Goal: Task Accomplishment & Management: Manage account settings

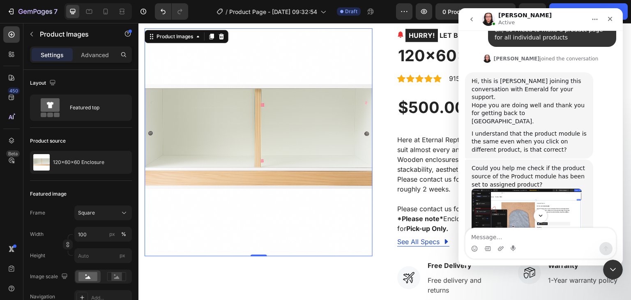
scroll to position [2067, 0]
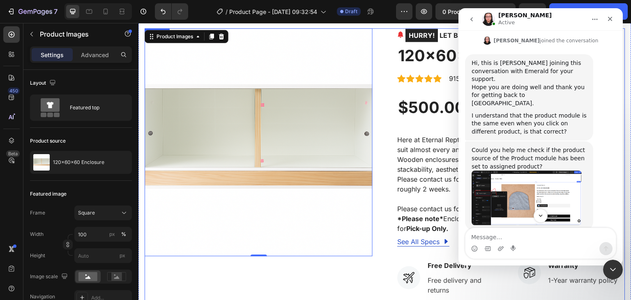
click at [309, 276] on div "Product Images 0" at bounding box center [259, 262] width 228 height 469
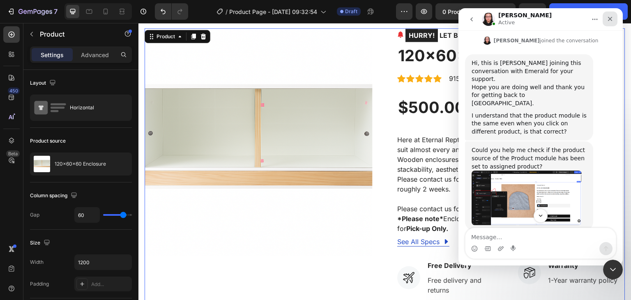
click at [605, 18] on div "Close" at bounding box center [610, 19] width 15 height 15
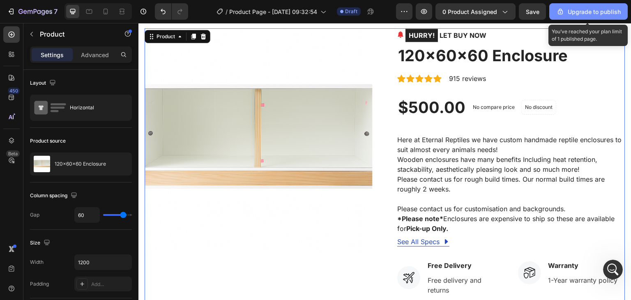
scroll to position [2149, 0]
click at [581, 14] on div "Upgrade to publish" at bounding box center [589, 11] width 65 height 9
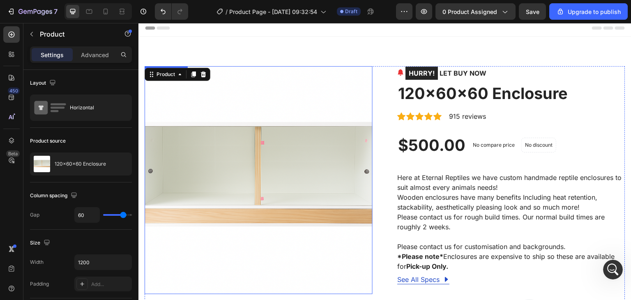
scroll to position [0, 0]
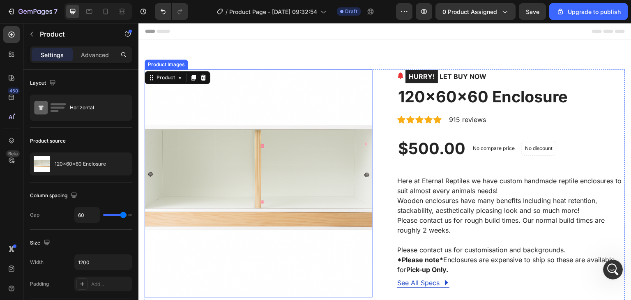
click at [275, 168] on img at bounding box center [259, 183] width 228 height 228
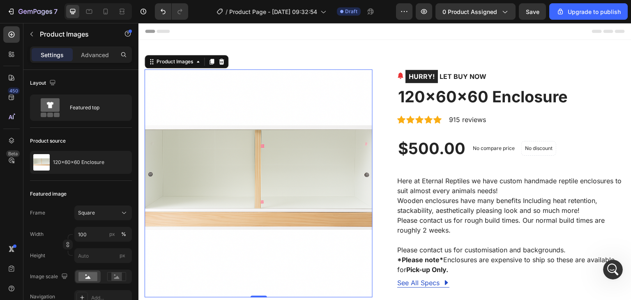
click at [226, 212] on img at bounding box center [259, 183] width 228 height 228
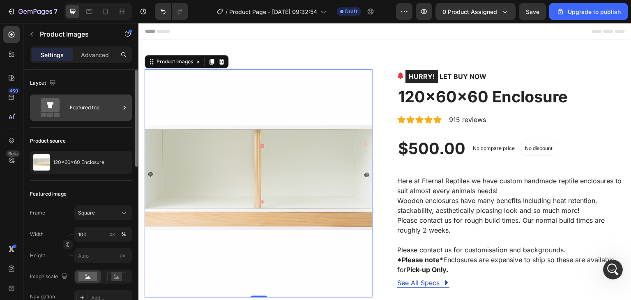
click at [97, 103] on div "Featured top" at bounding box center [95, 107] width 50 height 19
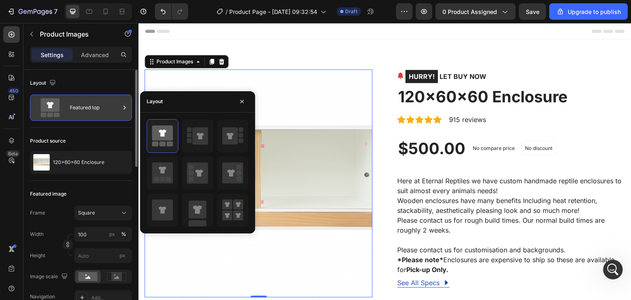
click at [99, 103] on div "Featured top" at bounding box center [95, 107] width 50 height 19
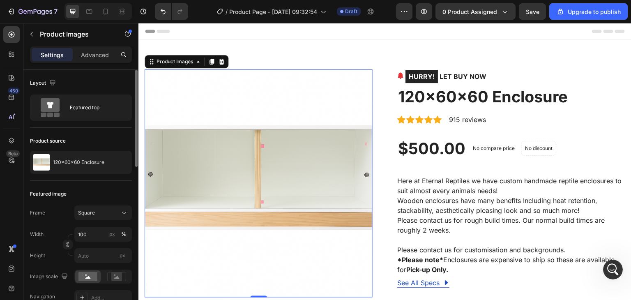
scroll to position [41, 0]
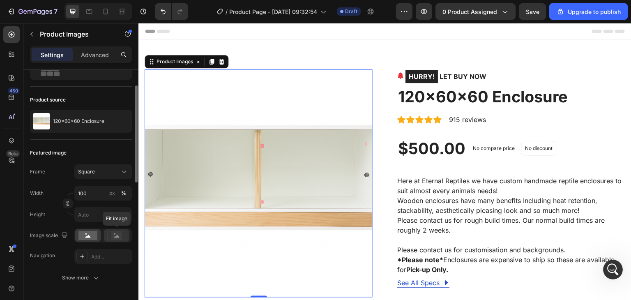
click at [120, 236] on rect at bounding box center [116, 235] width 11 height 8
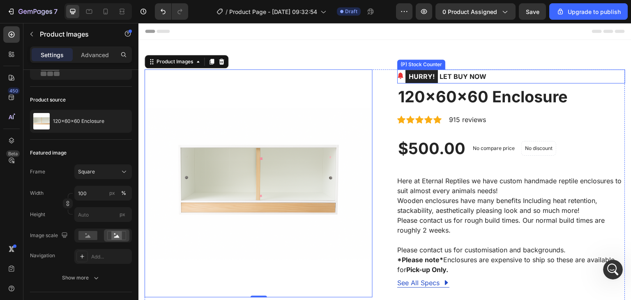
click at [499, 82] on div "HURRY! LET BUY NOW" at bounding box center [511, 76] width 228 height 14
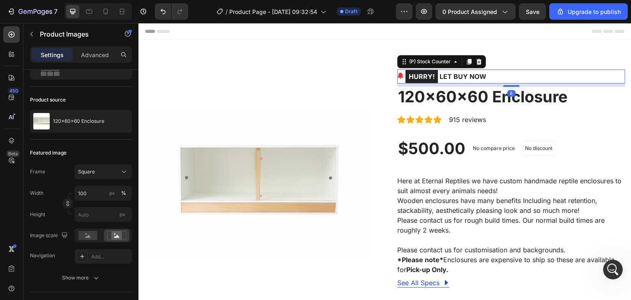
scroll to position [0, 0]
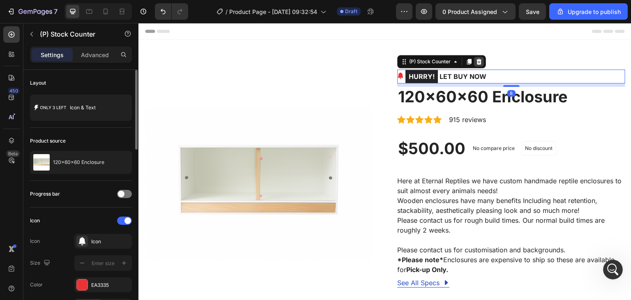
click at [478, 63] on icon at bounding box center [479, 62] width 5 height 6
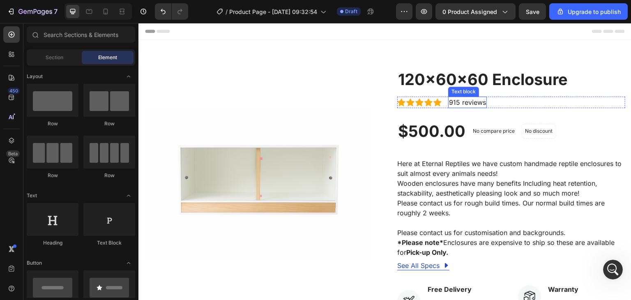
click at [464, 103] on p "915 reviews" at bounding box center [467, 102] width 37 height 10
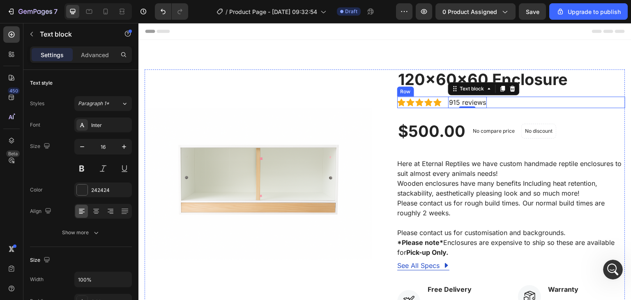
click at [507, 102] on div "Icon Icon Icon Icon Icon Icon List Hoz 915 reviews Text block 0 Row" at bounding box center [511, 103] width 228 height 12
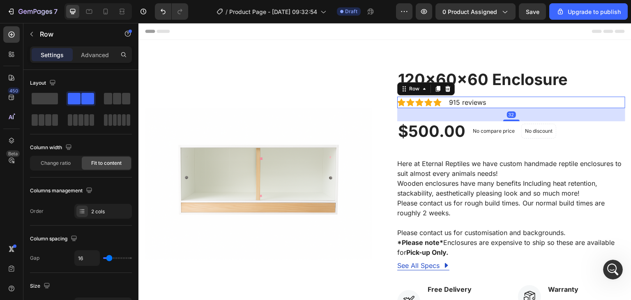
click at [448, 89] on div at bounding box center [448, 89] width 10 height 10
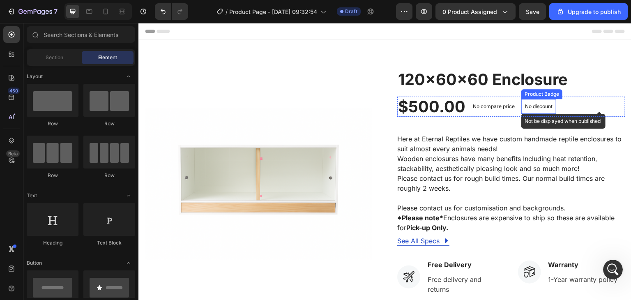
click at [547, 103] on p "No discount" at bounding box center [539, 106] width 28 height 7
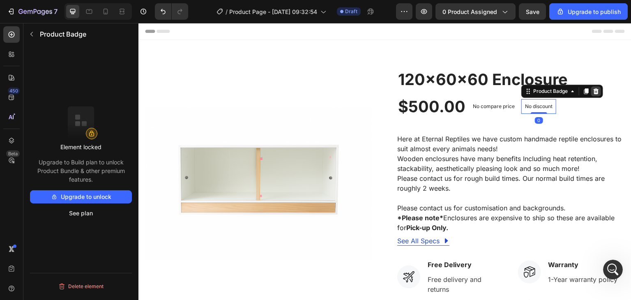
click at [594, 90] on icon at bounding box center [596, 91] width 5 height 6
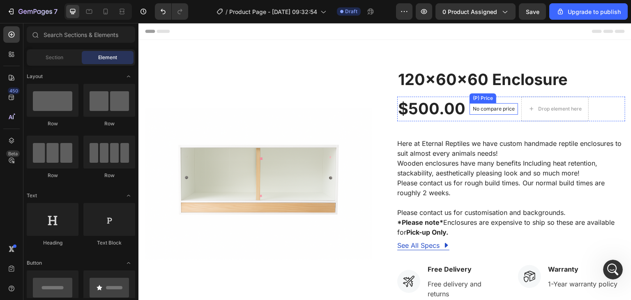
click at [501, 106] on p "No compare price" at bounding box center [494, 108] width 42 height 5
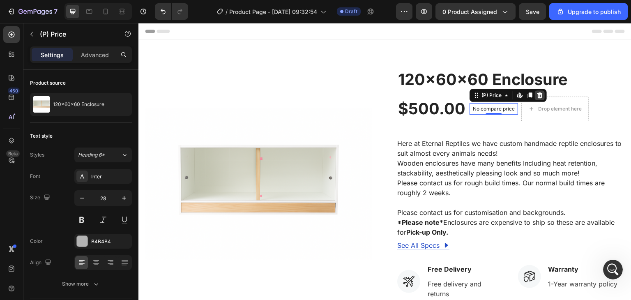
click at [537, 92] on icon at bounding box center [540, 95] width 7 height 7
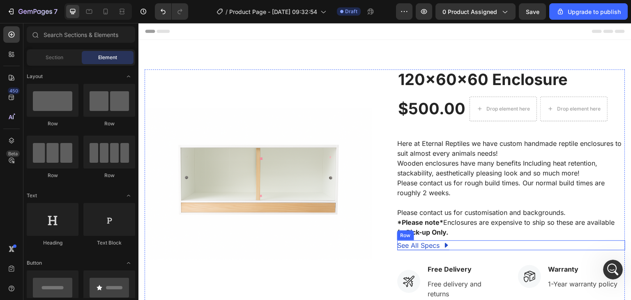
click at [454, 246] on div "See All Specs Button Row" at bounding box center [511, 245] width 228 height 10
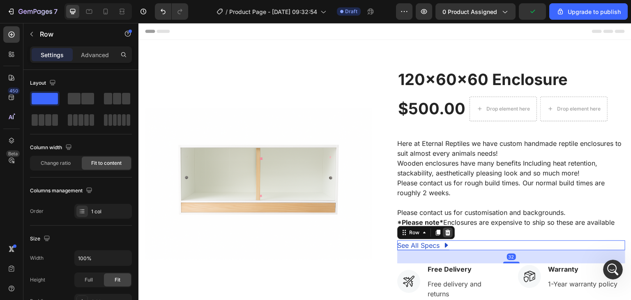
click at [448, 230] on div at bounding box center [448, 233] width 10 height 10
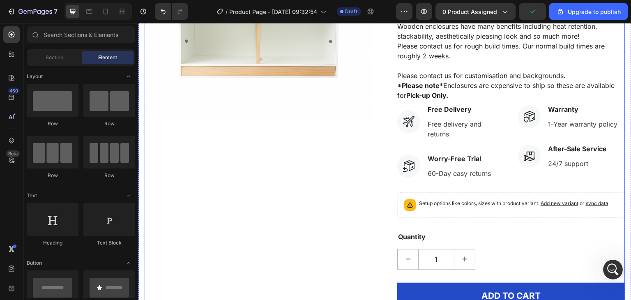
scroll to position [123, 0]
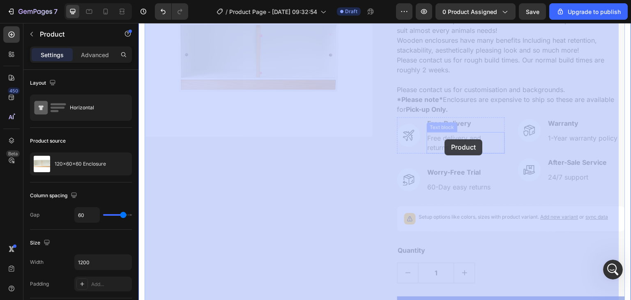
drag, startPoint x: 389, startPoint y: 129, endPoint x: 443, endPoint y: 139, distance: 55.1
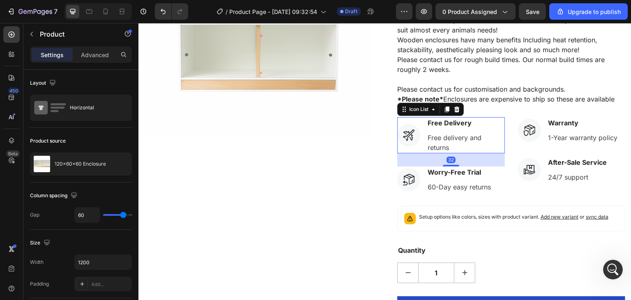
click at [417, 124] on li "Icon Free Delivery Text block Free delivery and returns Text block" at bounding box center [451, 135] width 108 height 36
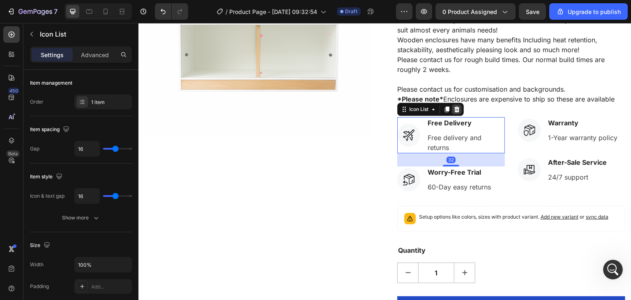
click at [454, 112] on icon at bounding box center [457, 109] width 7 height 7
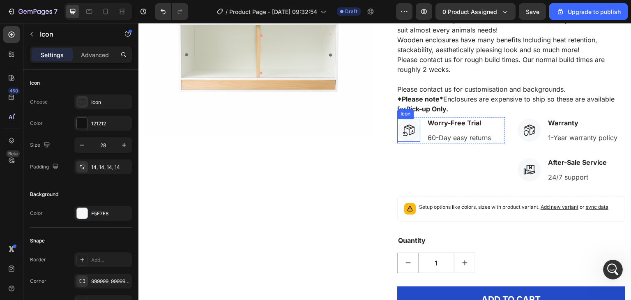
click at [413, 120] on div "Icon" at bounding box center [408, 130] width 23 height 23
click at [445, 111] on icon at bounding box center [447, 111] width 5 height 6
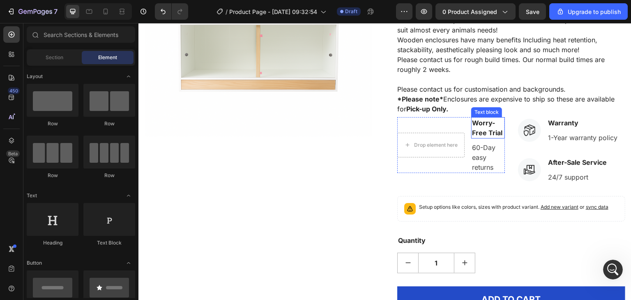
click at [481, 122] on p "Worry-Free Trial" at bounding box center [488, 128] width 32 height 20
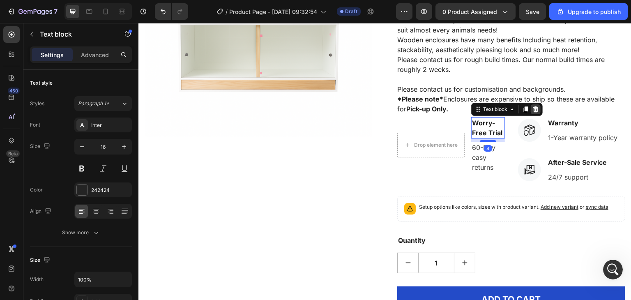
click at [535, 108] on icon at bounding box center [536, 109] width 7 height 7
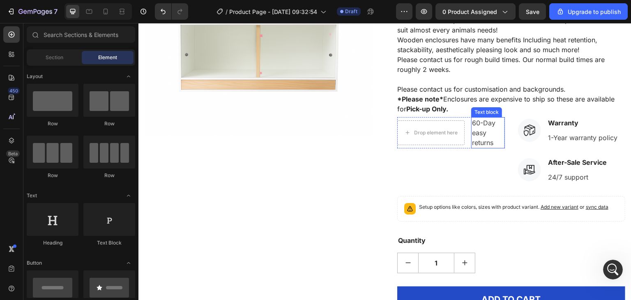
click at [487, 127] on p "60-Day easy returns" at bounding box center [488, 133] width 32 height 30
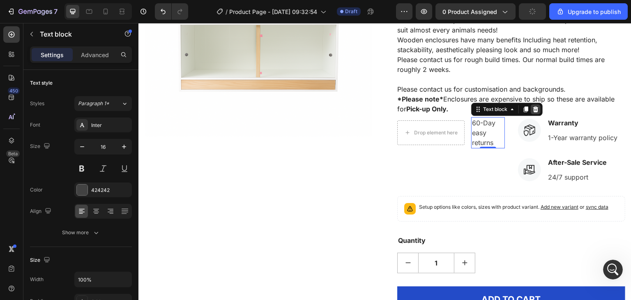
click at [534, 110] on icon at bounding box center [536, 109] width 7 height 7
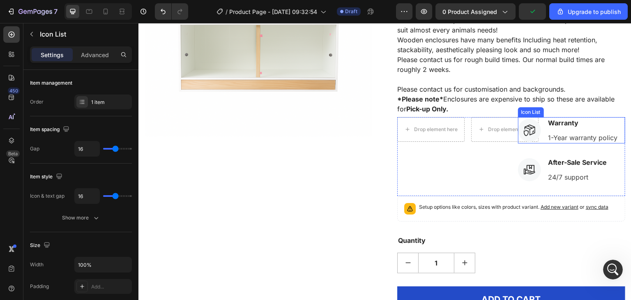
click at [541, 118] on li "Icon Warranty Text block 1-Year warranty policy Text block" at bounding box center [568, 130] width 101 height 26
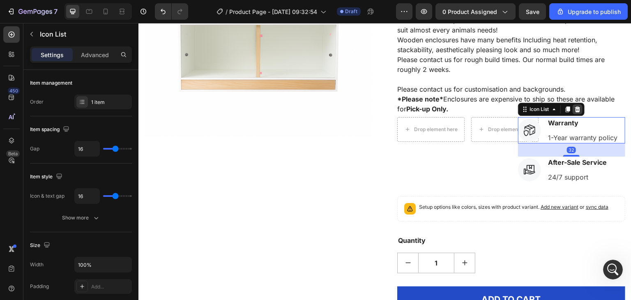
click at [575, 109] on icon at bounding box center [577, 109] width 5 height 6
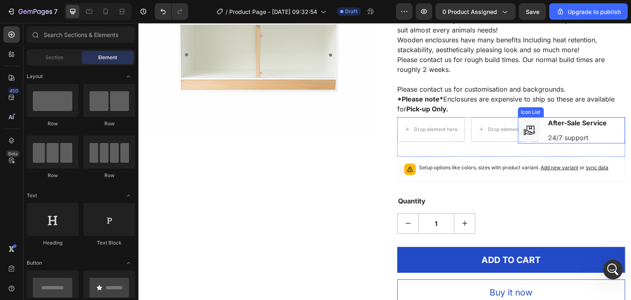
click at [541, 118] on li "Icon After-Sale Service Text block 24/7 support Text block" at bounding box center [563, 130] width 90 height 26
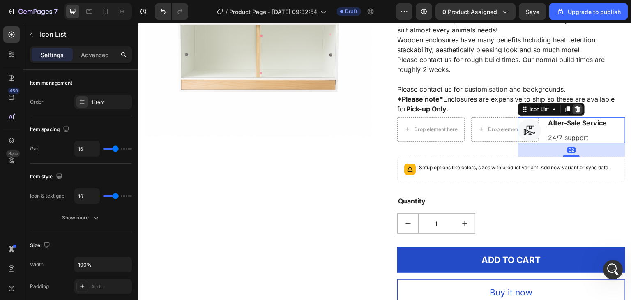
click at [576, 107] on icon at bounding box center [578, 109] width 7 height 7
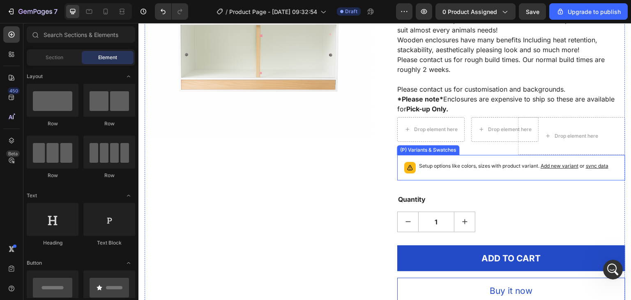
click at [448, 164] on p "Setup options like colors, sizes with product variant. Add new variant or sync …" at bounding box center [513, 166] width 189 height 8
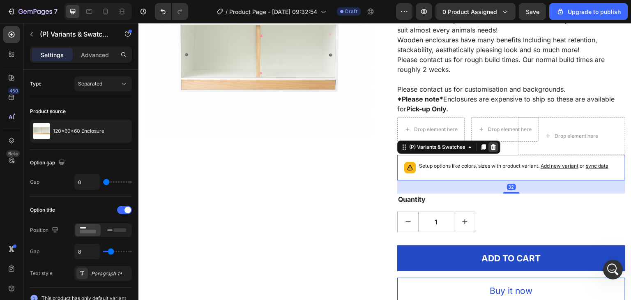
click at [491, 148] on icon at bounding box center [493, 147] width 5 height 6
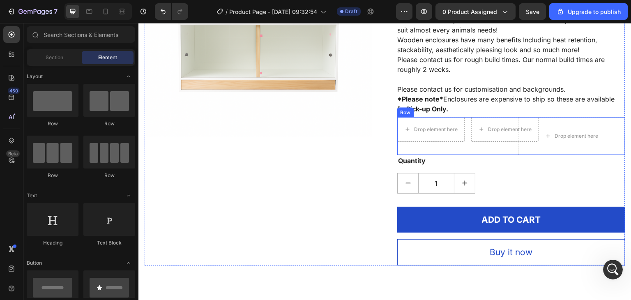
click at [424, 147] on div "Drop element here Drop element here Icon List" at bounding box center [451, 136] width 108 height 38
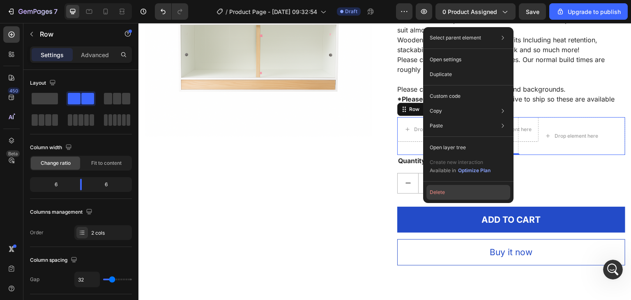
click at [443, 192] on button "Delete" at bounding box center [469, 192] width 84 height 15
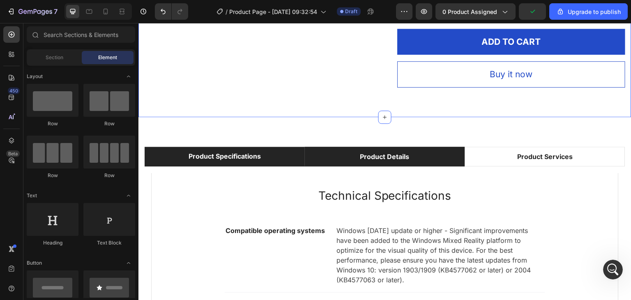
scroll to position [247, 0]
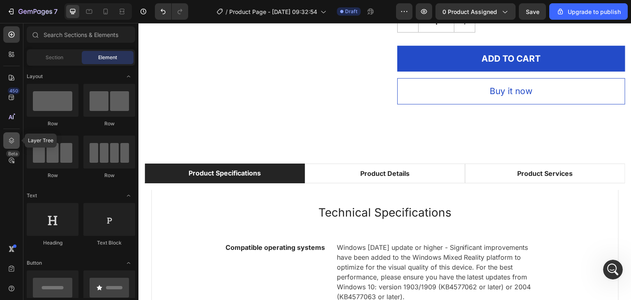
click at [11, 139] on icon at bounding box center [11, 140] width 8 height 8
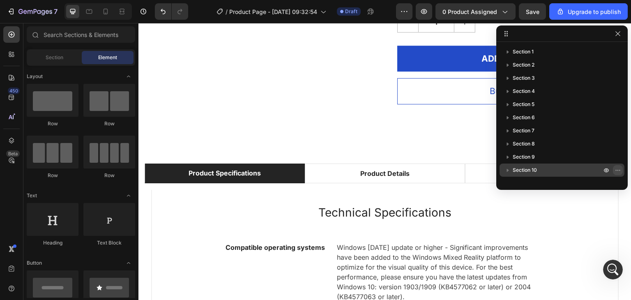
click at [617, 168] on icon "button" at bounding box center [618, 170] width 7 height 7
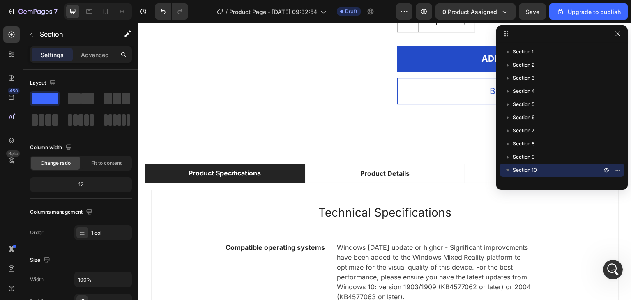
scroll to position [370, 0]
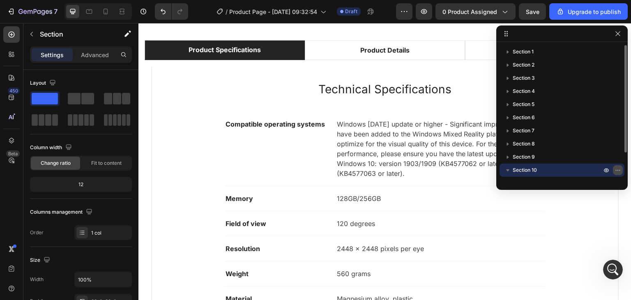
click at [617, 169] on icon "button" at bounding box center [618, 170] width 7 height 7
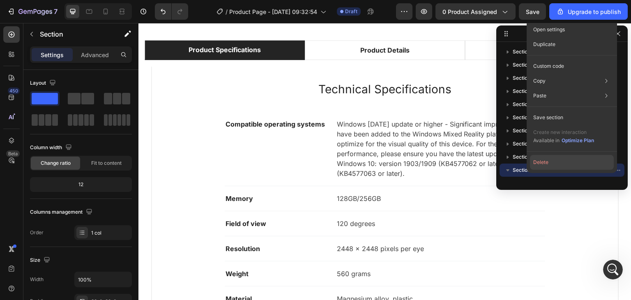
click at [566, 163] on button "Delete" at bounding box center [572, 162] width 84 height 15
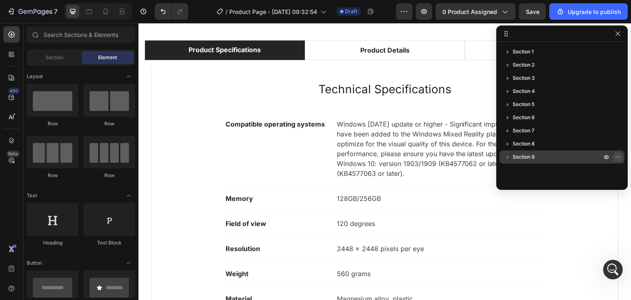
click at [618, 158] on icon "button" at bounding box center [618, 157] width 7 height 7
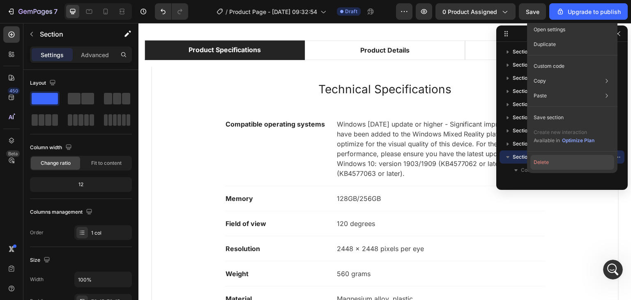
click at [554, 166] on button "Delete" at bounding box center [573, 162] width 84 height 15
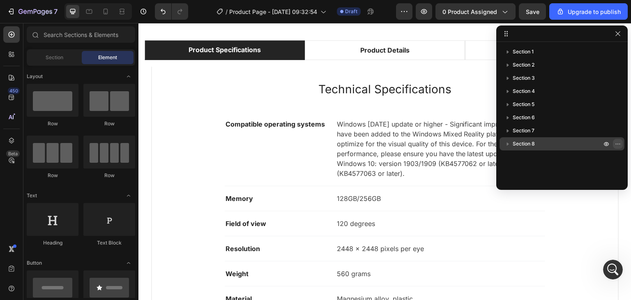
click at [616, 143] on icon "button" at bounding box center [618, 144] width 7 height 7
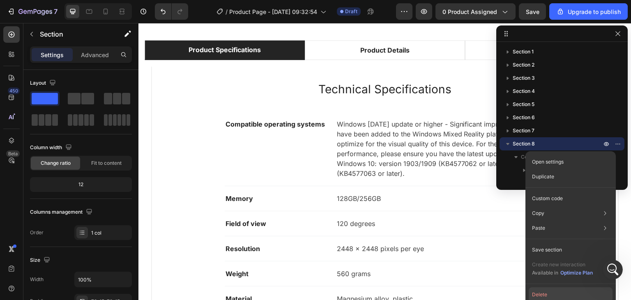
drag, startPoint x: 557, startPoint y: 291, endPoint x: 425, endPoint y: 248, distance: 139.3
click at [557, 291] on button "Delete" at bounding box center [571, 294] width 84 height 15
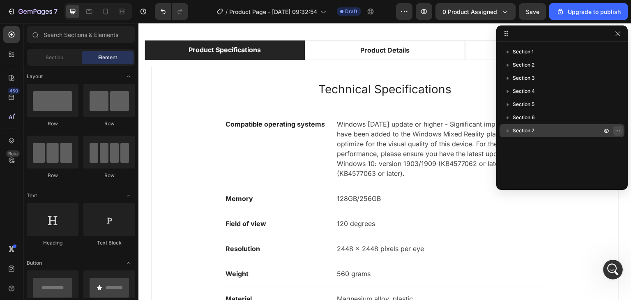
click at [618, 131] on icon "button" at bounding box center [618, 130] width 7 height 7
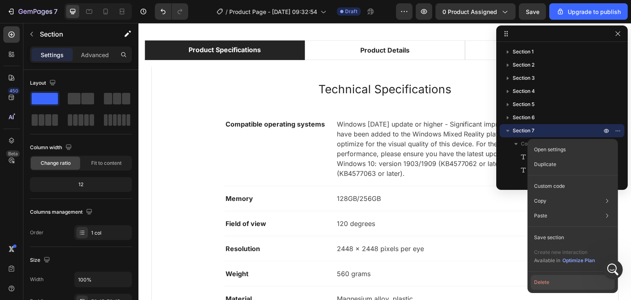
click at [569, 279] on button "Delete" at bounding box center [573, 282] width 84 height 15
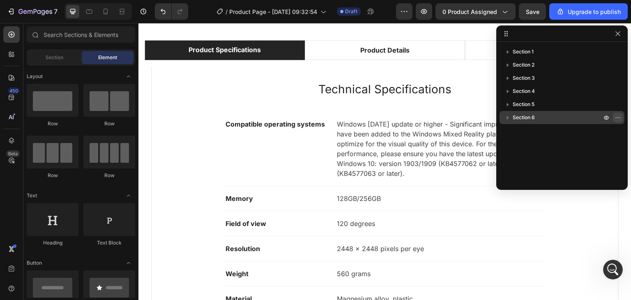
click at [620, 118] on icon "button" at bounding box center [619, 117] width 1 height 1
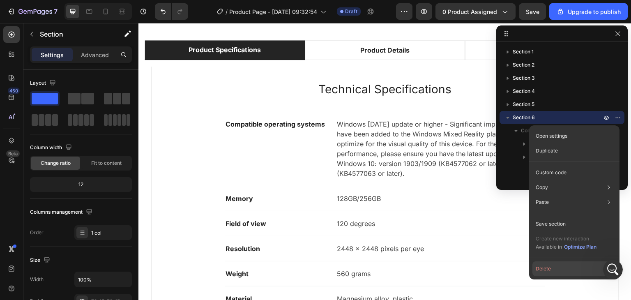
click at [569, 268] on button "Delete" at bounding box center [575, 268] width 84 height 15
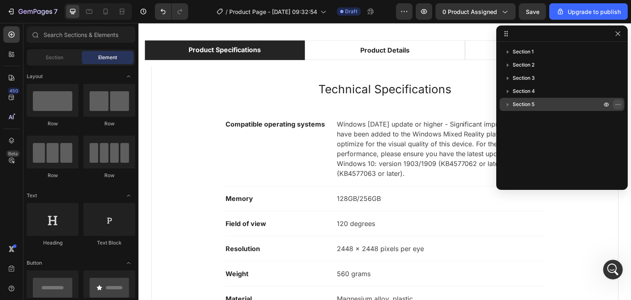
click at [619, 103] on icon "button" at bounding box center [618, 104] width 7 height 7
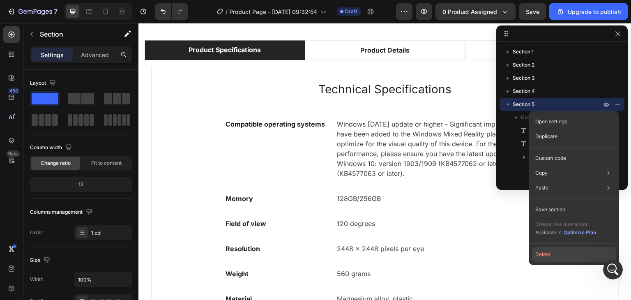
click at [568, 257] on button "Delete" at bounding box center [574, 254] width 84 height 15
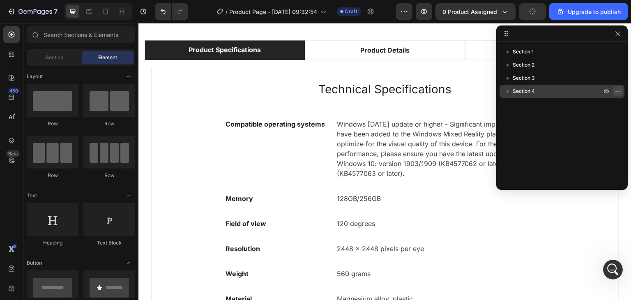
click at [618, 89] on icon "button" at bounding box center [618, 91] width 7 height 7
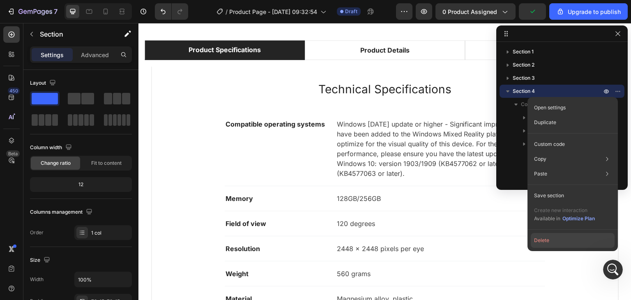
click at [557, 240] on button "Delete" at bounding box center [573, 240] width 84 height 15
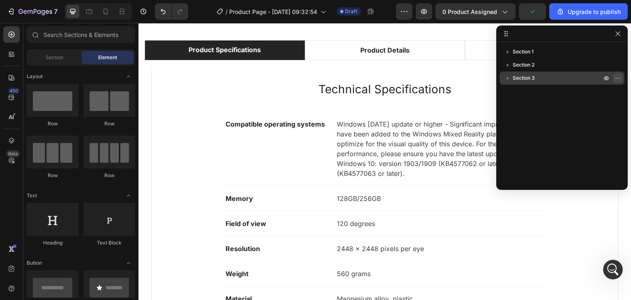
click at [616, 78] on icon "button" at bounding box center [618, 78] width 7 height 7
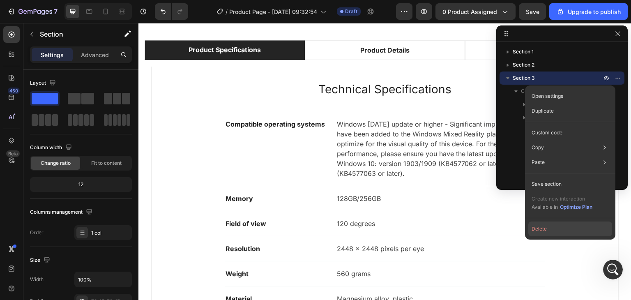
click at [557, 231] on button "Delete" at bounding box center [571, 229] width 84 height 15
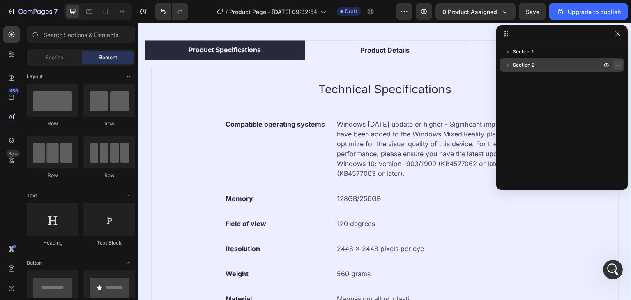
click at [617, 65] on icon "button" at bounding box center [616, 65] width 1 height 1
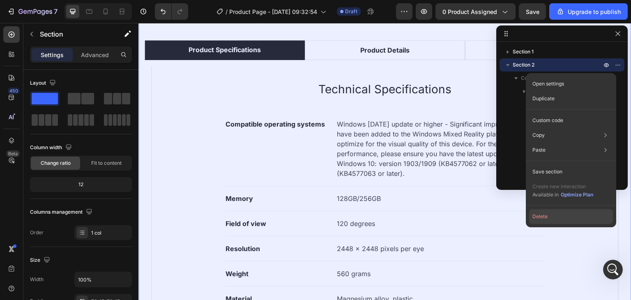
click at [554, 216] on button "Delete" at bounding box center [571, 216] width 84 height 15
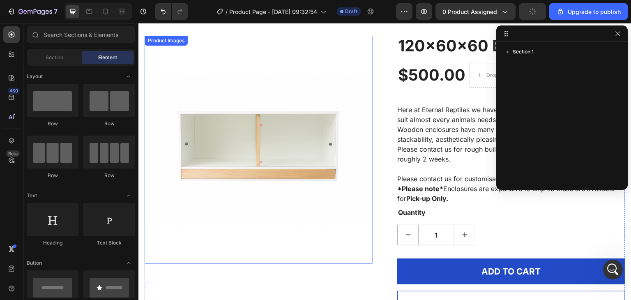
scroll to position [0, 0]
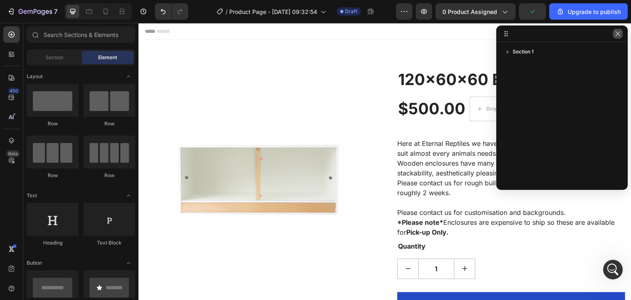
click at [618, 35] on icon "button" at bounding box center [618, 33] width 7 height 7
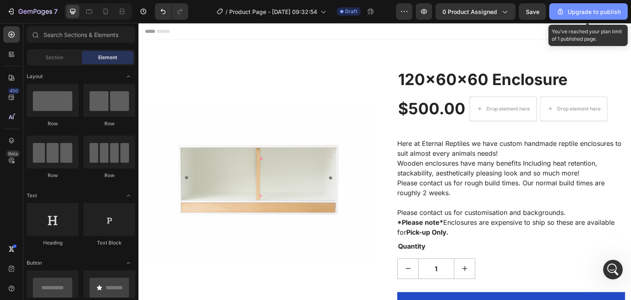
click at [598, 8] on div "Upgrade to publish" at bounding box center [589, 11] width 65 height 9
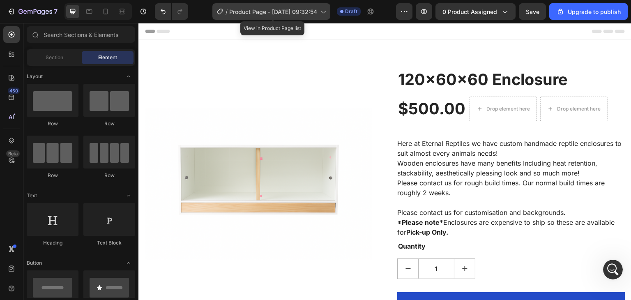
click at [296, 15] on span "Product Page - [DATE] 09:32:54" at bounding box center [273, 11] width 88 height 9
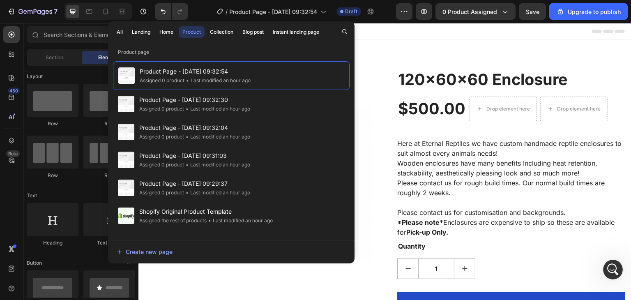
click at [418, 33] on div "Header" at bounding box center [385, 31] width 480 height 16
click at [253, 15] on span "Product Page - [DATE] 09:32:54" at bounding box center [273, 11] width 88 height 9
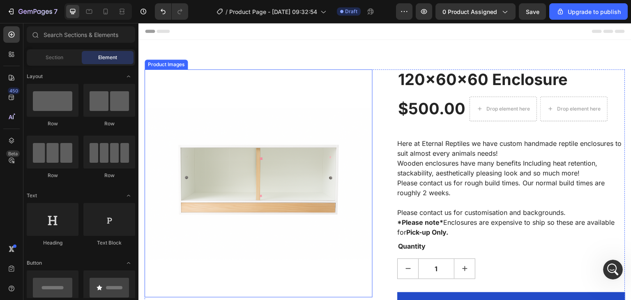
click at [283, 102] on img at bounding box center [259, 183] width 228 height 228
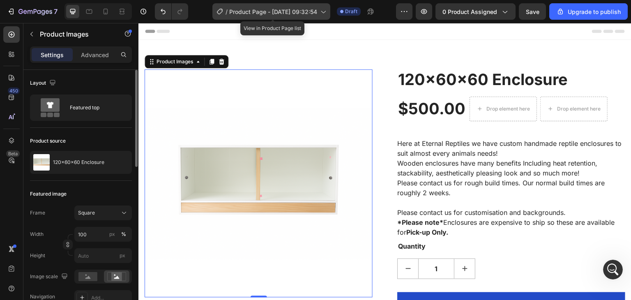
click at [239, 12] on span "Product Page - [DATE] 09:32:54" at bounding box center [273, 11] width 88 height 9
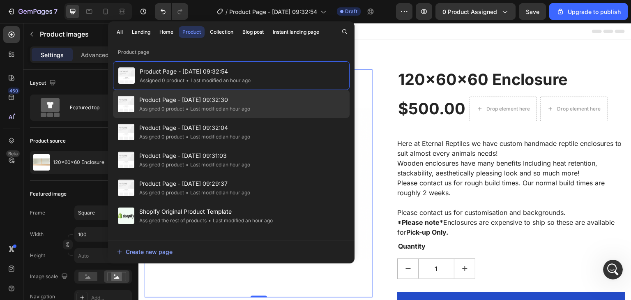
click at [199, 107] on div "• Last modified an hour ago" at bounding box center [217, 109] width 66 height 8
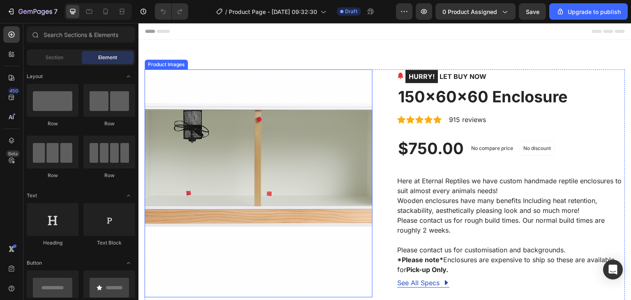
click at [243, 149] on img at bounding box center [259, 183] width 228 height 228
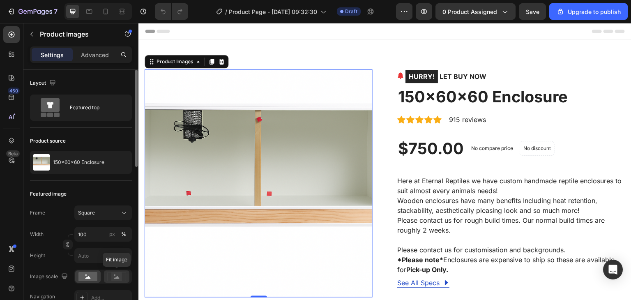
click at [117, 275] on rect at bounding box center [116, 277] width 11 height 8
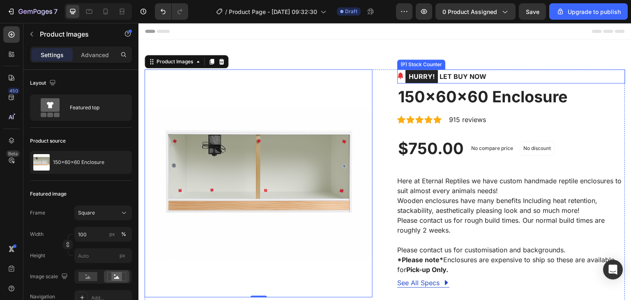
click at [516, 73] on div "HURRY! LET BUY NOW" at bounding box center [511, 76] width 228 height 14
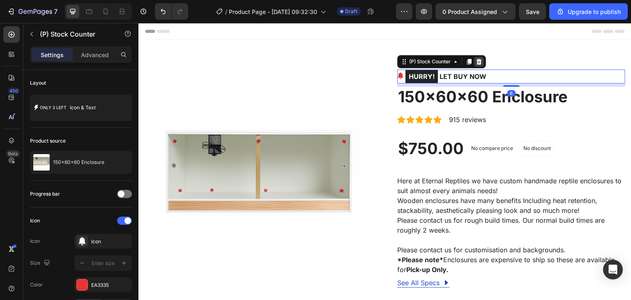
click at [478, 63] on icon at bounding box center [479, 61] width 7 height 7
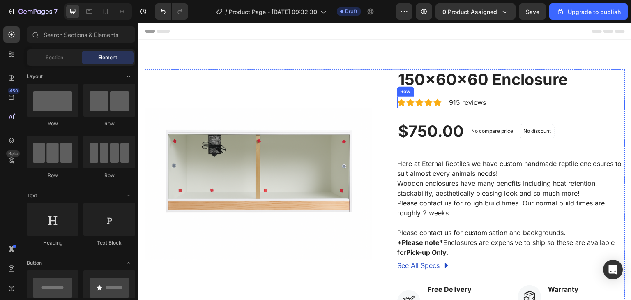
click at [508, 102] on div "Icon Icon Icon Icon Icon Icon List Hoz 915 reviews Text block Row" at bounding box center [511, 103] width 228 height 12
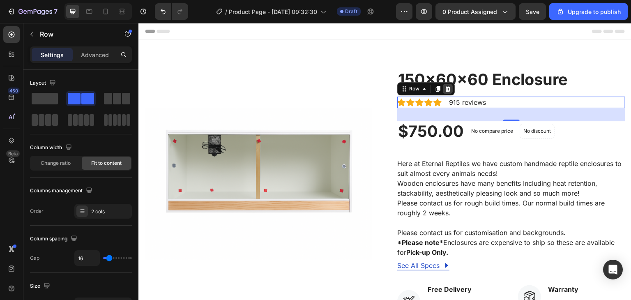
click at [448, 89] on div at bounding box center [448, 89] width 10 height 10
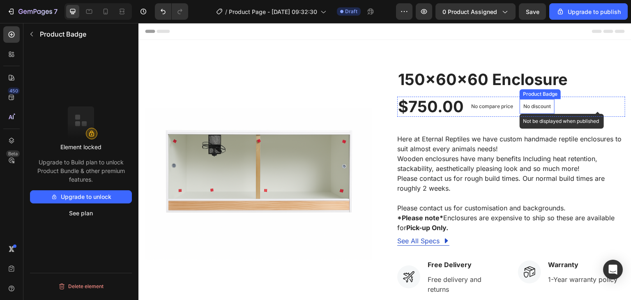
click at [543, 105] on p "No discount" at bounding box center [538, 106] width 28 height 7
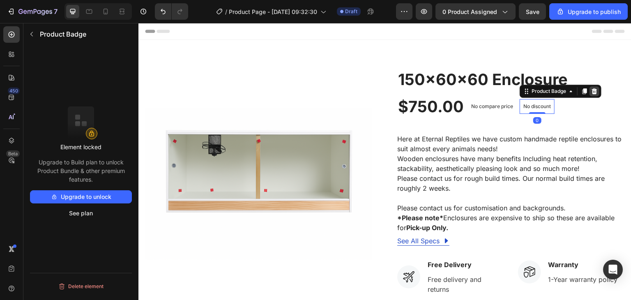
click at [592, 92] on icon at bounding box center [594, 91] width 5 height 6
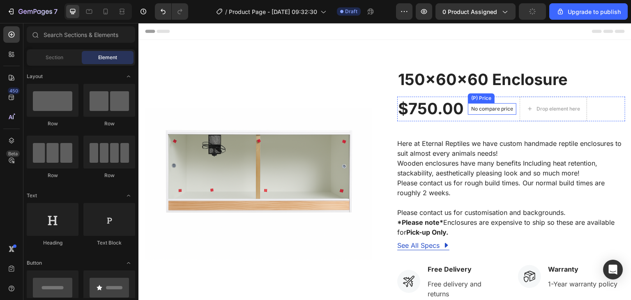
click at [506, 109] on p "No compare price" at bounding box center [492, 108] width 42 height 5
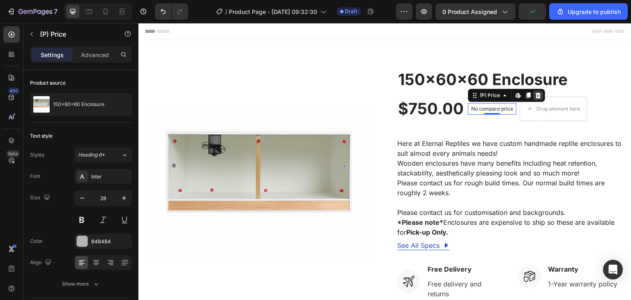
click at [536, 94] on icon at bounding box center [538, 95] width 5 height 6
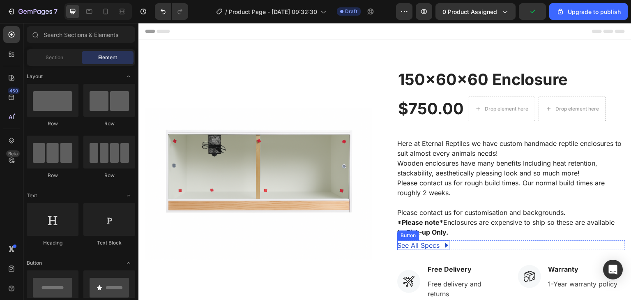
click at [453, 244] on div "See All Specs Button Row" at bounding box center [511, 245] width 228 height 10
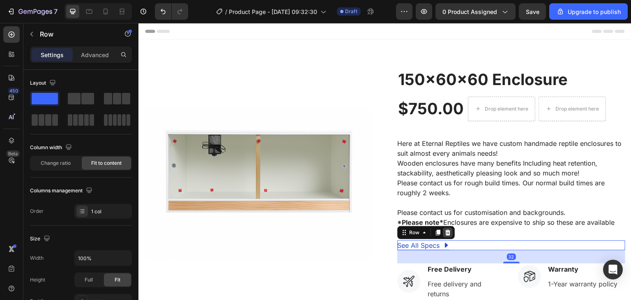
click at [446, 231] on icon at bounding box center [448, 232] width 5 height 6
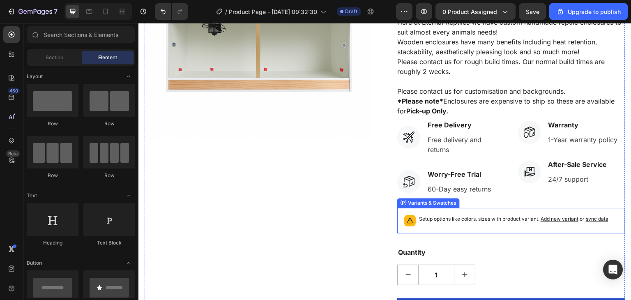
scroll to position [123, 0]
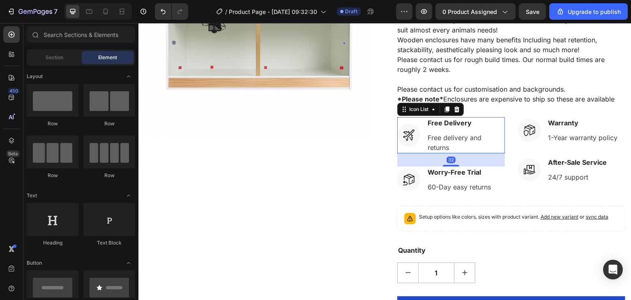
click at [417, 122] on li "Icon Free Delivery Text block Free delivery and returns Text block" at bounding box center [451, 135] width 108 height 36
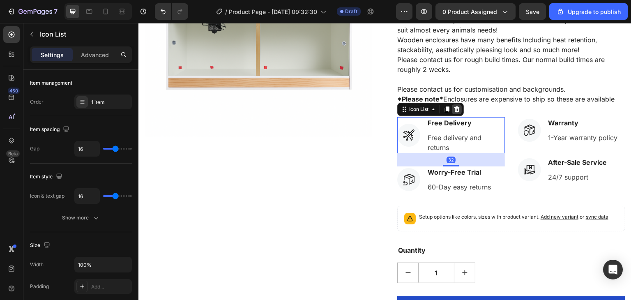
click at [454, 110] on icon at bounding box center [457, 109] width 7 height 7
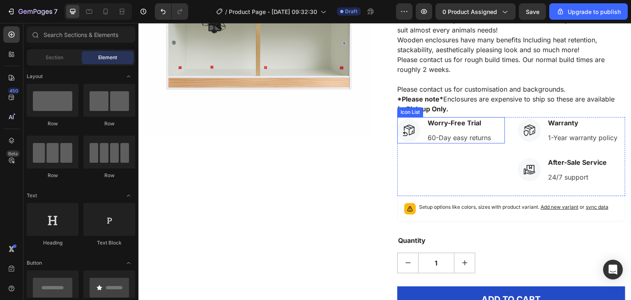
click at [419, 119] on li "Icon Worry-Free Trial Text block 60-Day easy returns Text block" at bounding box center [444, 130] width 95 height 26
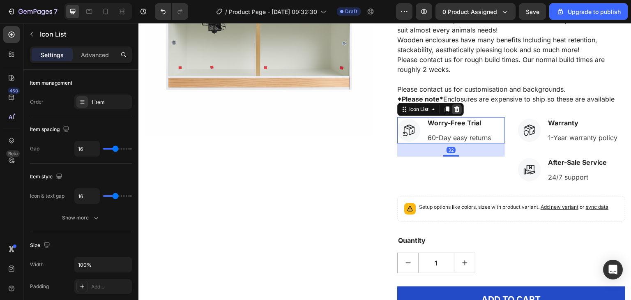
click at [457, 110] on icon at bounding box center [457, 109] width 7 height 7
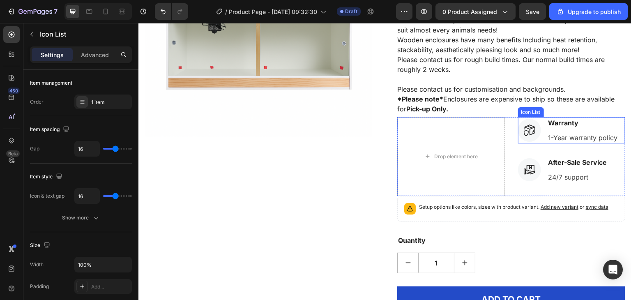
click at [541, 118] on li "Icon Warranty Text block 1-Year warranty policy Text block" at bounding box center [568, 130] width 101 height 26
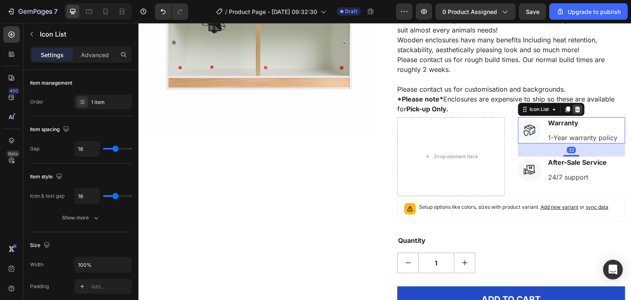
click at [575, 111] on icon at bounding box center [577, 109] width 5 height 6
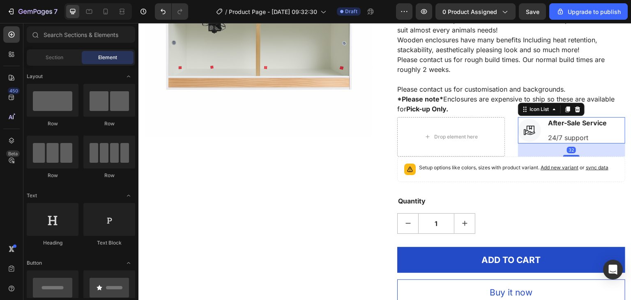
click at [540, 122] on li "Icon After-Sale Service Text block 24/7 support Text block" at bounding box center [563, 130] width 90 height 26
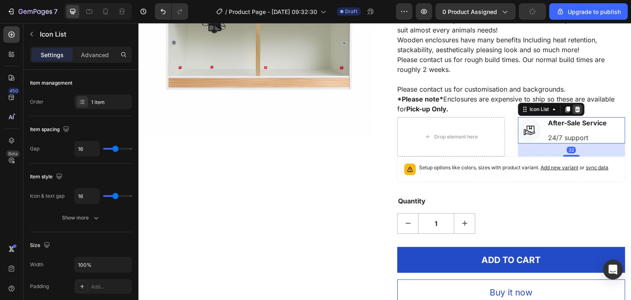
click at [577, 108] on div at bounding box center [578, 109] width 10 height 10
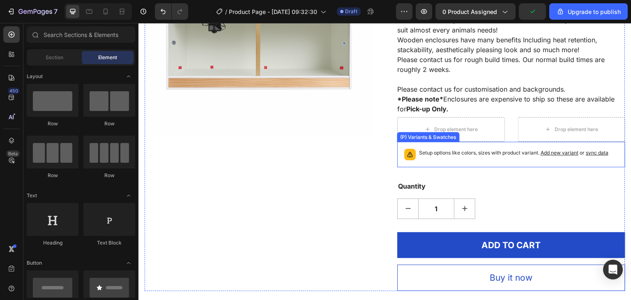
click at [487, 150] on p "Setup options like colors, sizes with product variant. Add new variant or sync …" at bounding box center [513, 153] width 189 height 8
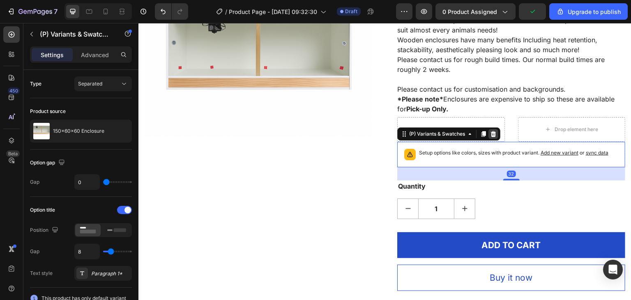
click at [494, 131] on icon at bounding box center [493, 134] width 7 height 7
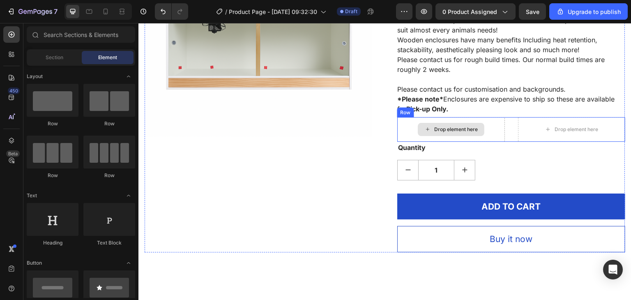
click at [400, 122] on div "Drop element here" at bounding box center [451, 129] width 108 height 25
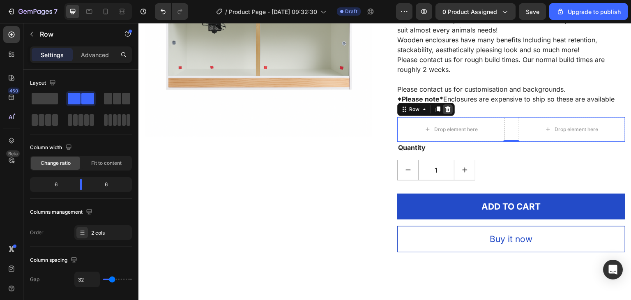
click at [446, 111] on icon at bounding box center [448, 109] width 5 height 6
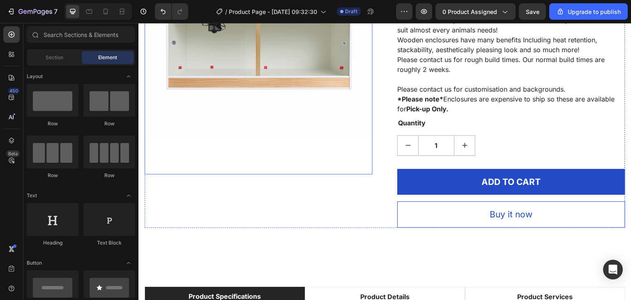
scroll to position [288, 0]
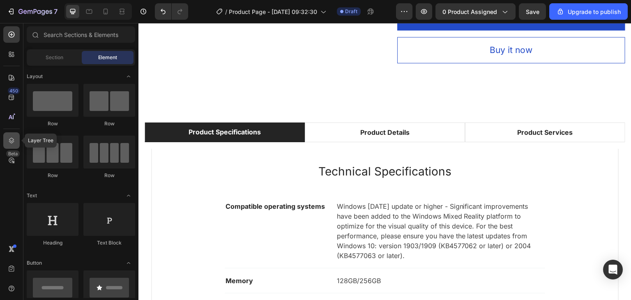
click at [13, 146] on div at bounding box center [11, 140] width 16 height 16
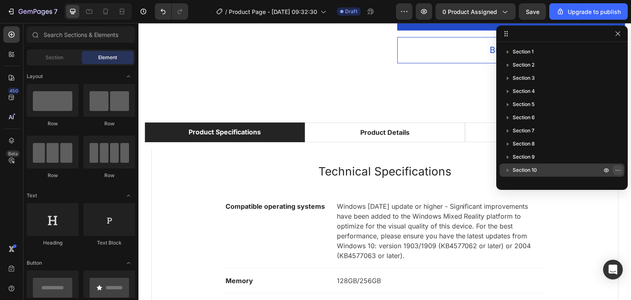
click at [617, 168] on icon "button" at bounding box center [618, 170] width 7 height 7
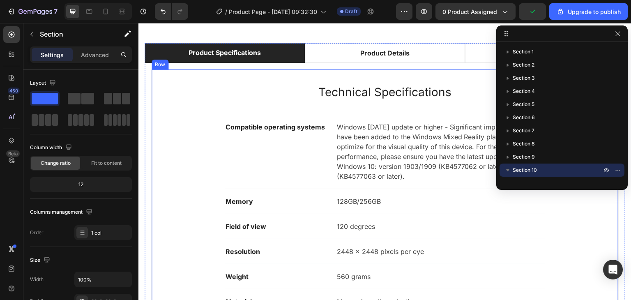
scroll to position [370, 0]
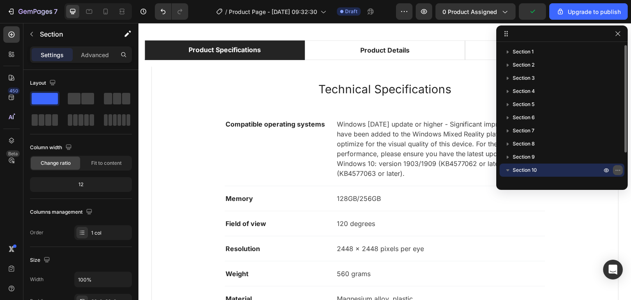
click at [619, 170] on icon "button" at bounding box center [618, 170] width 7 height 7
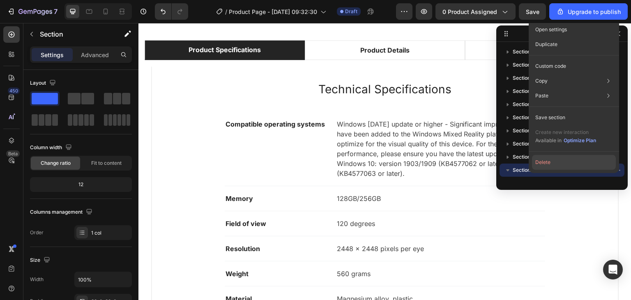
click at [558, 160] on button "Delete" at bounding box center [574, 162] width 84 height 15
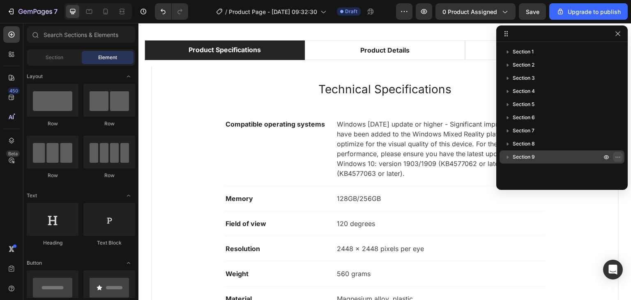
click at [617, 157] on icon "button" at bounding box center [618, 157] width 7 height 7
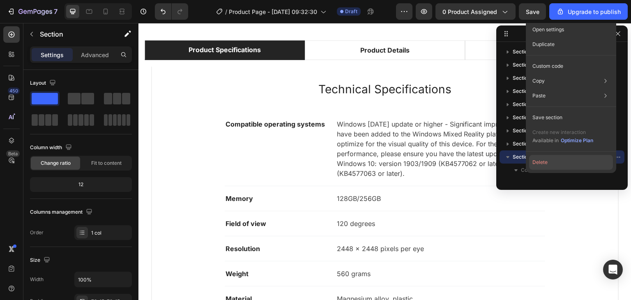
click at [565, 162] on button "Delete" at bounding box center [571, 162] width 84 height 15
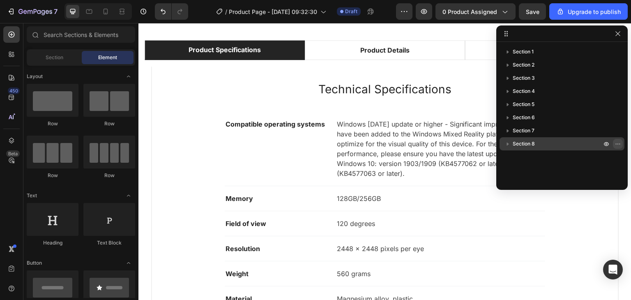
click at [618, 145] on icon "button" at bounding box center [618, 144] width 7 height 7
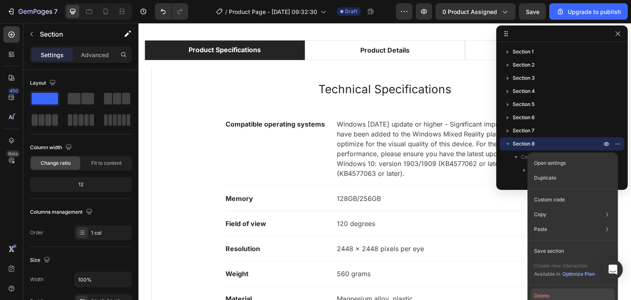
drag, startPoint x: 554, startPoint y: 295, endPoint x: 421, endPoint y: 244, distance: 142.2
click at [554, 295] on button "Delete" at bounding box center [573, 296] width 84 height 15
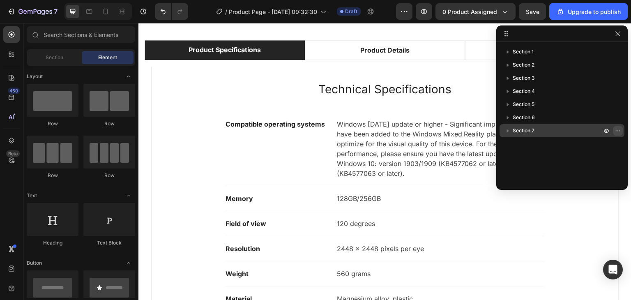
click at [617, 129] on icon "button" at bounding box center [618, 130] width 7 height 7
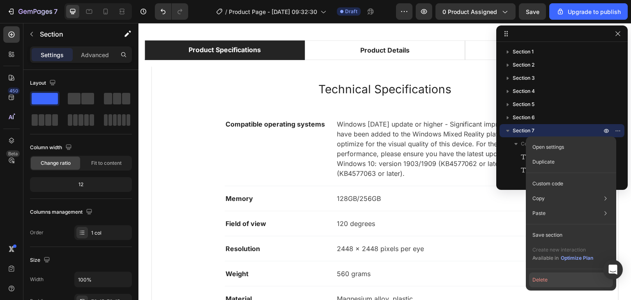
click at [554, 280] on button "Delete" at bounding box center [571, 280] width 84 height 15
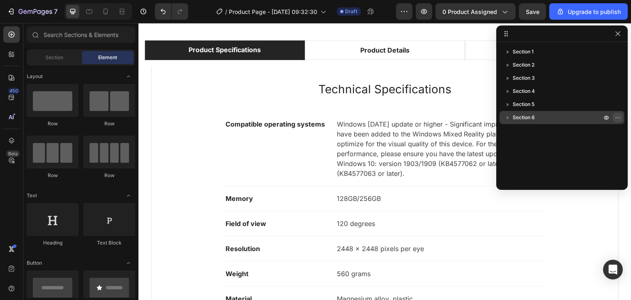
click at [619, 118] on icon "button" at bounding box center [619, 117] width 1 height 1
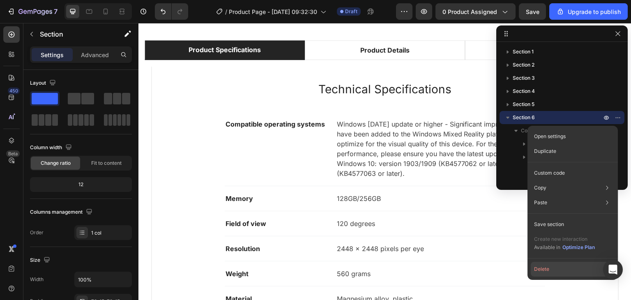
click at [560, 268] on button "Delete" at bounding box center [573, 269] width 84 height 15
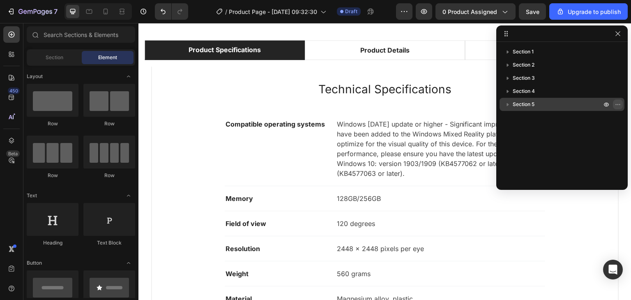
click at [617, 104] on icon "button" at bounding box center [618, 104] width 7 height 7
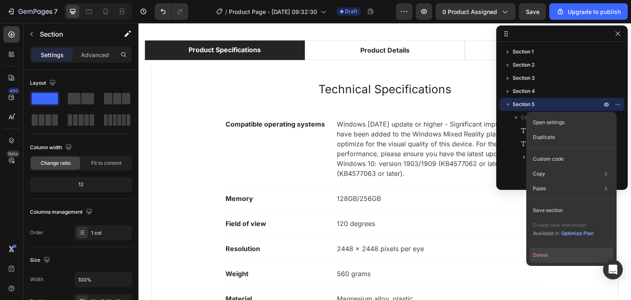
drag, startPoint x: 558, startPoint y: 254, endPoint x: 430, endPoint y: 170, distance: 152.3
click at [558, 254] on button "Delete" at bounding box center [572, 255] width 84 height 15
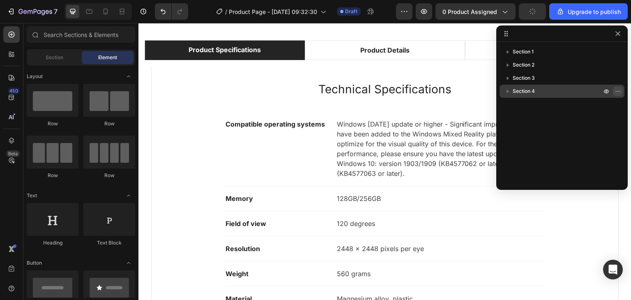
click at [616, 90] on icon "button" at bounding box center [618, 91] width 7 height 7
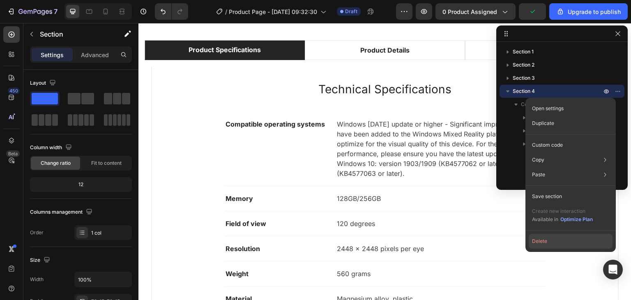
click at [555, 240] on button "Delete" at bounding box center [571, 241] width 84 height 15
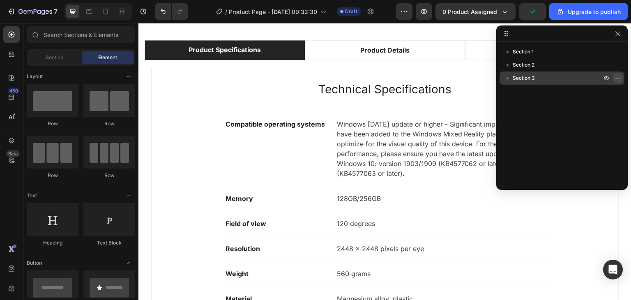
click at [618, 79] on icon "button" at bounding box center [618, 78] width 7 height 7
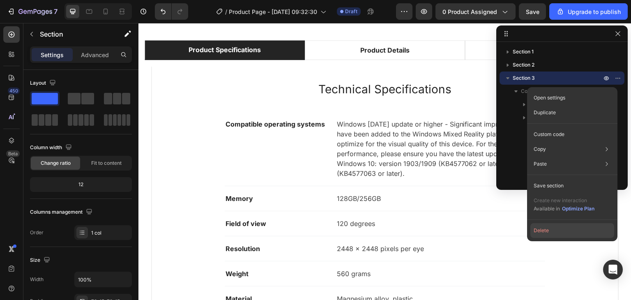
click at [567, 229] on button "Delete" at bounding box center [573, 230] width 84 height 15
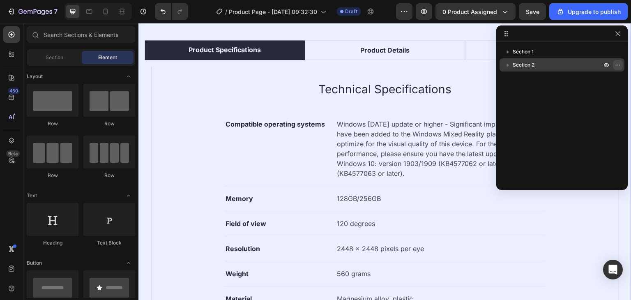
click at [617, 64] on icon "button" at bounding box center [618, 65] width 7 height 7
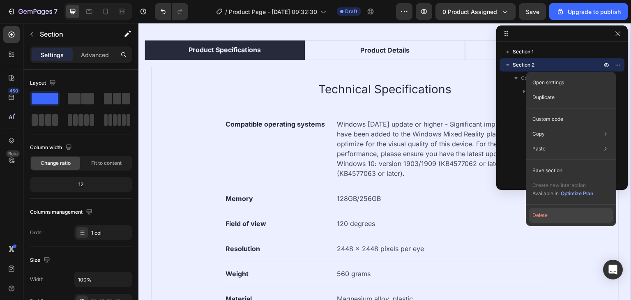
click at [557, 216] on button "Delete" at bounding box center [571, 215] width 84 height 15
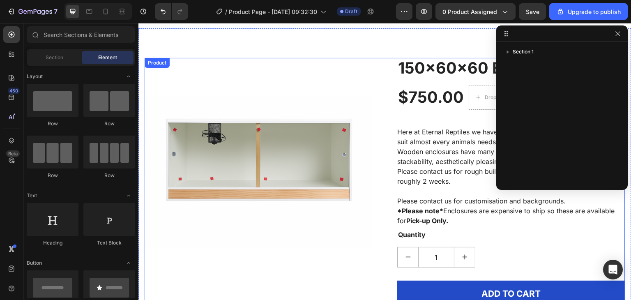
scroll to position [0, 0]
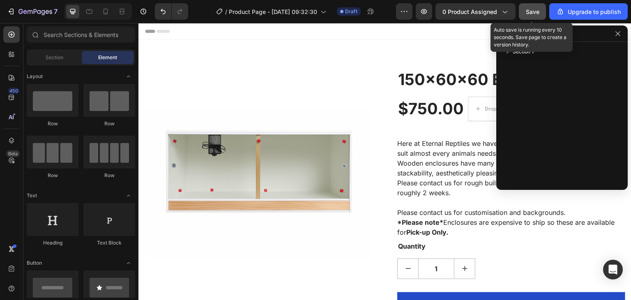
click at [541, 13] on button "Save" at bounding box center [532, 11] width 27 height 16
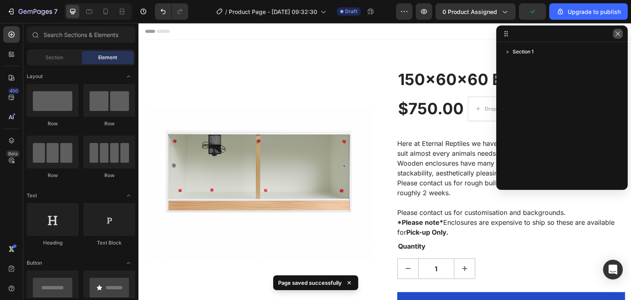
click at [621, 30] on icon "button" at bounding box center [618, 33] width 7 height 7
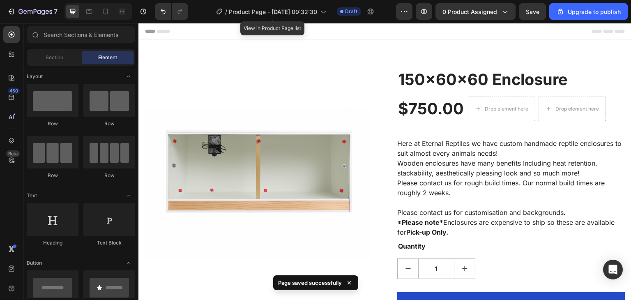
click at [281, 20] on div "/ Product Page - Aug 28, 09:32:30" at bounding box center [271, 12] width 118 height 20
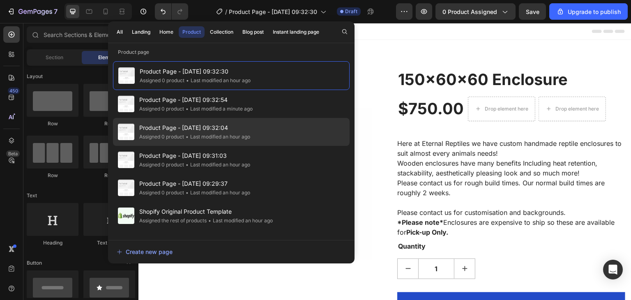
click at [237, 129] on span "Product Page - [DATE] 09:32:04" at bounding box center [194, 128] width 111 height 10
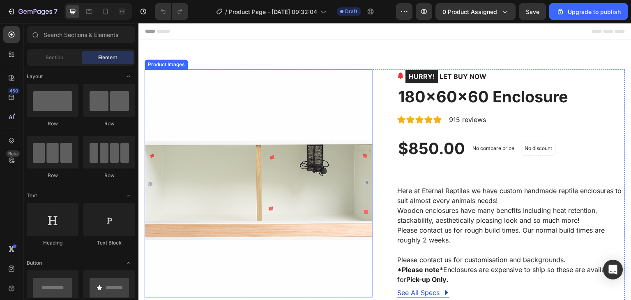
click at [260, 158] on img at bounding box center [259, 183] width 228 height 228
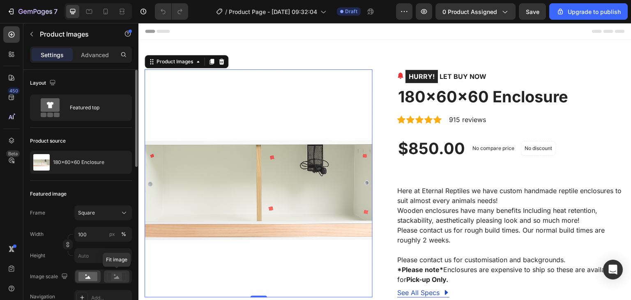
click at [113, 277] on rect at bounding box center [116, 277] width 11 height 8
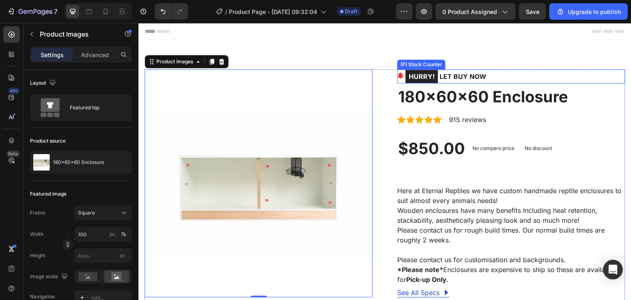
click at [499, 77] on div "HURRY! LET BUY NOW" at bounding box center [511, 76] width 228 height 14
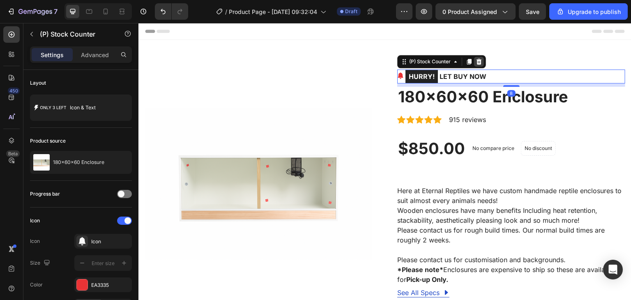
click at [476, 59] on icon at bounding box center [479, 61] width 7 height 7
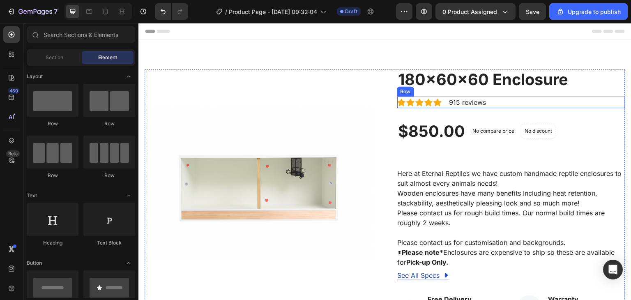
click at [492, 98] on div "Icon Icon Icon Icon Icon Icon List Hoz 915 reviews Text block Row" at bounding box center [511, 103] width 228 height 12
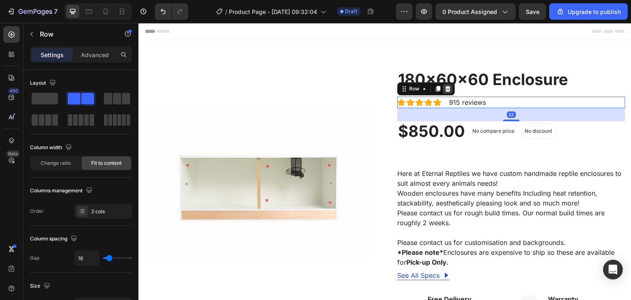
click at [446, 89] on icon at bounding box center [448, 88] width 5 height 6
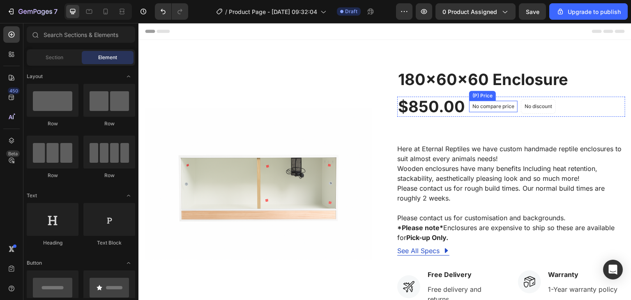
click at [510, 107] on p "No compare price" at bounding box center [494, 106] width 42 height 5
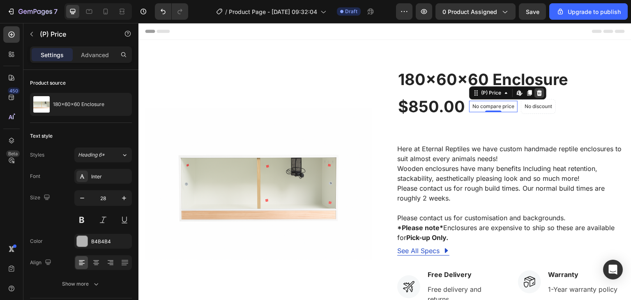
click at [537, 93] on icon at bounding box center [539, 93] width 5 height 6
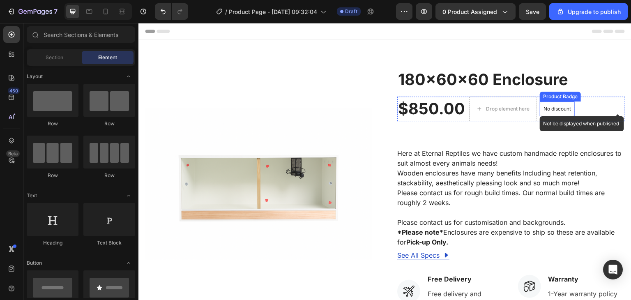
click at [545, 111] on p "No discount" at bounding box center [558, 108] width 28 height 7
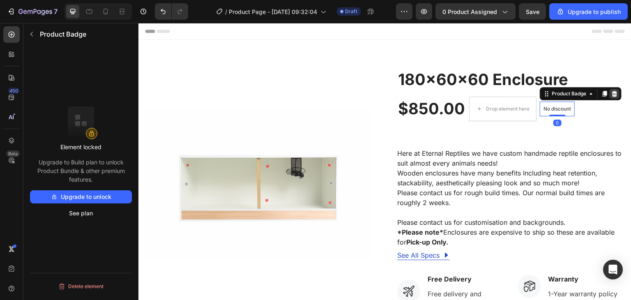
click at [613, 94] on icon at bounding box center [615, 93] width 7 height 7
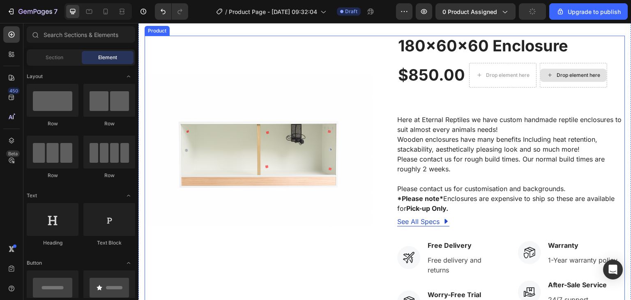
scroll to position [82, 0]
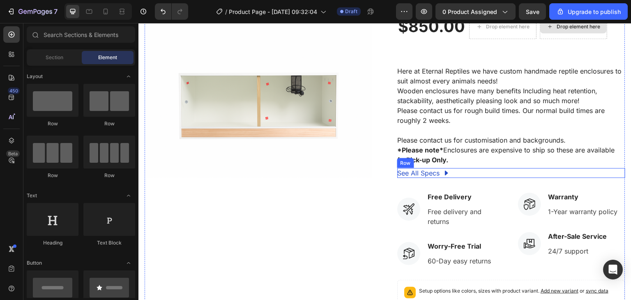
click at [452, 173] on div "See All Specs Button Row" at bounding box center [511, 173] width 228 height 10
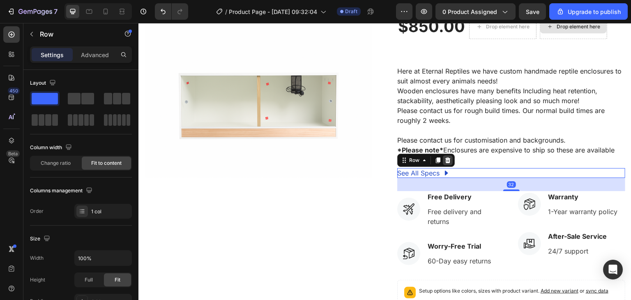
click at [446, 158] on icon at bounding box center [448, 160] width 5 height 6
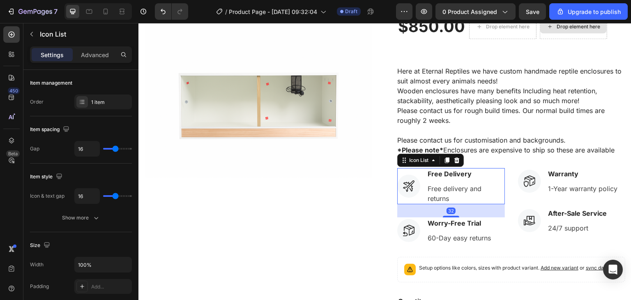
click at [418, 173] on li "Icon Free Delivery Text block Free delivery and returns Text block" at bounding box center [451, 186] width 108 height 36
click at [454, 161] on icon at bounding box center [457, 160] width 7 height 7
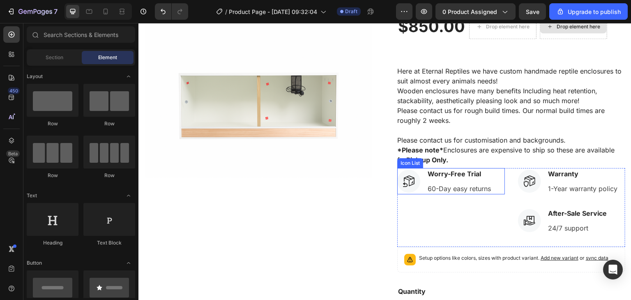
click at [420, 174] on li "Icon Worry-Free Trial Text block 60-Day easy returns Text block" at bounding box center [444, 181] width 95 height 26
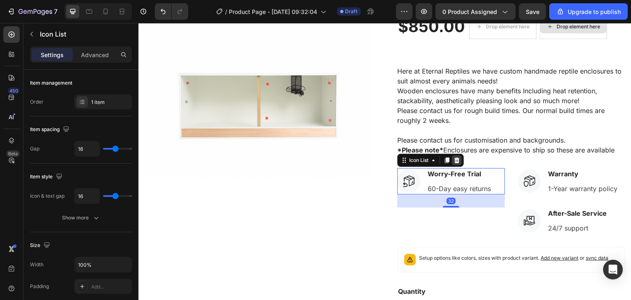
click at [456, 162] on icon at bounding box center [457, 160] width 5 height 6
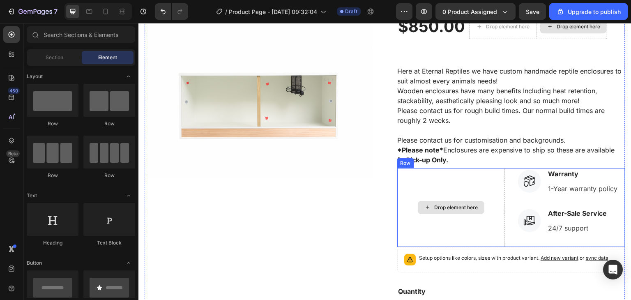
click at [418, 173] on div "Drop element here" at bounding box center [451, 207] width 108 height 79
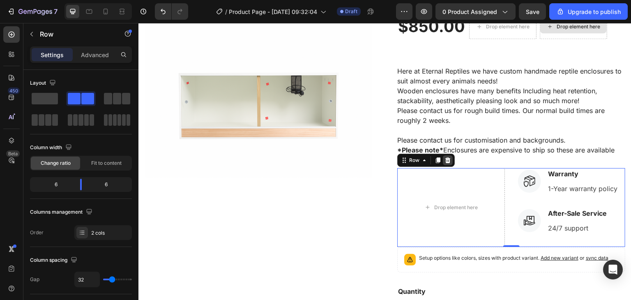
click at [446, 162] on icon at bounding box center [448, 160] width 5 height 6
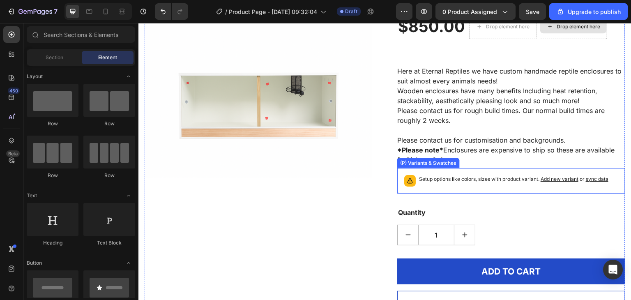
click at [435, 181] on p "Setup options like colors, sizes with product variant. Add new variant or sync …" at bounding box center [513, 179] width 189 height 8
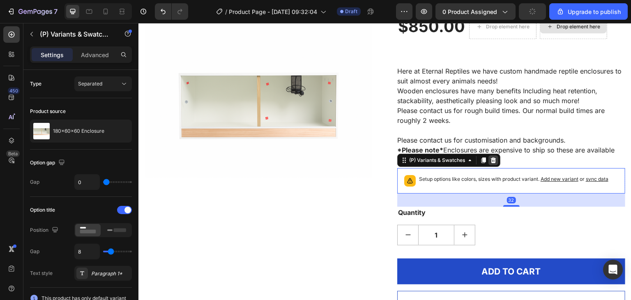
click at [492, 162] on icon at bounding box center [493, 160] width 5 height 6
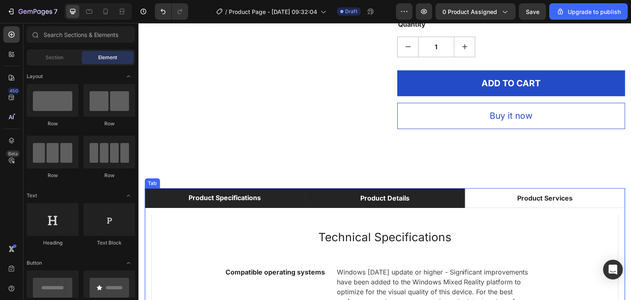
scroll to position [247, 0]
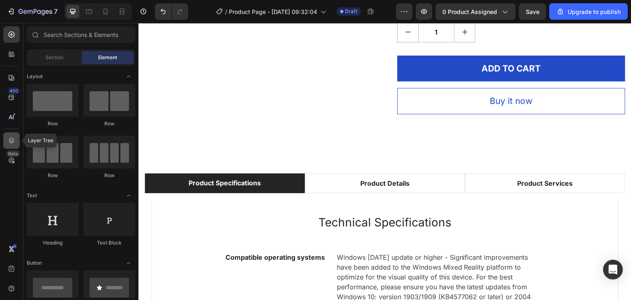
click at [12, 139] on icon at bounding box center [11, 140] width 8 height 8
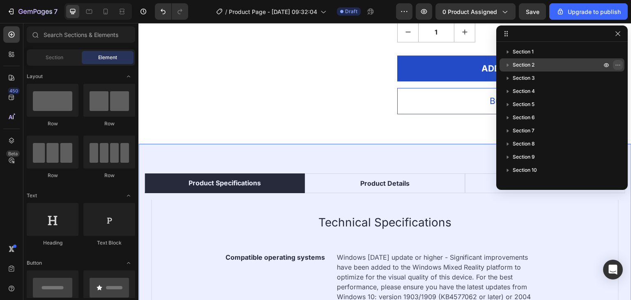
click at [620, 66] on icon "button" at bounding box center [618, 65] width 7 height 7
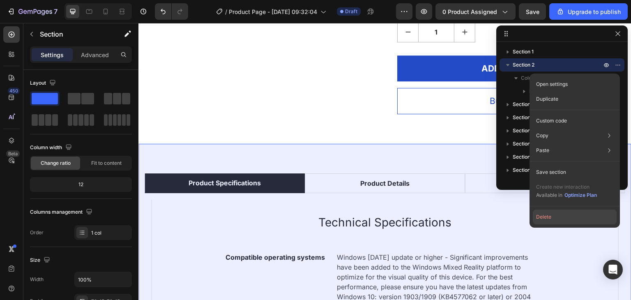
click at [574, 213] on button "Delete" at bounding box center [575, 217] width 84 height 15
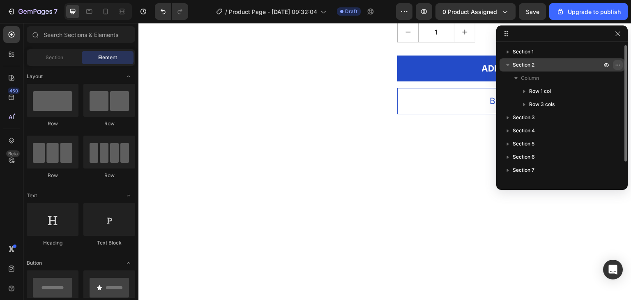
click at [619, 65] on icon "button" at bounding box center [618, 65] width 7 height 7
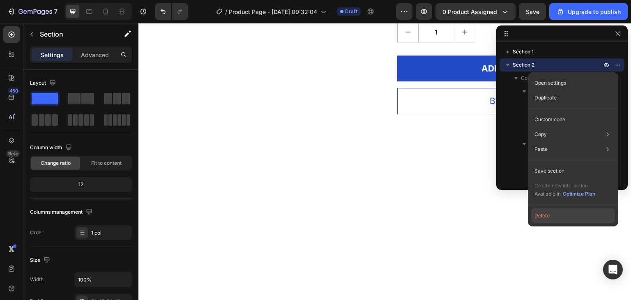
drag, startPoint x: 567, startPoint y: 215, endPoint x: 433, endPoint y: 171, distance: 140.9
click at [567, 215] on button "Delete" at bounding box center [573, 215] width 84 height 15
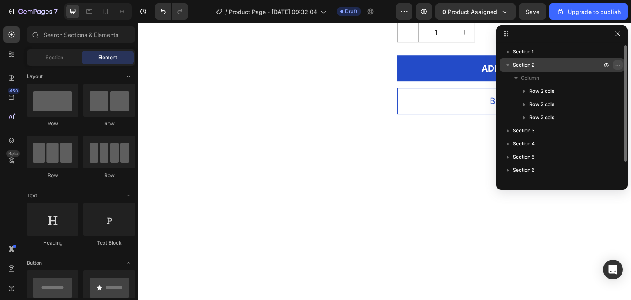
click at [619, 65] on icon "button" at bounding box center [618, 65] width 7 height 7
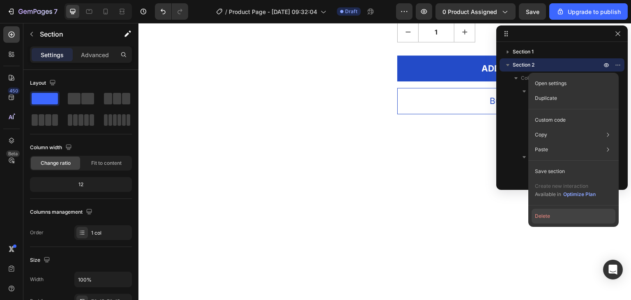
click at [569, 212] on button "Delete" at bounding box center [574, 216] width 84 height 15
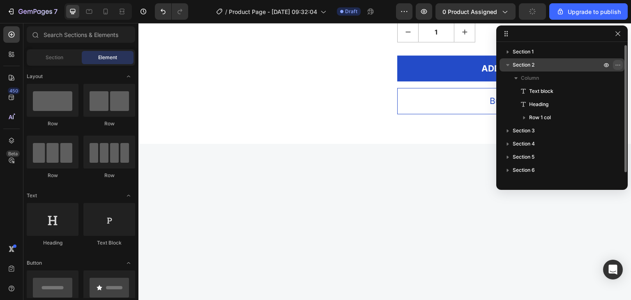
click at [617, 65] on icon "button" at bounding box center [618, 65] width 7 height 7
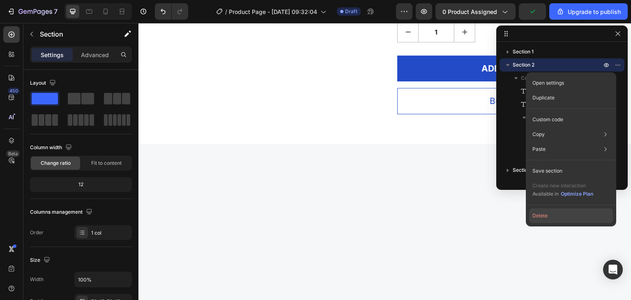
click at [560, 216] on button "Delete" at bounding box center [571, 215] width 84 height 15
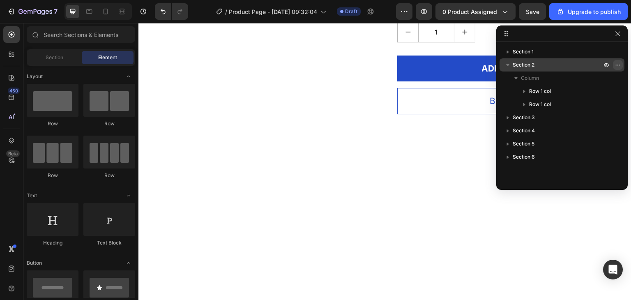
click at [618, 66] on icon "button" at bounding box center [618, 65] width 7 height 7
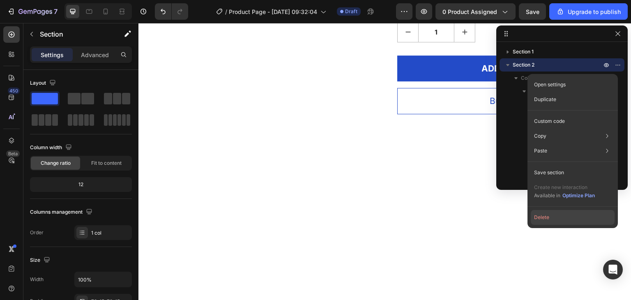
drag, startPoint x: 562, startPoint y: 219, endPoint x: 434, endPoint y: 178, distance: 134.7
click at [562, 219] on button "Delete" at bounding box center [573, 217] width 84 height 15
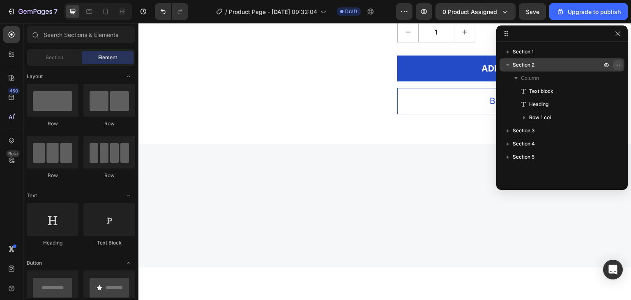
click at [619, 65] on icon "button" at bounding box center [619, 65] width 1 height 1
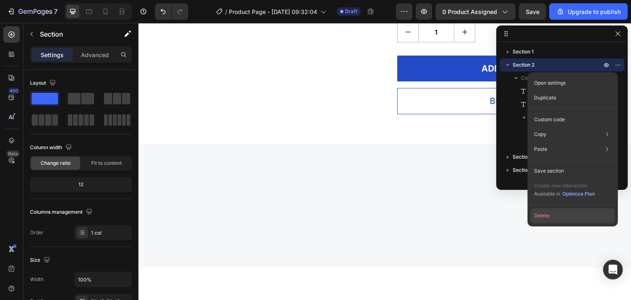
click at [575, 215] on button "Delete" at bounding box center [573, 215] width 84 height 15
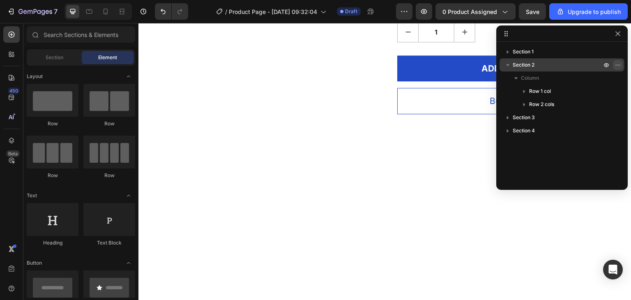
click at [616, 66] on icon "button" at bounding box center [618, 65] width 7 height 7
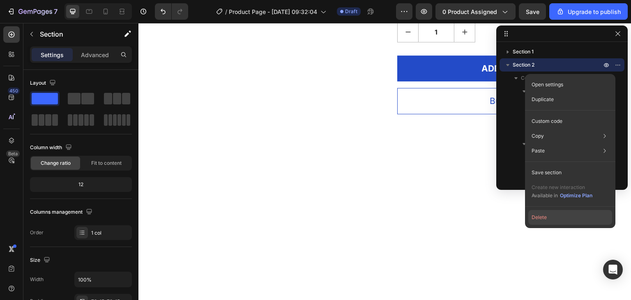
drag, startPoint x: 563, startPoint y: 215, endPoint x: 425, endPoint y: 190, distance: 140.0
click at [563, 215] on button "Delete" at bounding box center [571, 217] width 84 height 15
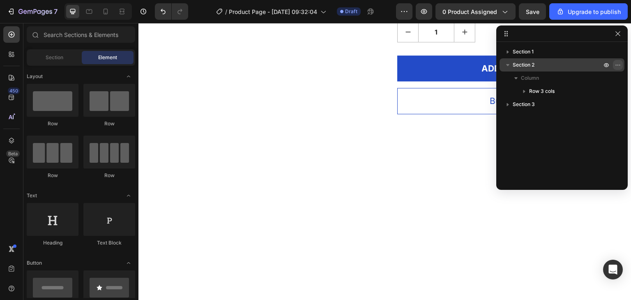
click at [620, 68] on icon "button" at bounding box center [618, 65] width 7 height 7
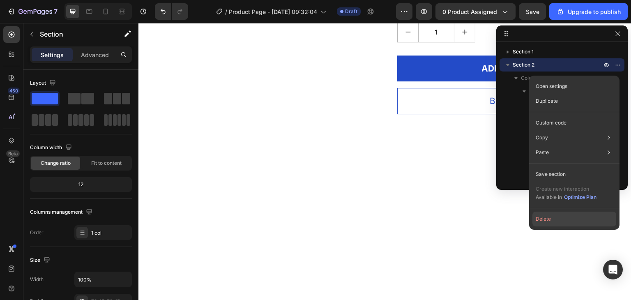
click at [570, 216] on button "Delete" at bounding box center [575, 219] width 84 height 15
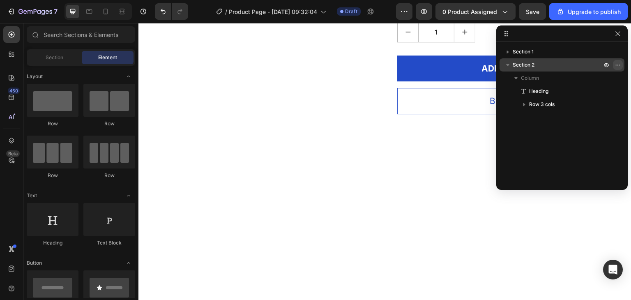
click at [617, 65] on icon "button" at bounding box center [616, 65] width 1 height 1
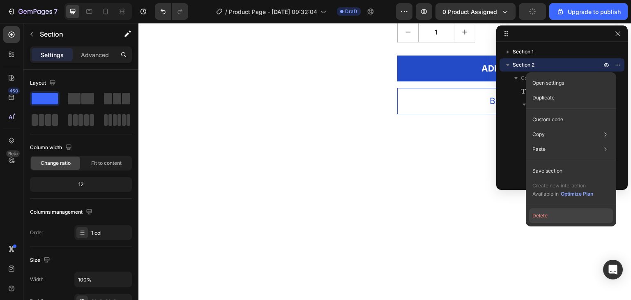
click at [562, 218] on button "Delete" at bounding box center [571, 215] width 84 height 15
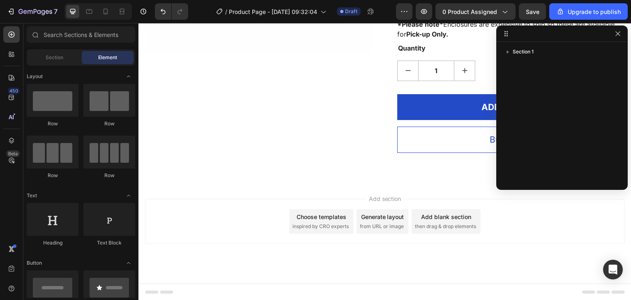
click at [552, 258] on div "Add section Choose templates inspired by CRO experts Generate layout from URL o…" at bounding box center [385, 232] width 493 height 101
click at [618, 33] on icon "button" at bounding box center [618, 33] width 5 height 5
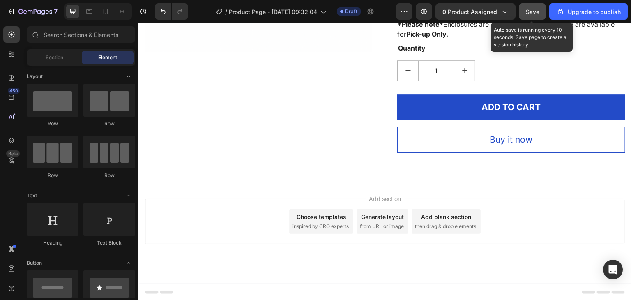
drag, startPoint x: 536, startPoint y: 13, endPoint x: 347, endPoint y: 25, distance: 189.5
click at [536, 13] on span "Save" at bounding box center [533, 11] width 14 height 7
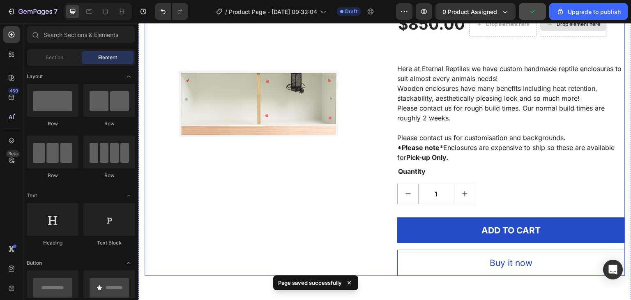
scroll to position [0, 0]
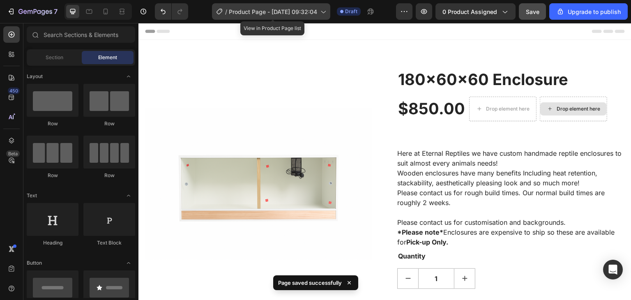
click at [296, 14] on span "Product Page - [DATE] 09:32:04" at bounding box center [273, 11] width 88 height 9
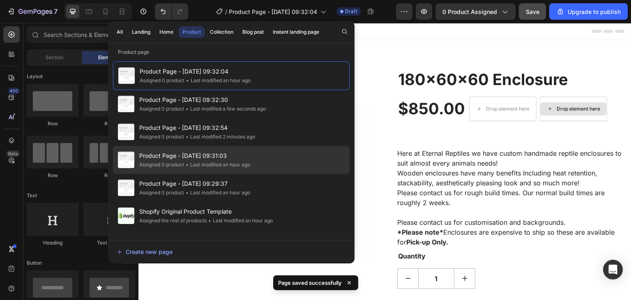
click at [220, 164] on div "• Last modified an hour ago" at bounding box center [217, 165] width 66 height 8
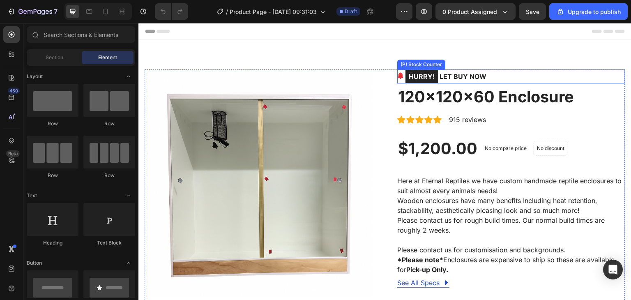
click at [503, 76] on div "HURRY! LET BUY NOW" at bounding box center [511, 76] width 228 height 14
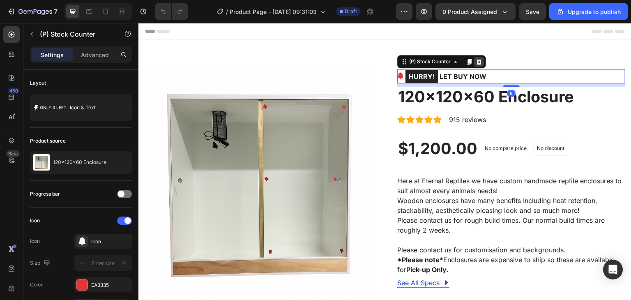
click at [477, 61] on icon at bounding box center [479, 62] width 5 height 6
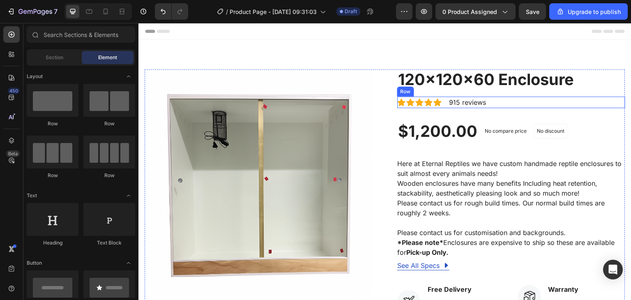
click at [520, 102] on div "Icon Icon Icon Icon Icon Icon List Hoz 915 reviews Text block Row" at bounding box center [511, 103] width 228 height 12
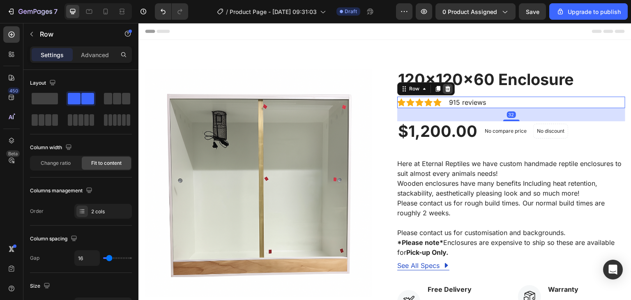
click at [445, 90] on icon at bounding box center [448, 88] width 7 height 7
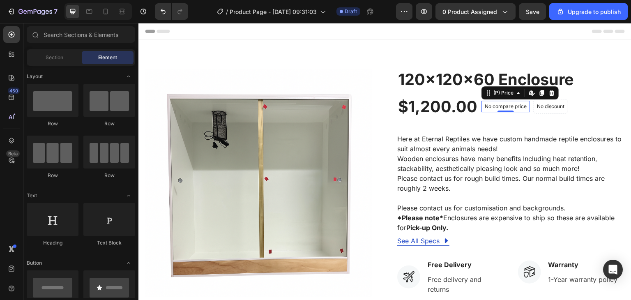
click at [513, 109] on p "No compare price" at bounding box center [506, 106] width 42 height 5
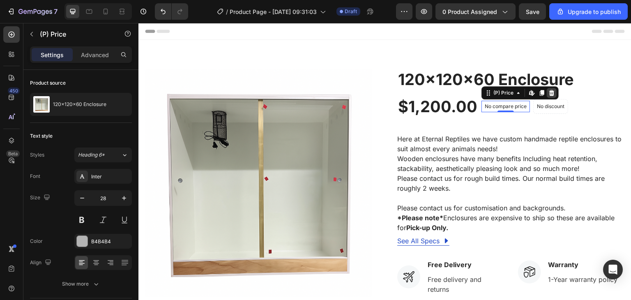
click at [550, 94] on icon at bounding box center [552, 93] width 5 height 6
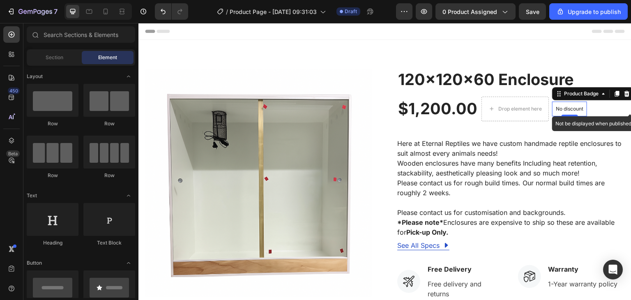
click at [556, 106] on p "No discount" at bounding box center [570, 108] width 28 height 7
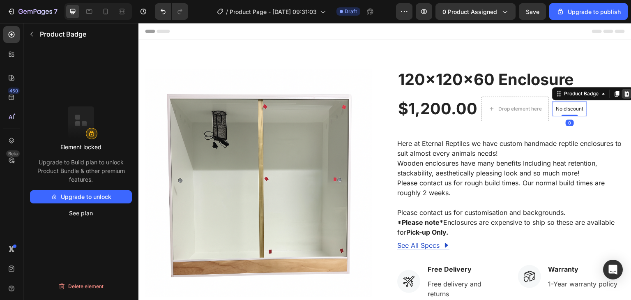
click at [625, 92] on icon at bounding box center [627, 93] width 5 height 6
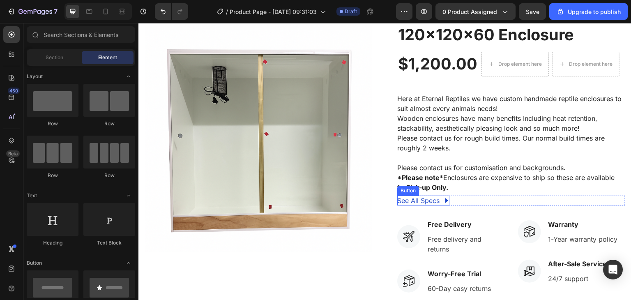
scroll to position [82, 0]
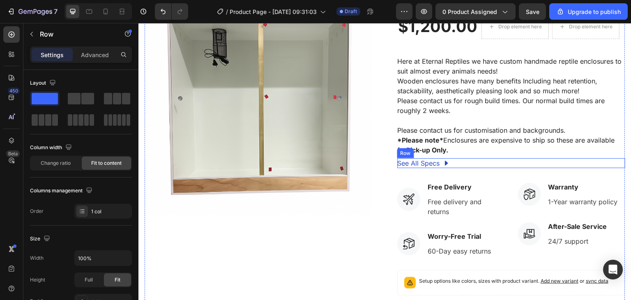
click at [470, 163] on div "See All Specs Button Row" at bounding box center [511, 163] width 228 height 10
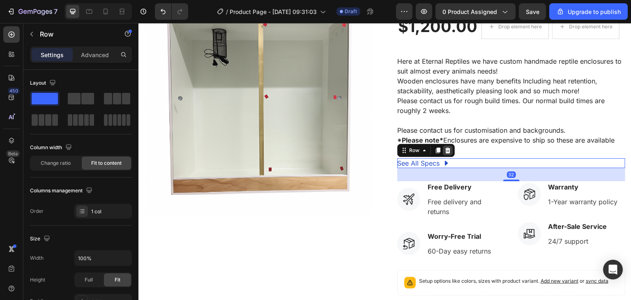
click at [447, 150] on icon at bounding box center [448, 150] width 7 height 7
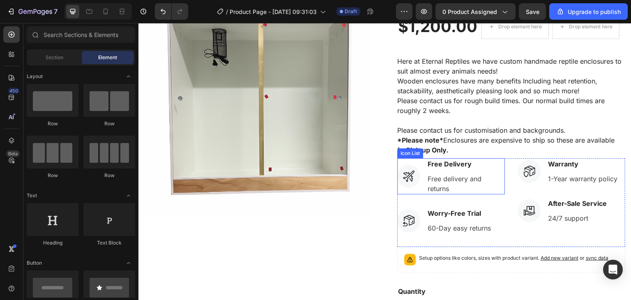
click at [414, 159] on li "Icon Free Delivery Text block Free delivery and returns Text block" at bounding box center [451, 176] width 108 height 36
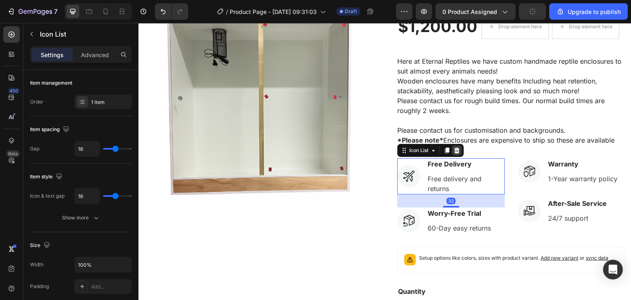
click at [454, 150] on icon at bounding box center [457, 150] width 7 height 7
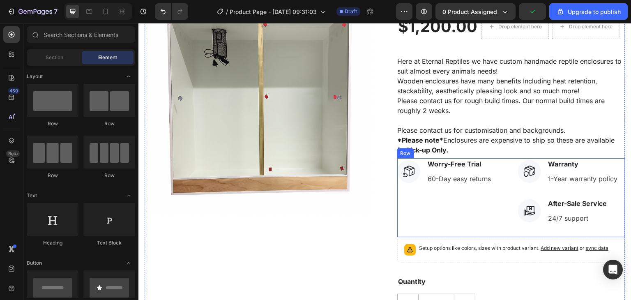
click at [409, 208] on div "Icon Worry-Free Trial Text block 60-Day easy returns Text block Icon List" at bounding box center [451, 197] width 108 height 79
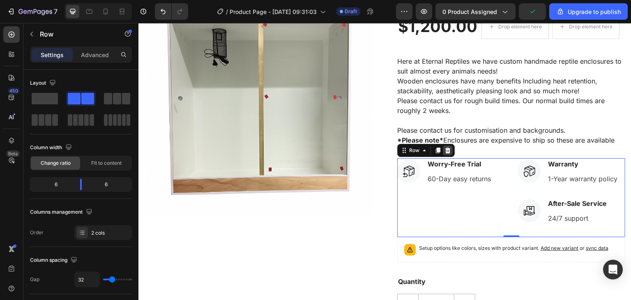
click at [448, 152] on icon at bounding box center [448, 150] width 7 height 7
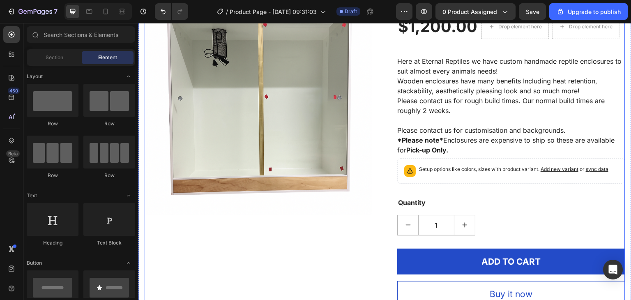
click at [448, 170] on p "Setup options like colors, sizes with product variant. Add new variant or sync …" at bounding box center [513, 169] width 189 height 8
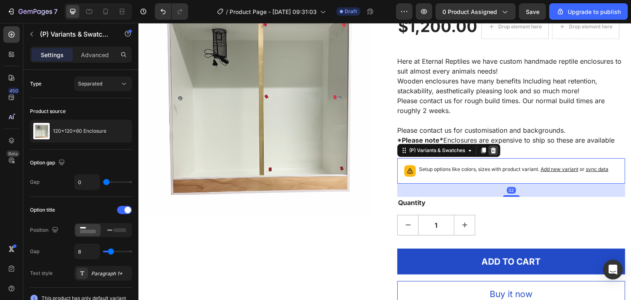
click at [490, 152] on icon at bounding box center [493, 150] width 7 height 7
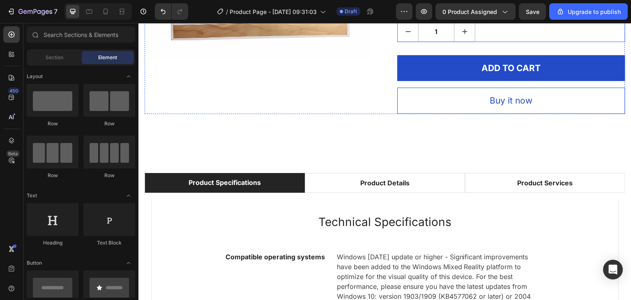
scroll to position [247, 0]
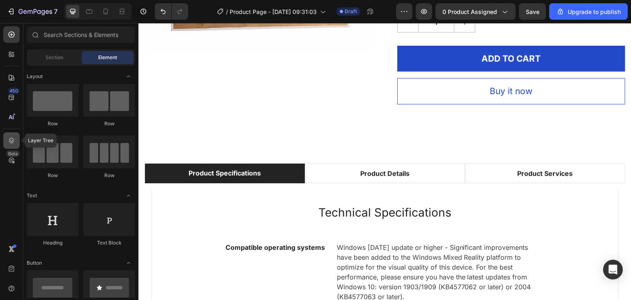
click at [16, 143] on div at bounding box center [11, 140] width 16 height 16
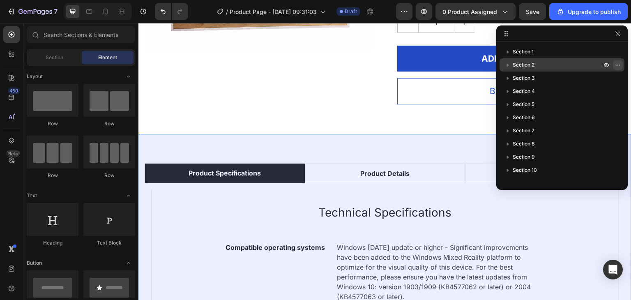
click at [620, 67] on icon "button" at bounding box center [618, 65] width 7 height 7
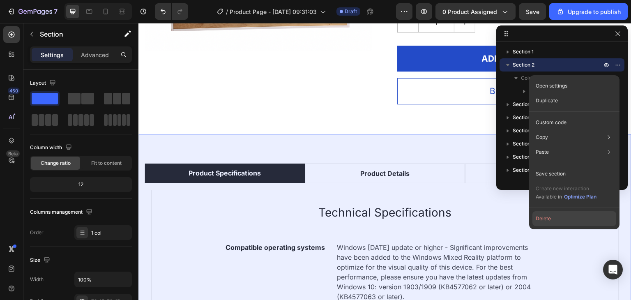
drag, startPoint x: 595, startPoint y: 219, endPoint x: 457, endPoint y: 196, distance: 140.1
click at [595, 219] on button "Delete" at bounding box center [575, 218] width 84 height 15
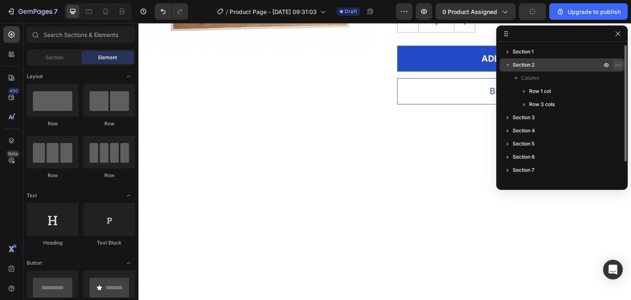
click at [618, 62] on icon "button" at bounding box center [618, 65] width 7 height 7
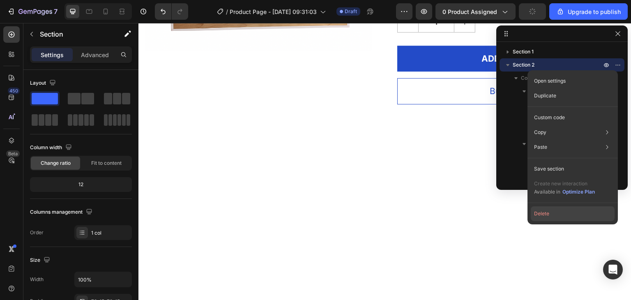
click at [566, 212] on button "Delete" at bounding box center [573, 213] width 84 height 15
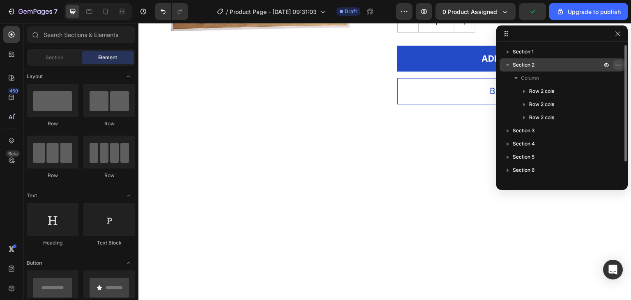
click at [619, 65] on icon "button" at bounding box center [619, 65] width 1 height 1
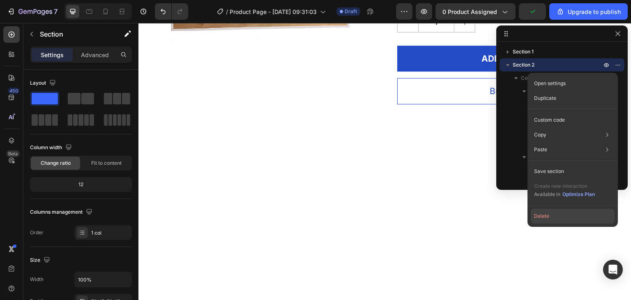
click at [566, 213] on button "Delete" at bounding box center [573, 216] width 84 height 15
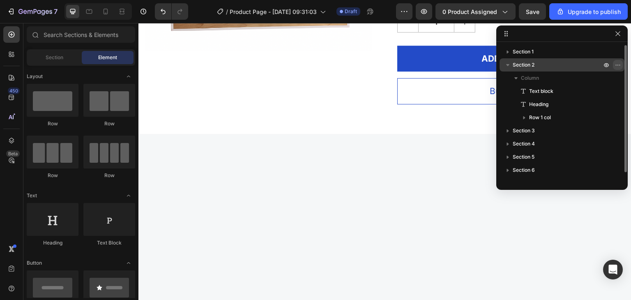
click at [620, 67] on icon "button" at bounding box center [618, 65] width 7 height 7
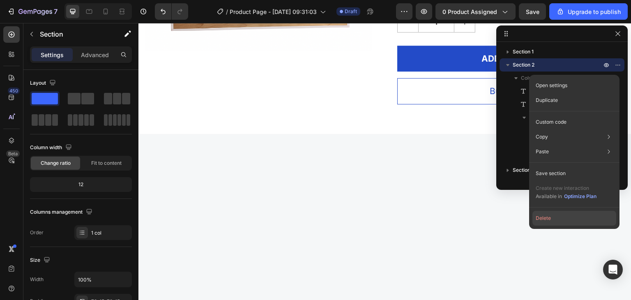
click at [565, 219] on button "Delete" at bounding box center [575, 218] width 84 height 15
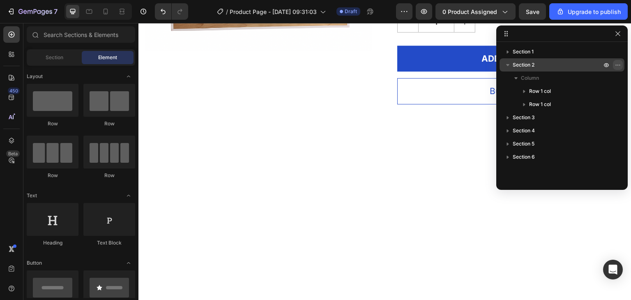
click at [618, 67] on icon "button" at bounding box center [618, 65] width 7 height 7
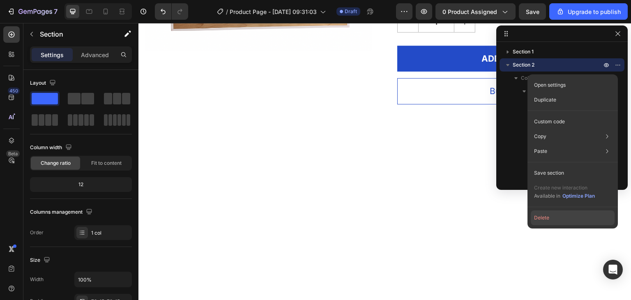
click at [557, 221] on button "Delete" at bounding box center [573, 217] width 84 height 15
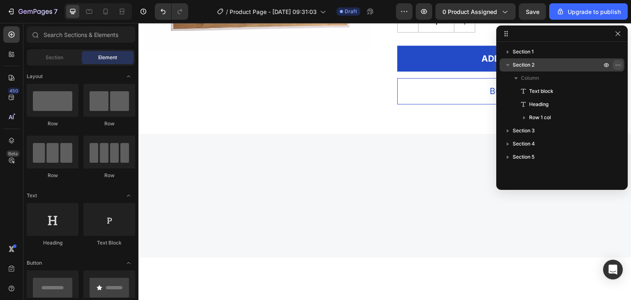
click at [620, 62] on icon "button" at bounding box center [618, 65] width 7 height 7
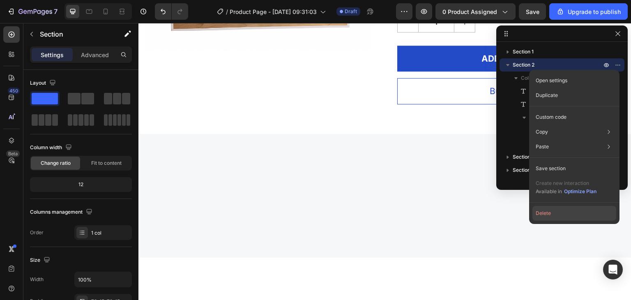
click at [570, 215] on button "Delete" at bounding box center [575, 213] width 84 height 15
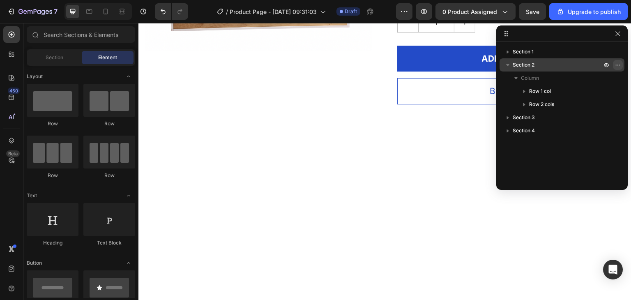
click at [618, 67] on icon "button" at bounding box center [618, 65] width 7 height 7
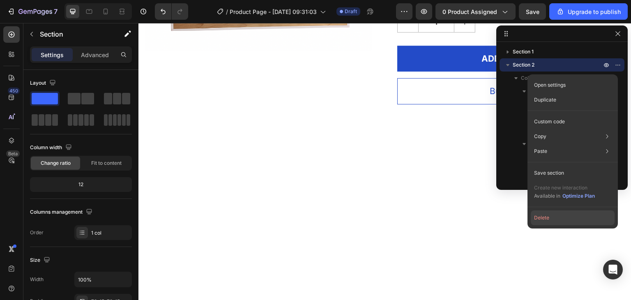
click at [569, 216] on button "Delete" at bounding box center [573, 217] width 84 height 15
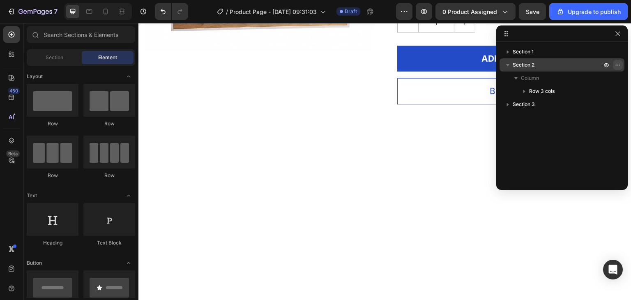
click at [621, 63] on icon "button" at bounding box center [618, 65] width 7 height 7
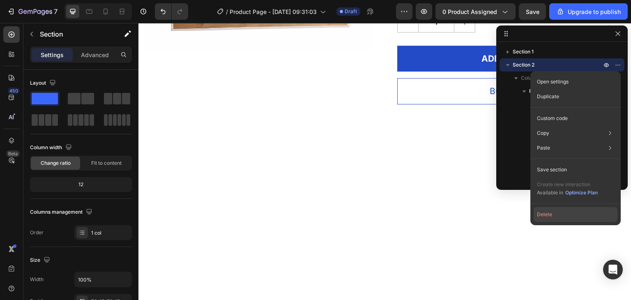
click at [567, 217] on button "Delete" at bounding box center [576, 214] width 84 height 15
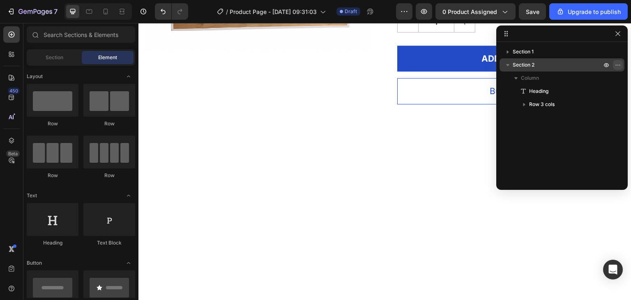
click at [619, 65] on icon "button" at bounding box center [618, 65] width 7 height 7
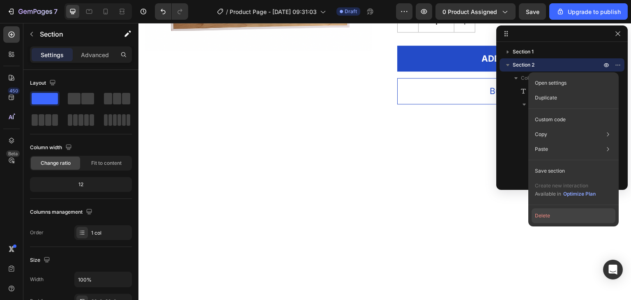
click at [567, 215] on button "Delete" at bounding box center [574, 215] width 84 height 15
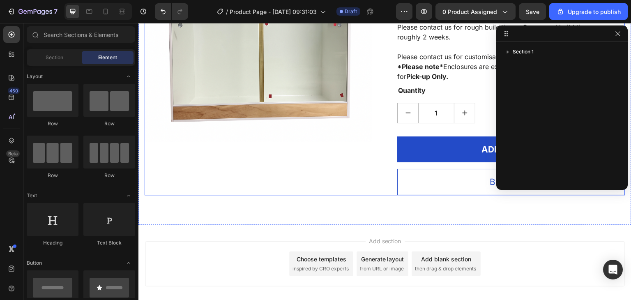
scroll to position [116, 0]
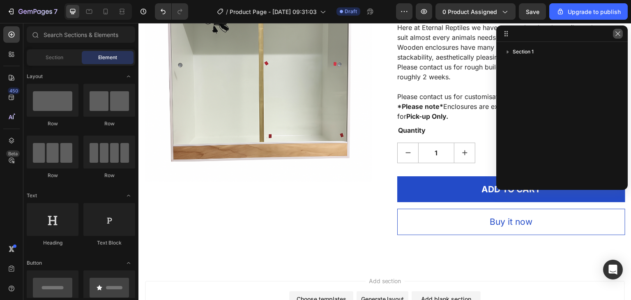
click at [619, 38] on button "button" at bounding box center [618, 34] width 10 height 10
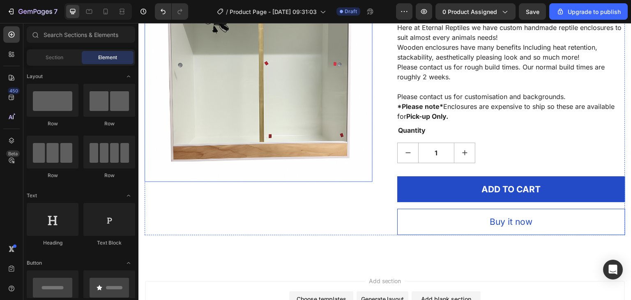
scroll to position [0, 0]
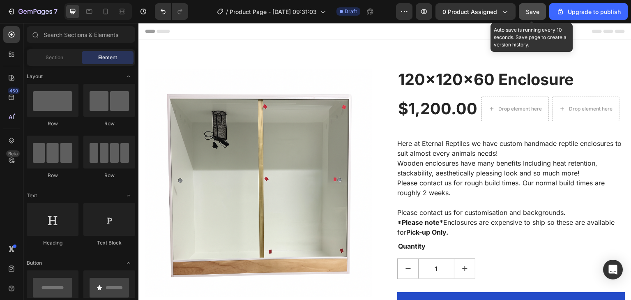
click at [540, 11] on span "Save" at bounding box center [533, 11] width 14 height 7
click at [531, 10] on span "Save" at bounding box center [533, 11] width 14 height 7
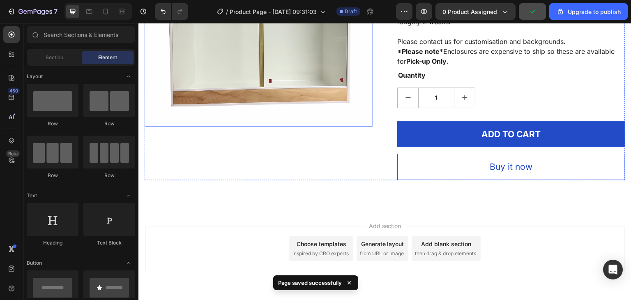
scroll to position [157, 0]
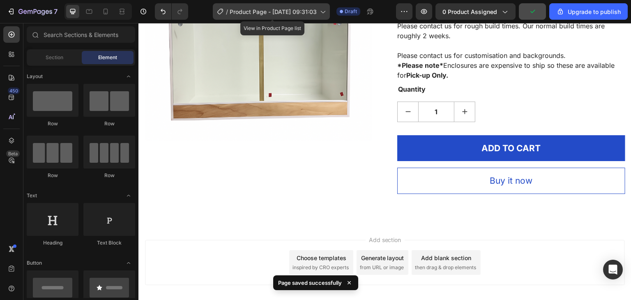
click at [306, 7] on span "Product Page - [DATE] 09:31:03" at bounding box center [273, 11] width 87 height 9
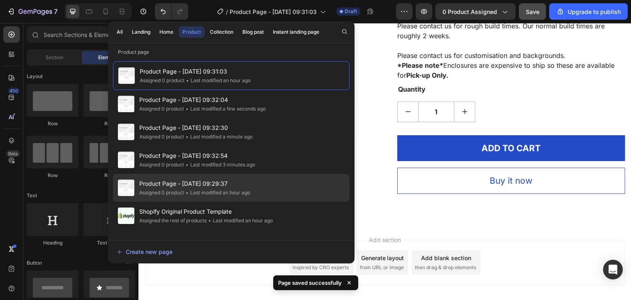
click at [185, 181] on span "Product Page - [DATE] 09:29:37" at bounding box center [194, 184] width 111 height 10
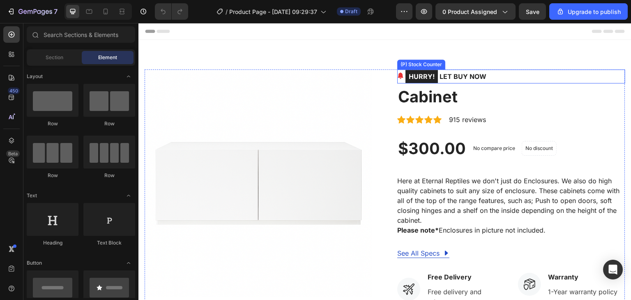
click at [501, 74] on div "HURRY! LET BUY NOW" at bounding box center [511, 76] width 228 height 14
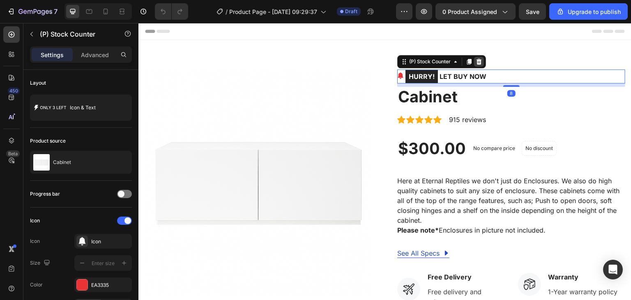
click at [477, 63] on icon at bounding box center [479, 61] width 7 height 7
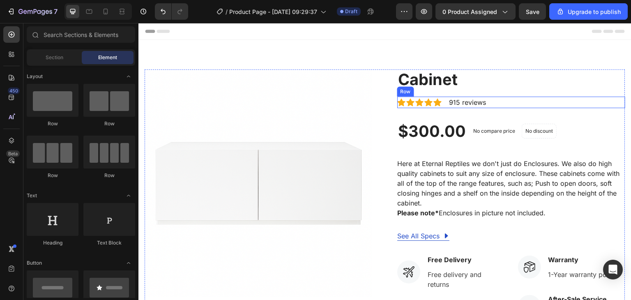
click at [510, 101] on div "Icon Icon Icon Icon Icon Icon List Hoz 915 reviews Text block Row" at bounding box center [511, 103] width 228 height 12
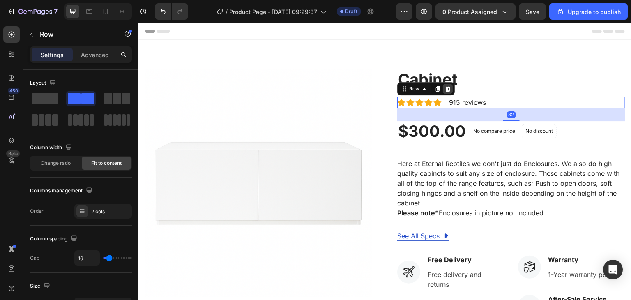
click at [447, 88] on icon at bounding box center [448, 88] width 5 height 6
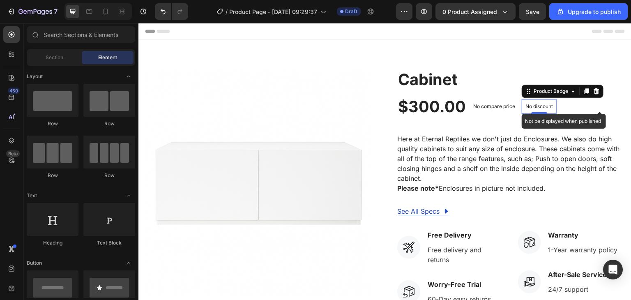
click at [539, 109] on p "No discount" at bounding box center [540, 106] width 28 height 7
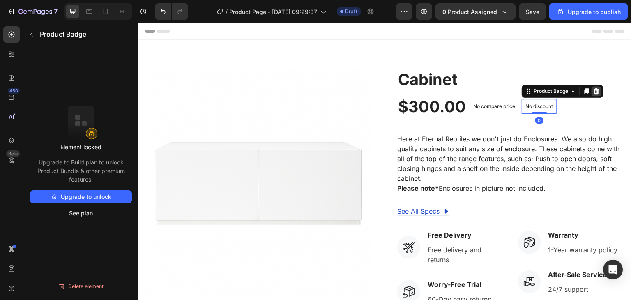
click at [596, 89] on div at bounding box center [597, 91] width 10 height 10
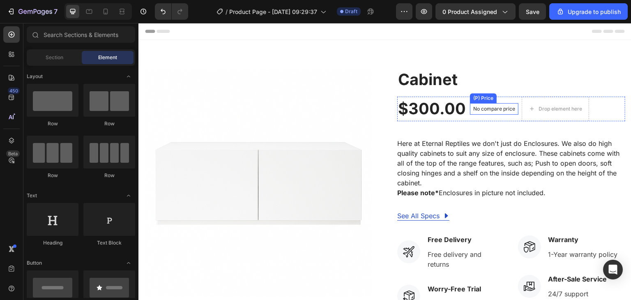
click at [507, 106] on p "No compare price" at bounding box center [494, 108] width 42 height 5
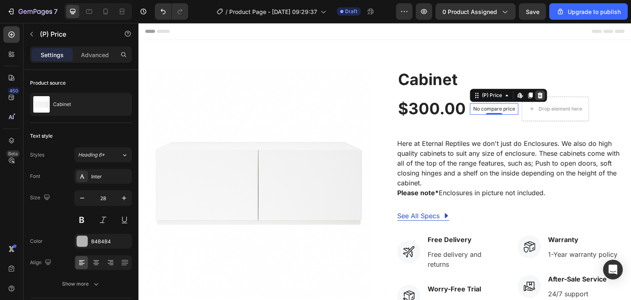
click at [541, 93] on div at bounding box center [541, 95] width 10 height 10
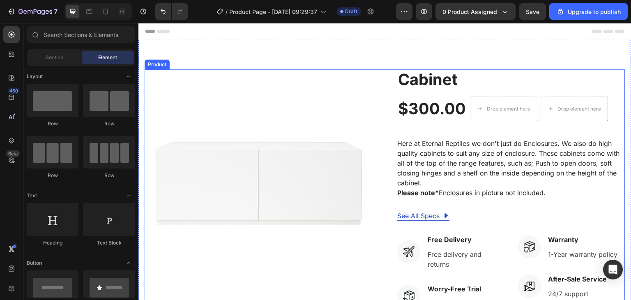
click at [454, 218] on div "See All Specs Button Row" at bounding box center [511, 216] width 228 height 10
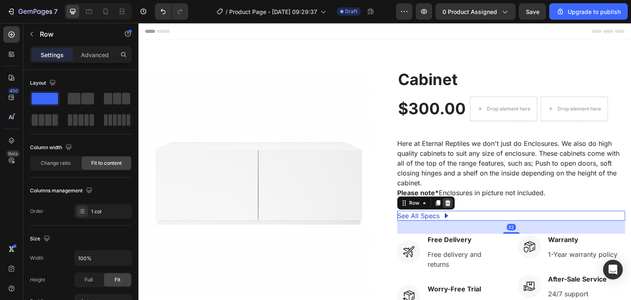
click at [446, 205] on icon at bounding box center [448, 203] width 5 height 6
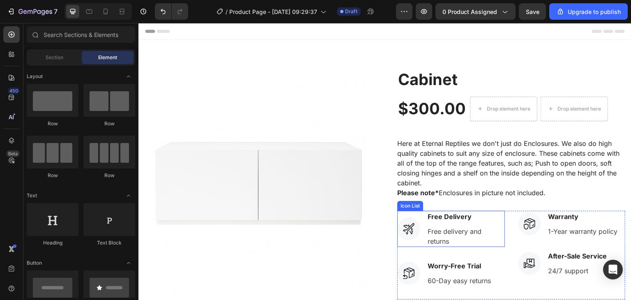
click at [416, 212] on li "Icon Free Delivery Text block Free delivery and returns Text block" at bounding box center [451, 229] width 108 height 36
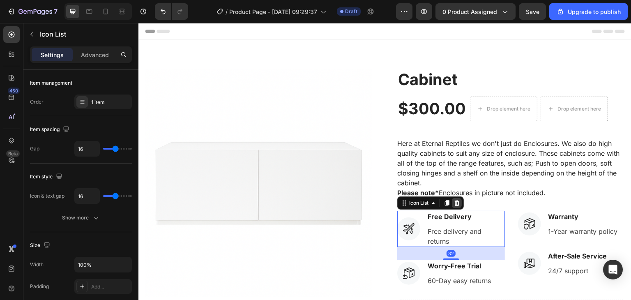
click at [456, 205] on icon at bounding box center [457, 203] width 7 height 7
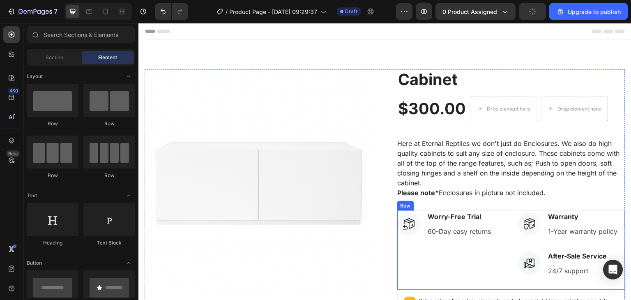
click at [439, 261] on div "Icon Worry-Free Trial Text block 60-Day easy returns Text block Icon List" at bounding box center [451, 250] width 108 height 79
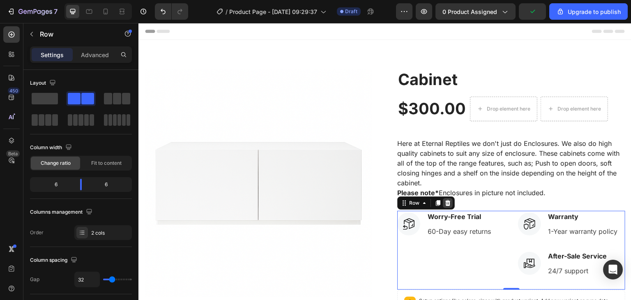
click at [448, 201] on div at bounding box center [448, 203] width 10 height 10
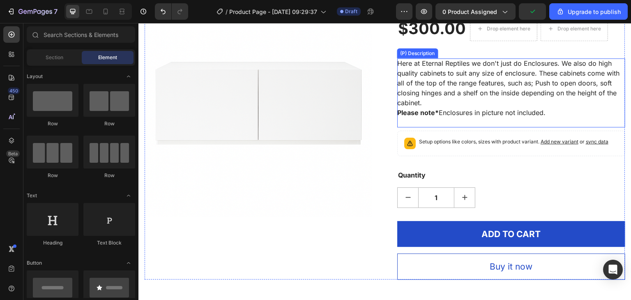
scroll to position [82, 0]
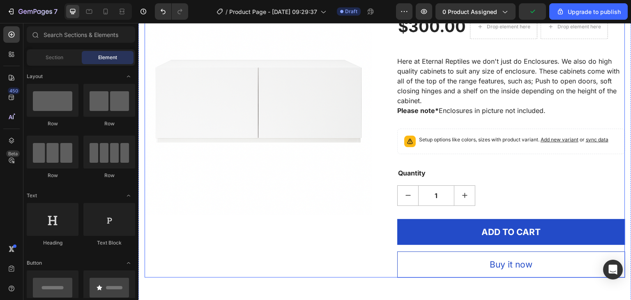
click at [454, 144] on div "Setup options like colors, sizes with product variant. Add new variant or sync …" at bounding box center [513, 142] width 189 height 12
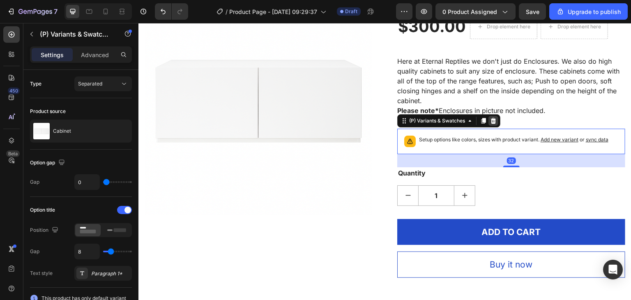
click at [490, 122] on icon at bounding box center [493, 121] width 7 height 7
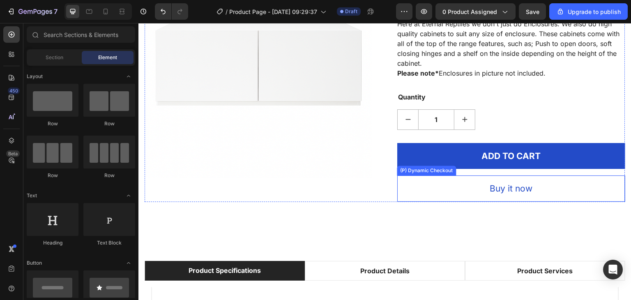
scroll to position [123, 0]
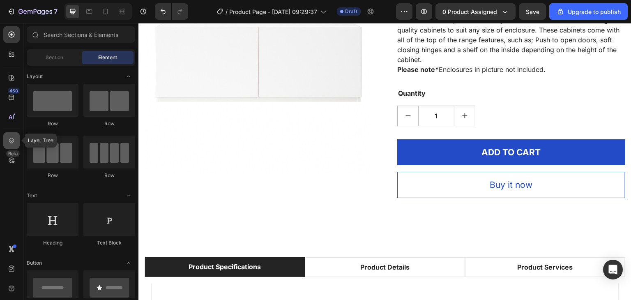
click at [9, 137] on icon at bounding box center [11, 140] width 8 height 8
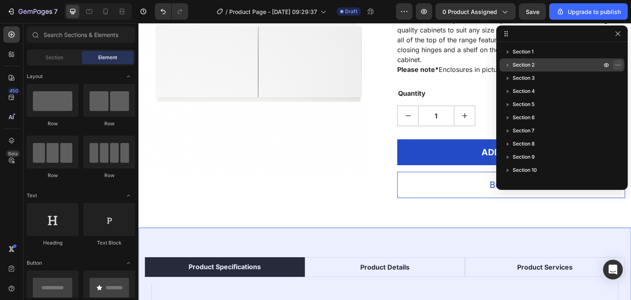
click at [619, 64] on icon "button" at bounding box center [618, 65] width 7 height 7
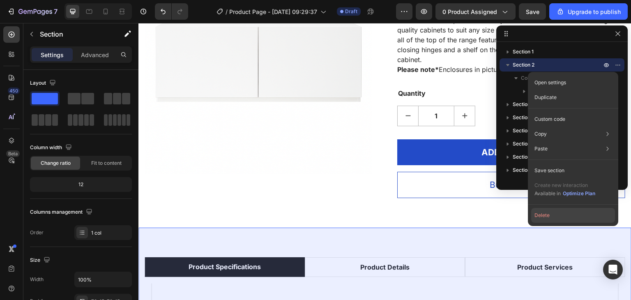
click at [568, 213] on button "Delete" at bounding box center [573, 215] width 84 height 15
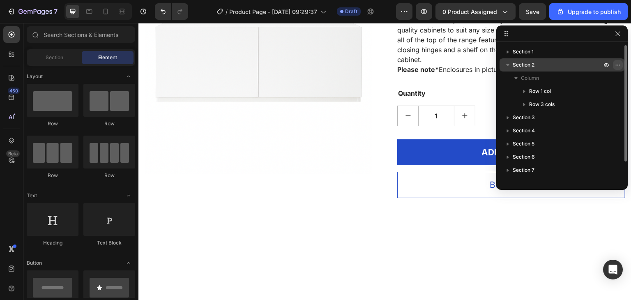
click at [618, 64] on icon "button" at bounding box center [618, 65] width 7 height 7
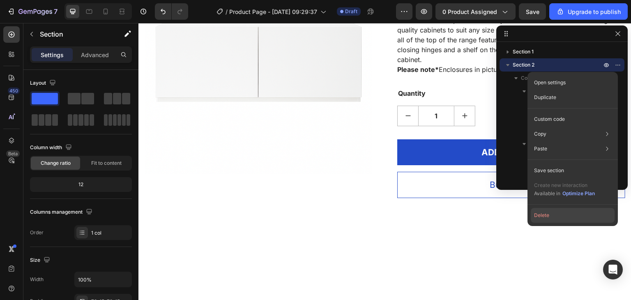
click at [563, 212] on button "Delete" at bounding box center [573, 215] width 84 height 15
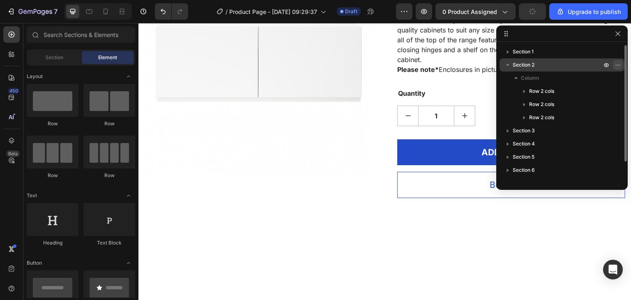
click at [618, 65] on icon "button" at bounding box center [618, 65] width 7 height 7
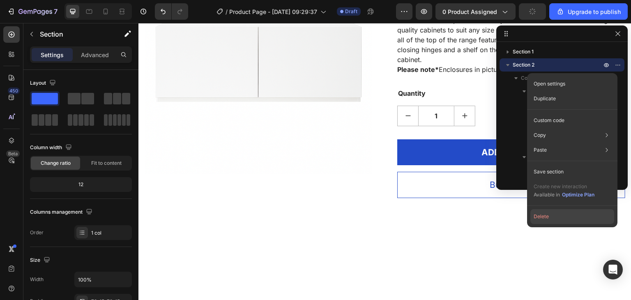
click at [561, 215] on button "Delete" at bounding box center [573, 216] width 84 height 15
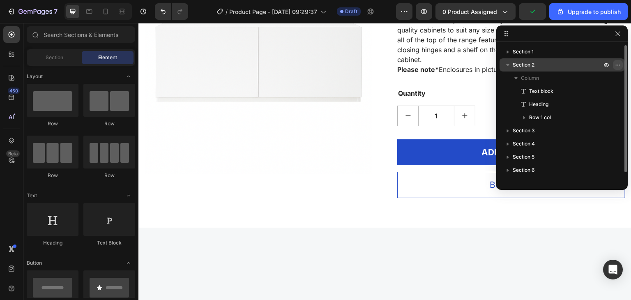
click at [619, 65] on icon "button" at bounding box center [618, 65] width 7 height 7
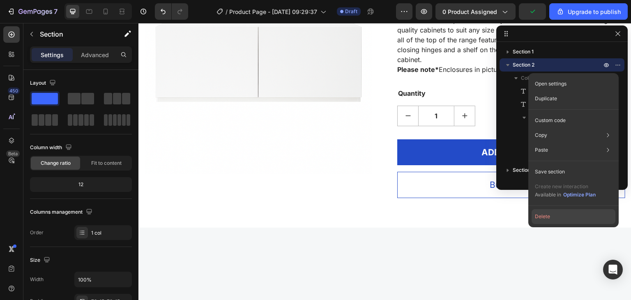
click at [579, 214] on button "Delete" at bounding box center [574, 216] width 84 height 15
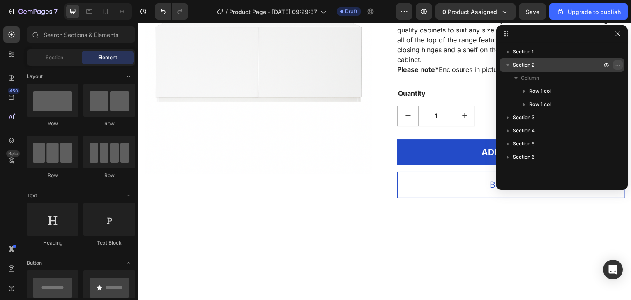
click at [619, 65] on icon "button" at bounding box center [618, 65] width 7 height 7
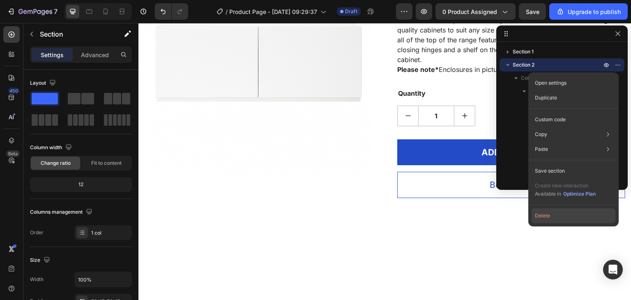
click at [573, 215] on button "Delete" at bounding box center [574, 215] width 84 height 15
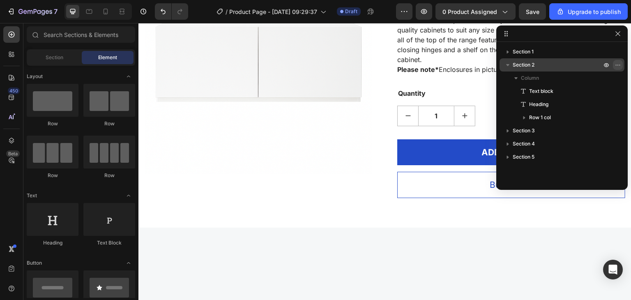
click at [619, 67] on icon "button" at bounding box center [618, 65] width 7 height 7
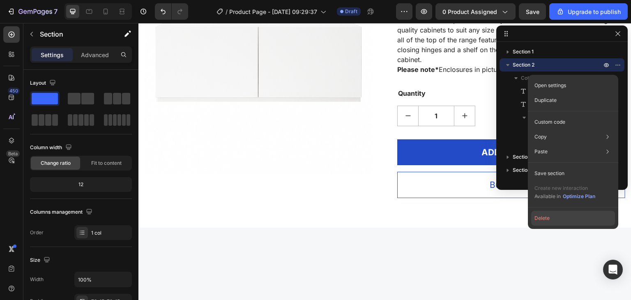
click at [575, 220] on button "Delete" at bounding box center [573, 218] width 84 height 15
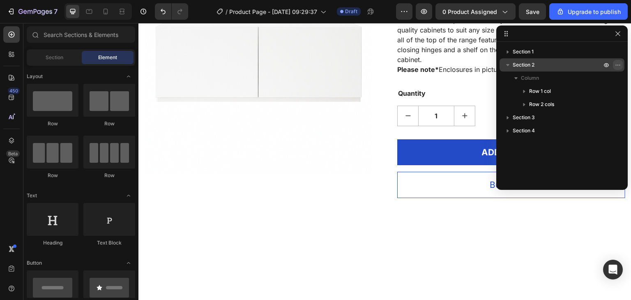
click at [617, 65] on icon "button" at bounding box center [618, 65] width 7 height 7
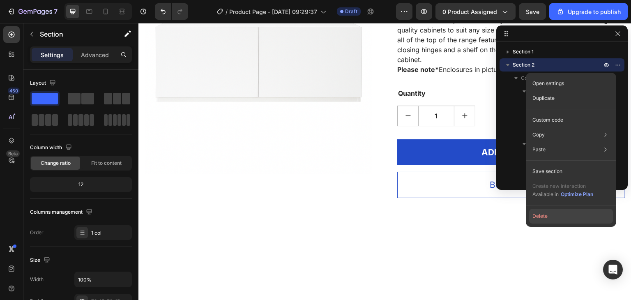
click at [576, 212] on button "Delete" at bounding box center [571, 216] width 84 height 15
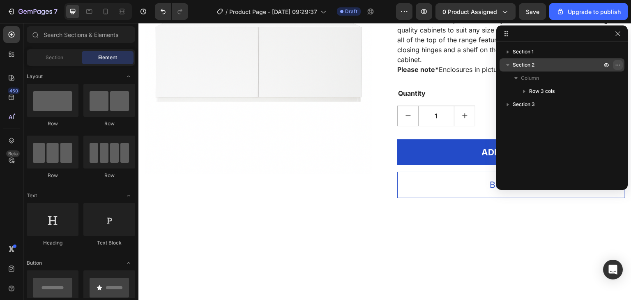
click at [617, 66] on icon "button" at bounding box center [618, 65] width 7 height 7
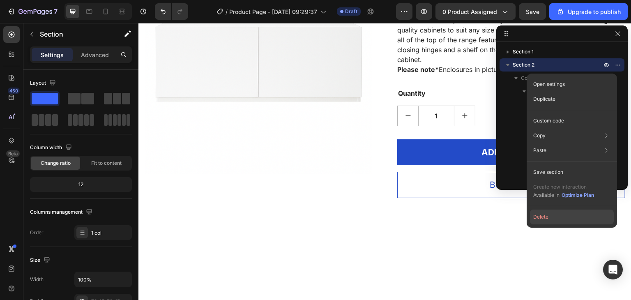
drag, startPoint x: 563, startPoint y: 212, endPoint x: 435, endPoint y: 169, distance: 134.9
click at [563, 212] on button "Delete" at bounding box center [572, 217] width 84 height 15
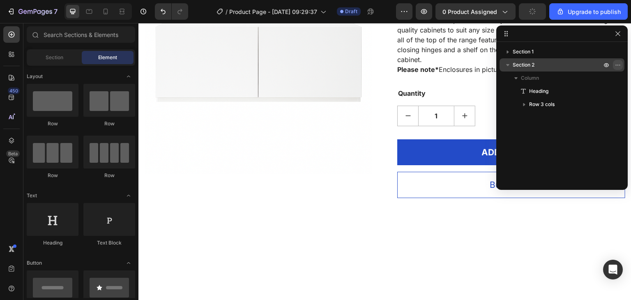
click at [618, 67] on icon "button" at bounding box center [618, 65] width 7 height 7
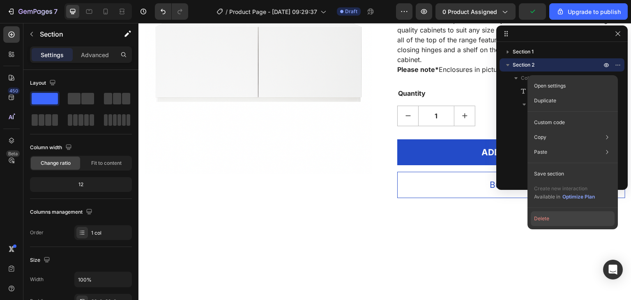
click at [563, 219] on button "Delete" at bounding box center [573, 218] width 84 height 15
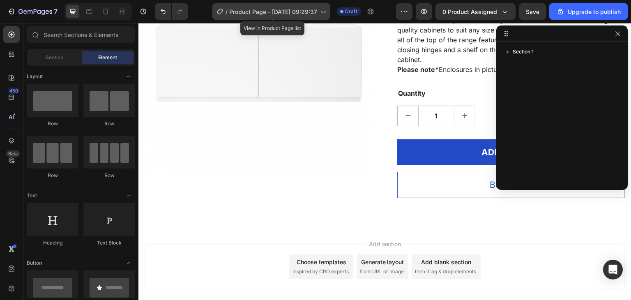
click at [279, 13] on span "Product Page - [DATE] 09:29:37" at bounding box center [273, 11] width 88 height 9
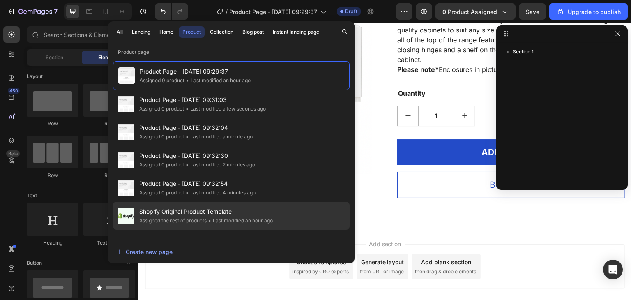
click at [196, 220] on div "Assigned the rest of products" at bounding box center [172, 221] width 67 height 8
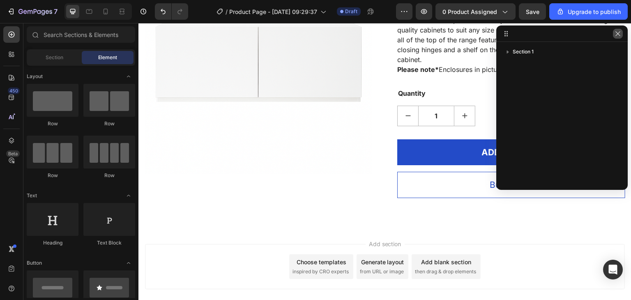
click at [617, 34] on icon "button" at bounding box center [618, 33] width 5 height 5
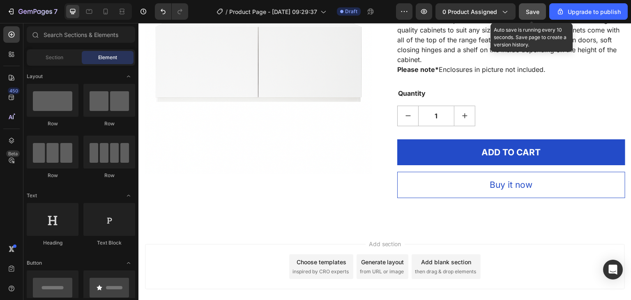
click at [529, 9] on span "Save" at bounding box center [533, 11] width 14 height 7
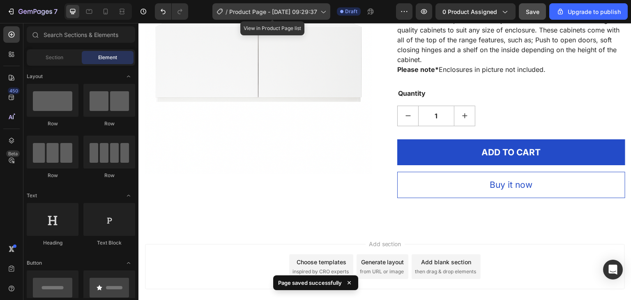
click at [307, 10] on span "Product Page - [DATE] 09:29:37" at bounding box center [273, 11] width 88 height 9
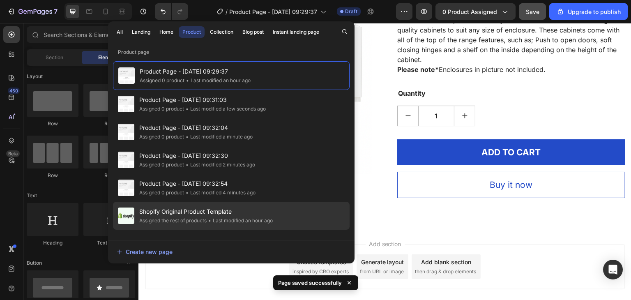
click at [217, 213] on span "Shopify Original Product Template" at bounding box center [206, 212] width 134 height 10
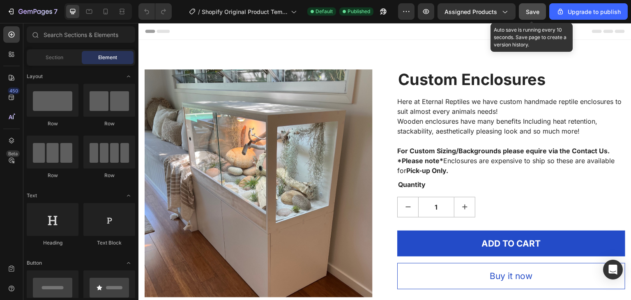
click at [544, 14] on button "Save" at bounding box center [532, 11] width 27 height 16
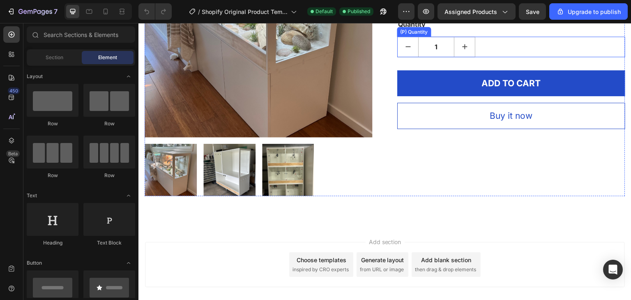
scroll to position [164, 0]
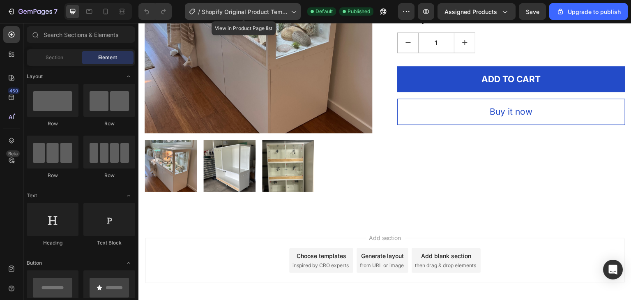
click at [266, 8] on span "Shopify Original Product Template" at bounding box center [245, 11] width 86 height 9
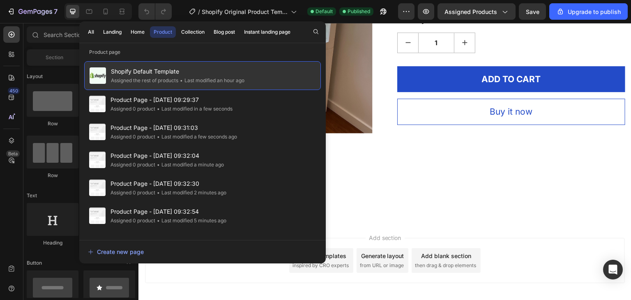
click at [178, 83] on div "Assigned the rest of products" at bounding box center [211, 80] width 66 height 8
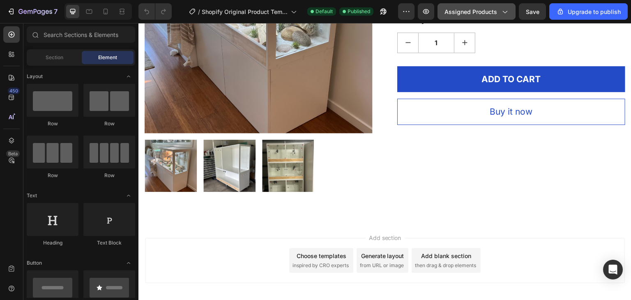
click at [499, 12] on div "Assigned Products" at bounding box center [477, 11] width 64 height 9
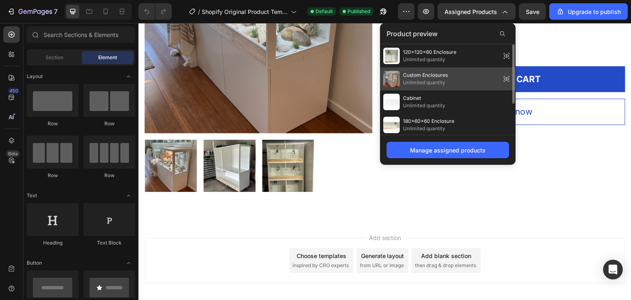
click at [444, 80] on span "Unlimited quantity" at bounding box center [425, 82] width 45 height 7
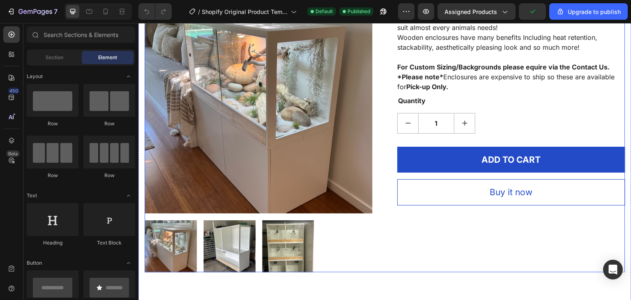
scroll to position [0, 0]
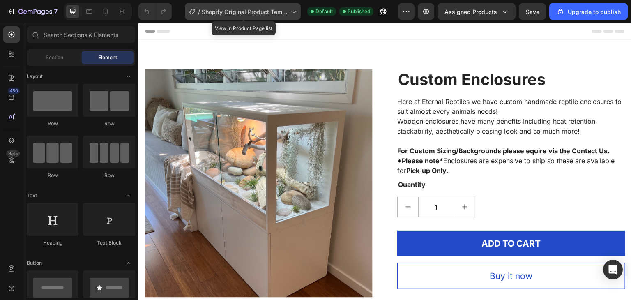
click at [233, 9] on span "Shopify Original Product Template" at bounding box center [245, 11] width 86 height 9
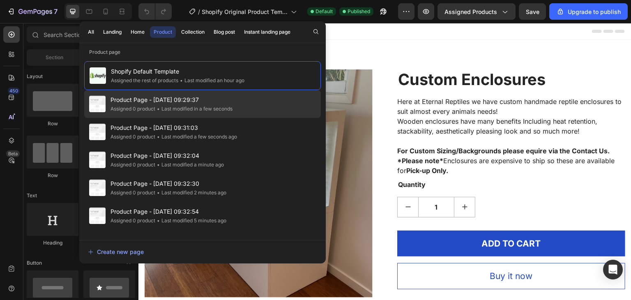
click at [210, 98] on span "Product Page - [DATE] 09:29:37" at bounding box center [172, 100] width 122 height 10
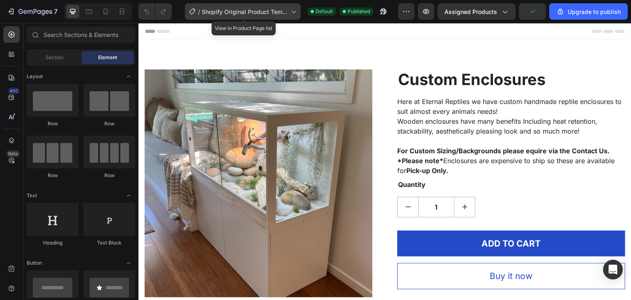
click at [226, 9] on span "Shopify Original Product Template" at bounding box center [245, 11] width 86 height 9
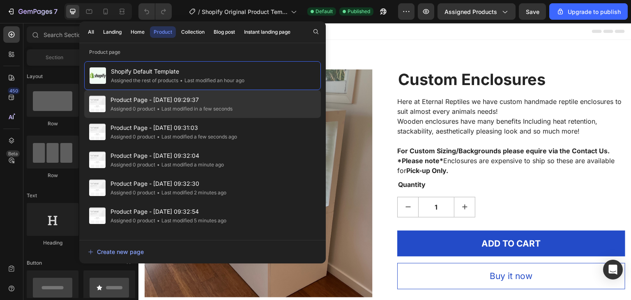
click at [199, 100] on span "Product Page - [DATE] 09:29:37" at bounding box center [172, 100] width 122 height 10
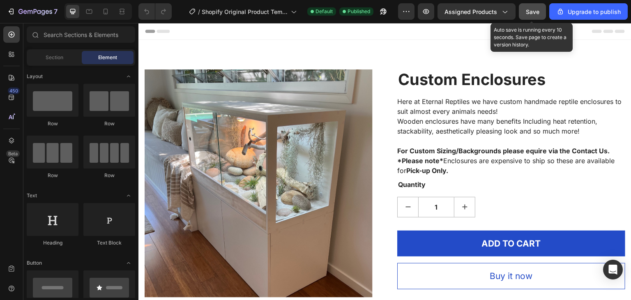
click at [536, 12] on span "Save" at bounding box center [533, 11] width 14 height 7
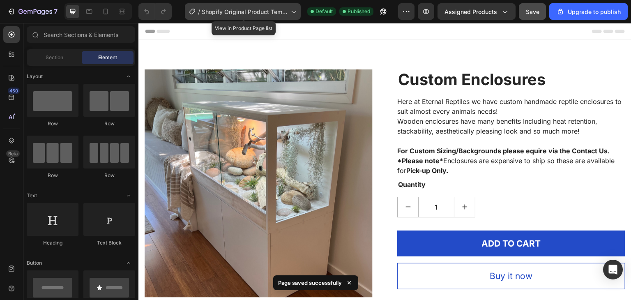
click at [222, 10] on span "Shopify Original Product Template" at bounding box center [245, 11] width 86 height 9
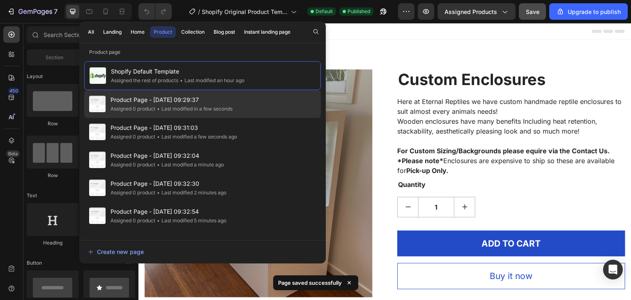
click at [206, 102] on span "Product Page - [DATE] 09:29:37" at bounding box center [172, 100] width 122 height 10
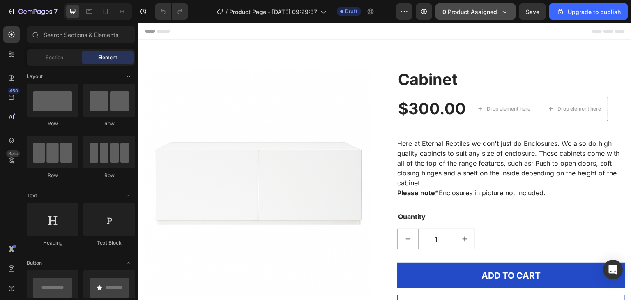
click at [493, 12] on span "0 product assigned" at bounding box center [470, 11] width 55 height 9
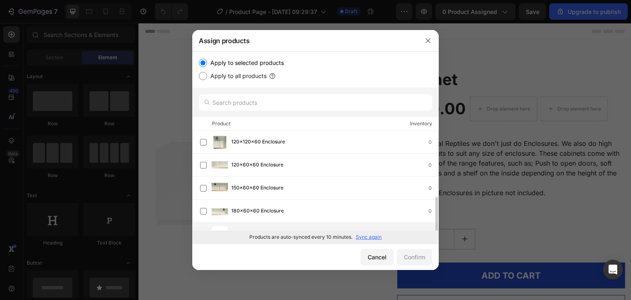
scroll to position [38, 0]
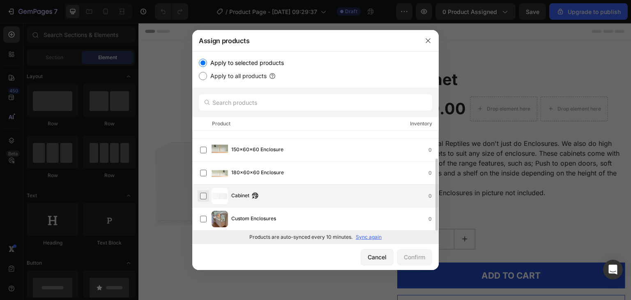
click at [204, 195] on label at bounding box center [203, 196] width 7 height 7
click at [416, 255] on div "Confirm" at bounding box center [414, 257] width 21 height 9
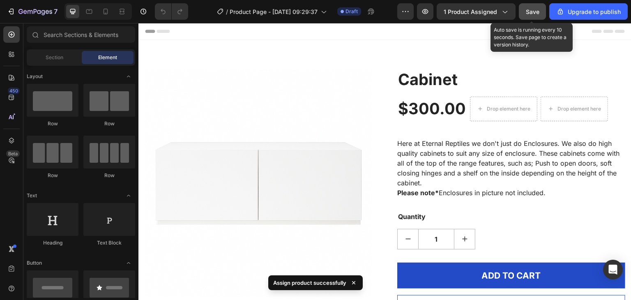
click at [532, 14] on span "Save" at bounding box center [533, 11] width 14 height 7
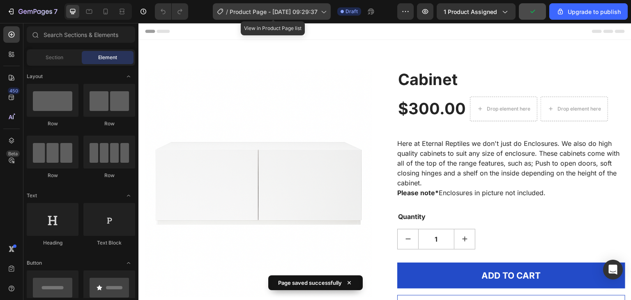
click at [292, 10] on span "Product Page - [DATE] 09:29:37" at bounding box center [274, 11] width 88 height 9
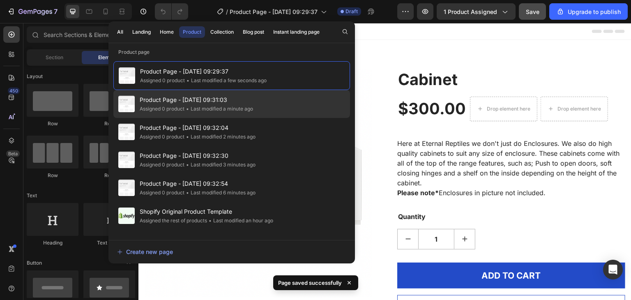
click at [220, 106] on div "• Last modified a minute ago" at bounding box center [219, 109] width 69 height 8
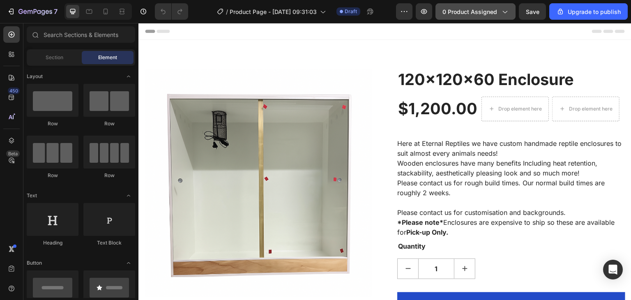
click at [511, 14] on button "0 product assigned" at bounding box center [476, 11] width 80 height 16
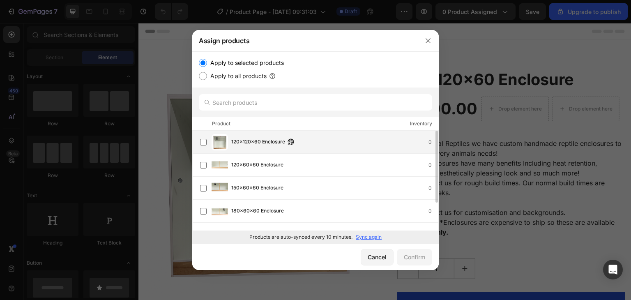
click at [258, 146] on span "120x120x60 Enclosure" at bounding box center [258, 142] width 54 height 9
click at [424, 260] on div "Confirm" at bounding box center [414, 257] width 21 height 9
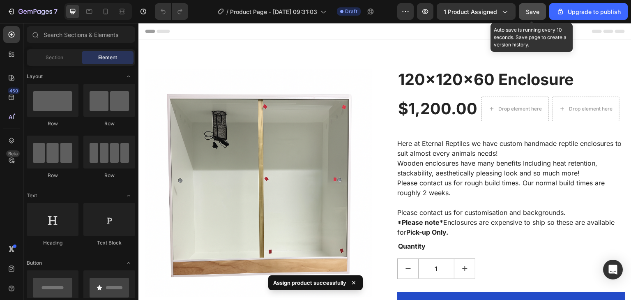
click at [534, 11] on span "Save" at bounding box center [533, 11] width 14 height 7
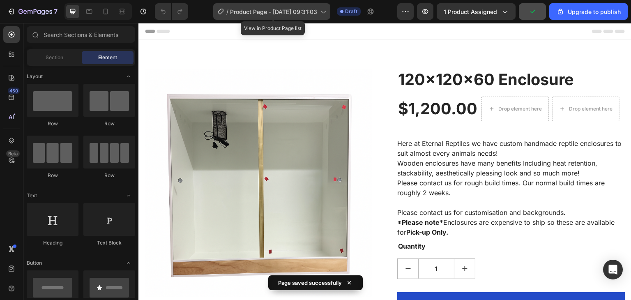
click at [298, 11] on span "Product Page - [DATE] 09:31:03" at bounding box center [273, 11] width 87 height 9
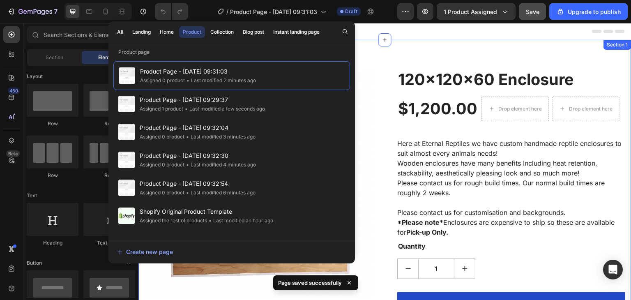
click at [496, 55] on div "Product Images 120x120x60 Enclosure (P) Title $1,200.00 (P) Price (P) Price Dro…" at bounding box center [385, 210] width 493 height 341
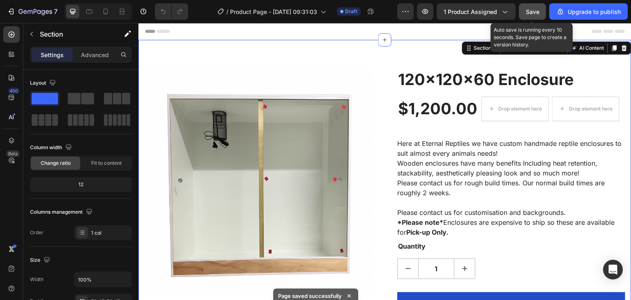
click at [542, 15] on button "Save" at bounding box center [532, 11] width 27 height 16
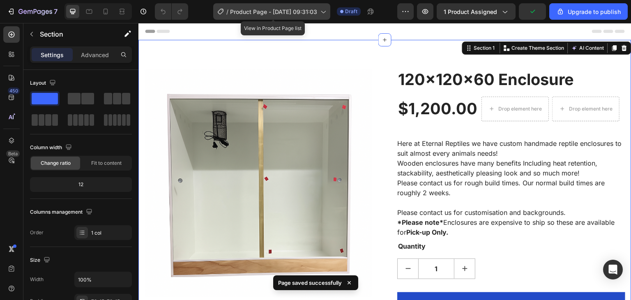
click at [284, 8] on span "Product Page - [DATE] 09:31:03" at bounding box center [273, 11] width 87 height 9
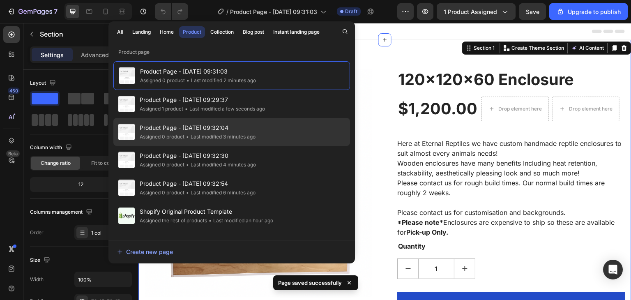
click at [222, 132] on span "Product Page - [DATE] 09:32:04" at bounding box center [198, 128] width 116 height 10
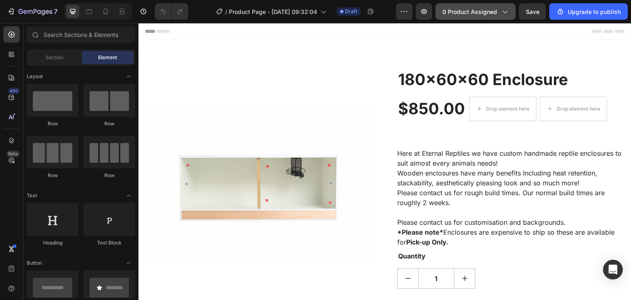
click at [511, 15] on button "0 product assigned" at bounding box center [476, 11] width 80 height 16
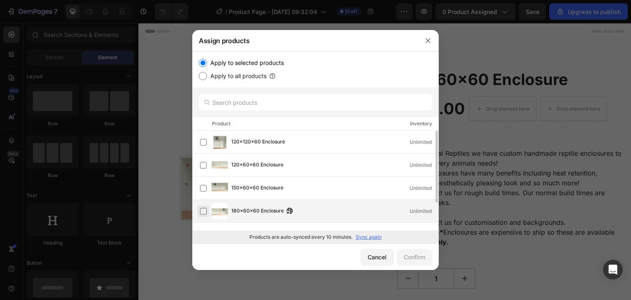
click at [203, 209] on label at bounding box center [203, 211] width 7 height 7
click at [404, 259] on div "Confirm" at bounding box center [414, 257] width 21 height 9
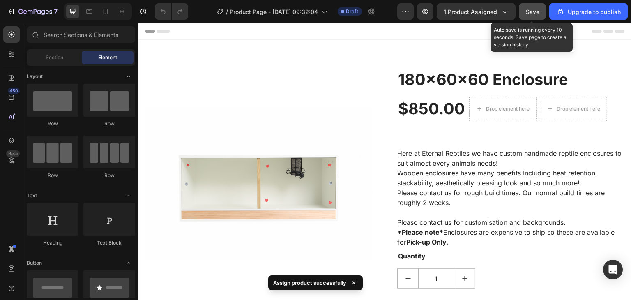
click at [534, 12] on span "Save" at bounding box center [533, 11] width 14 height 7
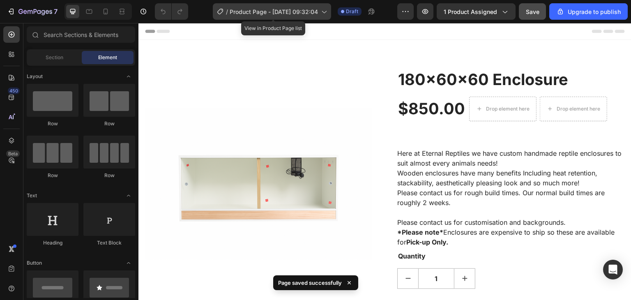
click at [273, 14] on span "Product Page - [DATE] 09:32:04" at bounding box center [274, 11] width 88 height 9
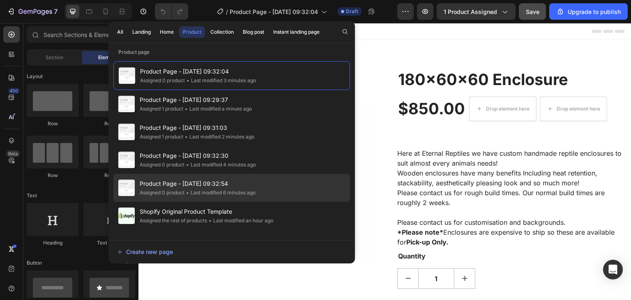
click at [204, 191] on div "• Last modified 6 minutes ago" at bounding box center [220, 193] width 71 height 8
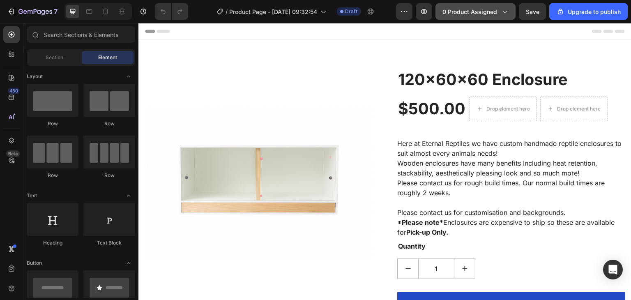
click at [503, 12] on icon "button" at bounding box center [505, 11] width 8 height 8
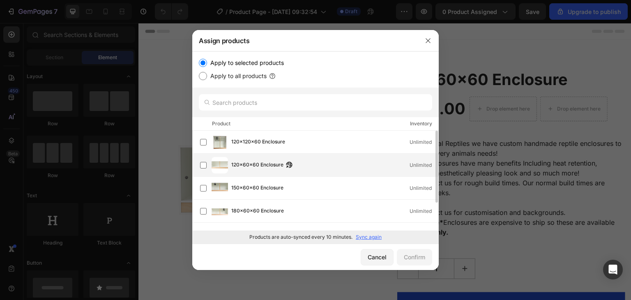
click at [236, 167] on span "120x60x60 Enclosure" at bounding box center [257, 165] width 52 height 9
click at [420, 254] on div "Confirm" at bounding box center [414, 257] width 21 height 9
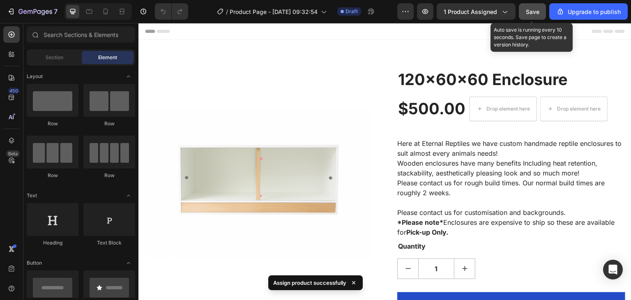
click at [533, 13] on span "Save" at bounding box center [533, 11] width 14 height 7
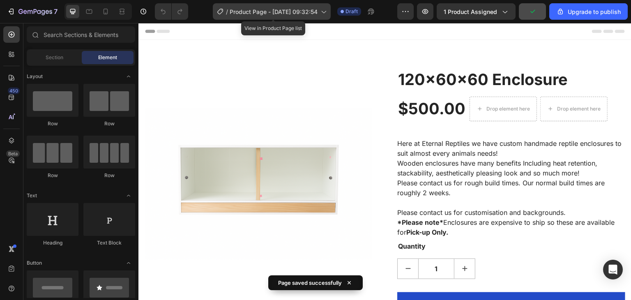
click at [288, 17] on div "/ Product Page - Aug 28, 09:32:54" at bounding box center [272, 11] width 118 height 16
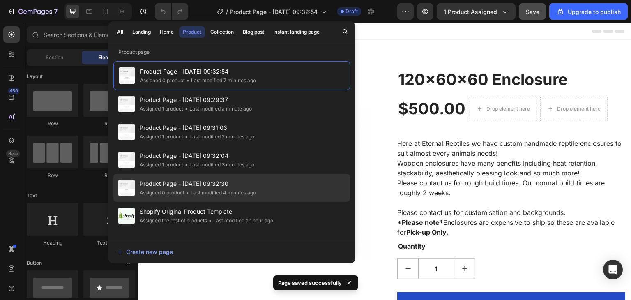
click at [210, 187] on span "Product Page - [DATE] 09:32:30" at bounding box center [198, 184] width 116 height 10
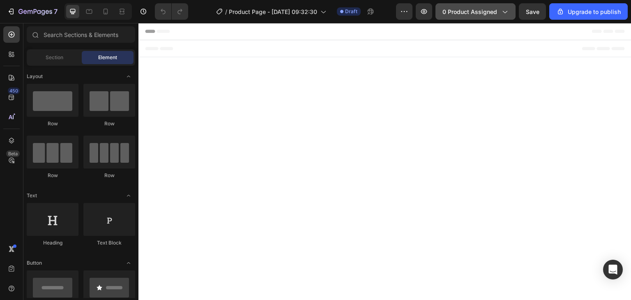
click at [500, 11] on div "0 product assigned" at bounding box center [476, 11] width 66 height 9
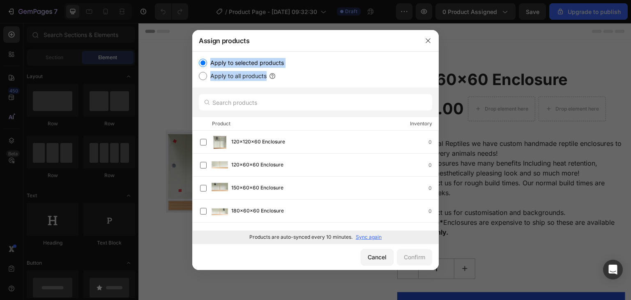
drag, startPoint x: 345, startPoint y: 42, endPoint x: 356, endPoint y: 88, distance: 47.3
click at [356, 88] on div "Assign products Apply to selected products Apply to all products Product Invent…" at bounding box center [315, 150] width 247 height 240
click at [427, 42] on icon "button" at bounding box center [428, 40] width 5 height 5
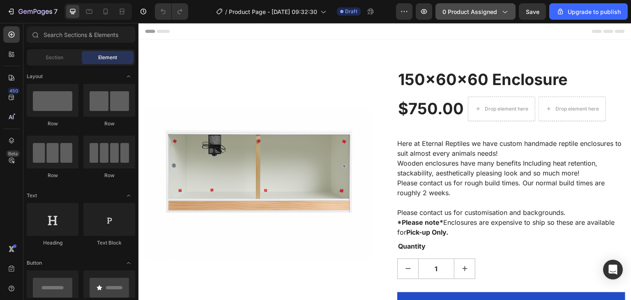
click at [478, 12] on span "0 product assigned" at bounding box center [470, 11] width 55 height 9
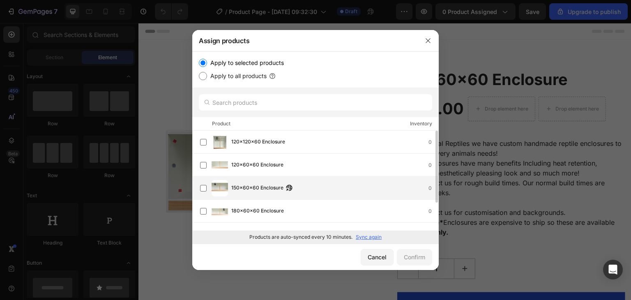
drag, startPoint x: 261, startPoint y: 185, endPoint x: 266, endPoint y: 188, distance: 5.3
click at [261, 185] on span "150x60x60 Enclosure" at bounding box center [257, 188] width 52 height 9
click at [413, 256] on div "Confirm" at bounding box center [414, 257] width 21 height 9
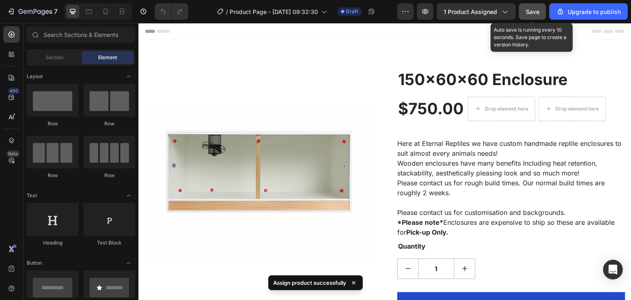
click at [539, 12] on span "Save" at bounding box center [533, 11] width 14 height 7
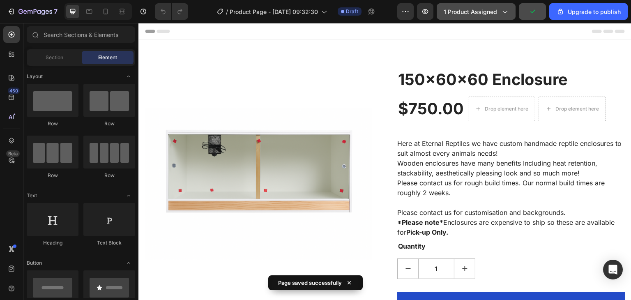
click at [500, 8] on div "1 product assigned" at bounding box center [476, 11] width 65 height 9
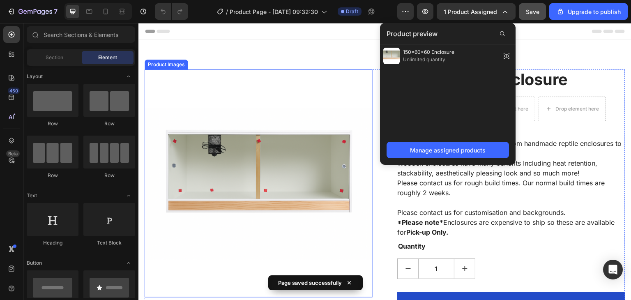
click at [340, 76] on img at bounding box center [259, 183] width 228 height 228
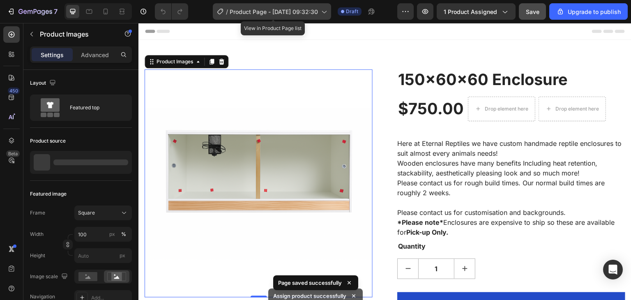
click at [296, 9] on span "Product Page - [DATE] 09:32:30" at bounding box center [274, 11] width 88 height 9
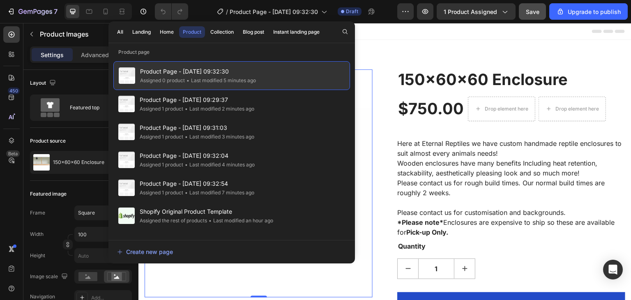
click at [240, 83] on div "• Last modified 5 minutes ago" at bounding box center [220, 80] width 71 height 8
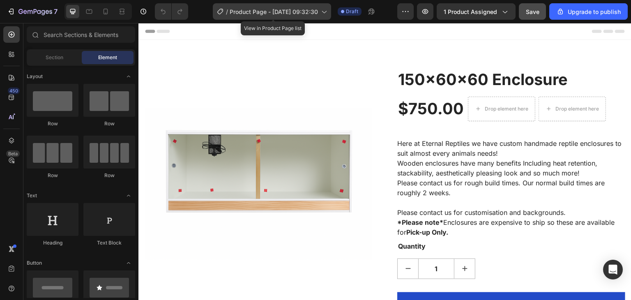
click at [282, 14] on span "Product Page - [DATE] 09:32:30" at bounding box center [274, 11] width 88 height 9
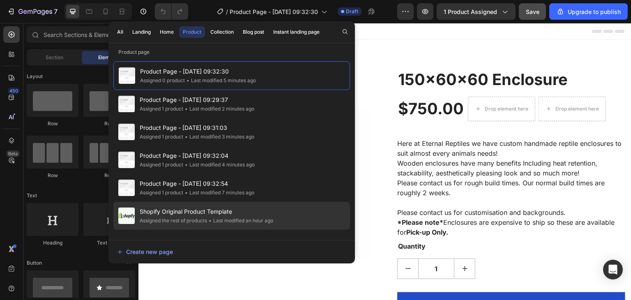
click at [198, 212] on span "Shopify Original Product Template" at bounding box center [207, 212] width 134 height 10
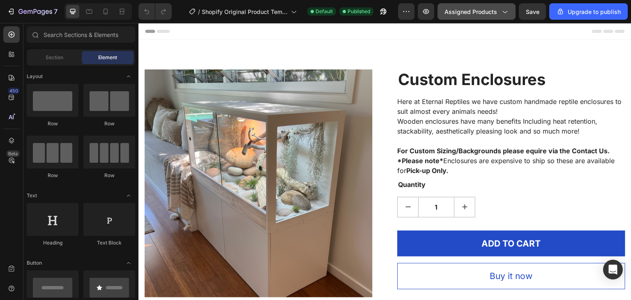
click at [485, 13] on span "Assigned Products" at bounding box center [471, 11] width 53 height 9
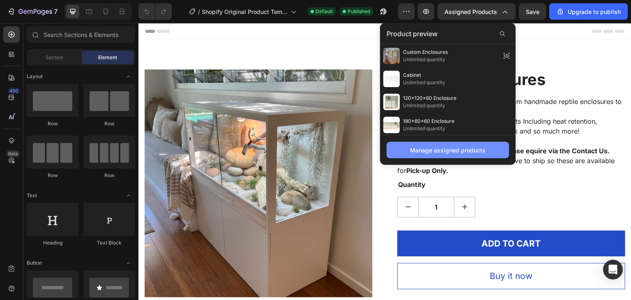
click at [456, 148] on div "Manage assigned products" at bounding box center [448, 150] width 76 height 9
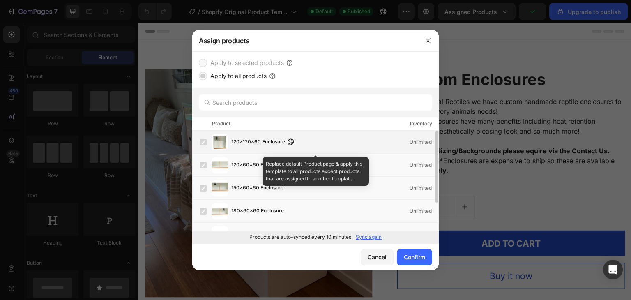
click at [206, 142] on label at bounding box center [203, 142] width 7 height 7
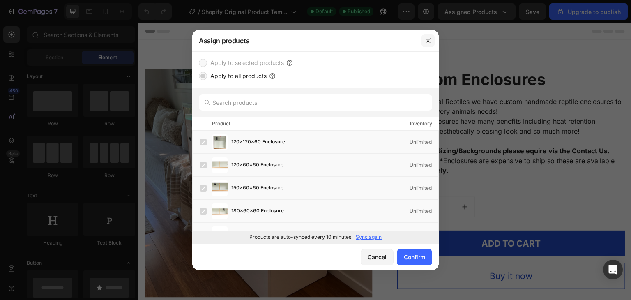
click at [425, 40] on icon "button" at bounding box center [428, 40] width 7 height 7
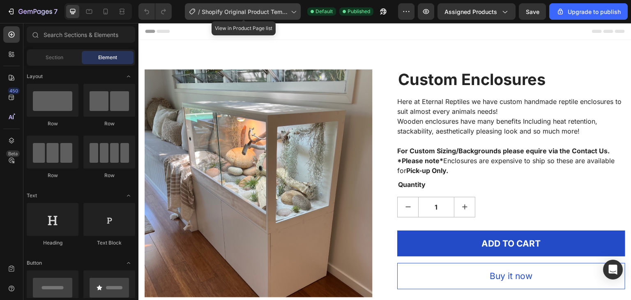
click at [255, 11] on span "Shopify Original Product Template" at bounding box center [245, 11] width 86 height 9
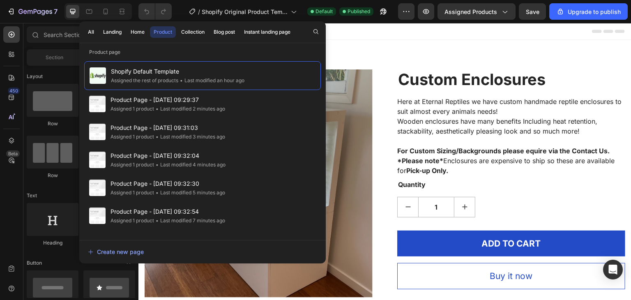
click at [412, 37] on div at bounding box center [385, 31] width 480 height 16
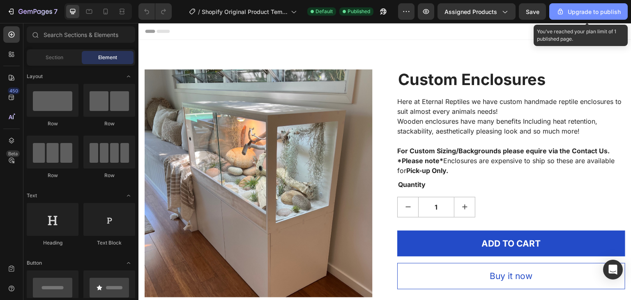
click at [584, 8] on div "Upgrade to publish" at bounding box center [589, 11] width 65 height 9
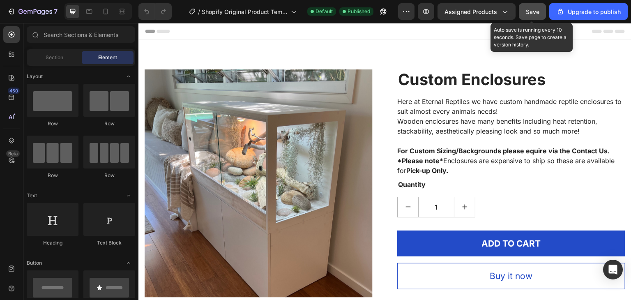
click at [533, 15] on div "Save" at bounding box center [533, 11] width 14 height 9
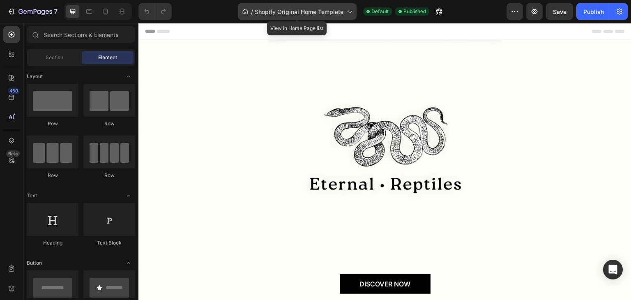
click at [337, 10] on span "Shopify Original Home Template" at bounding box center [299, 11] width 89 height 9
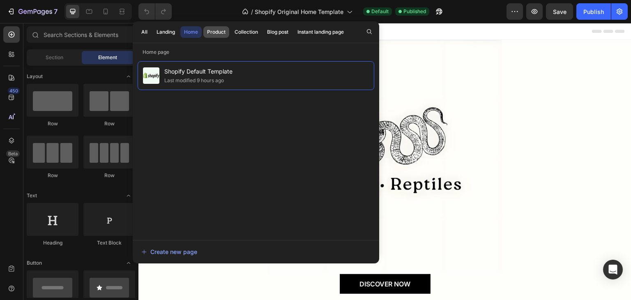
click at [222, 32] on div "Product" at bounding box center [216, 31] width 18 height 7
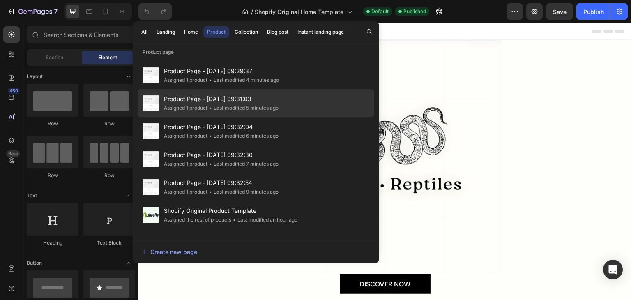
scroll to position [82, 0]
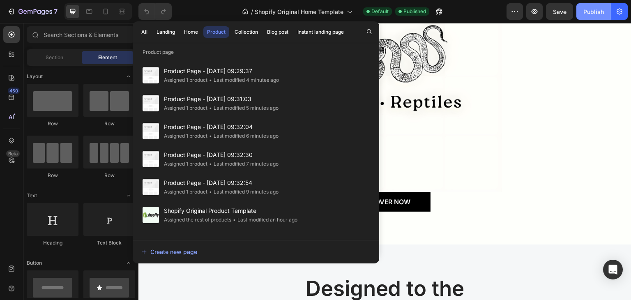
click at [595, 15] on div "Publish" at bounding box center [594, 11] width 21 height 9
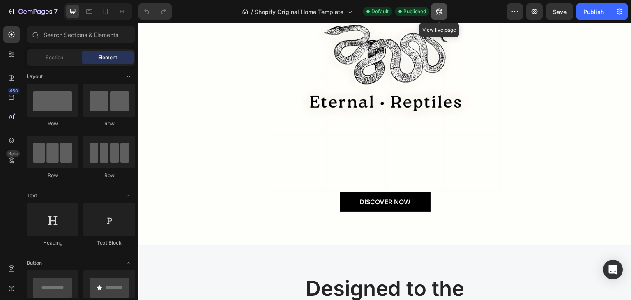
click at [439, 14] on icon "button" at bounding box center [439, 11] width 8 height 8
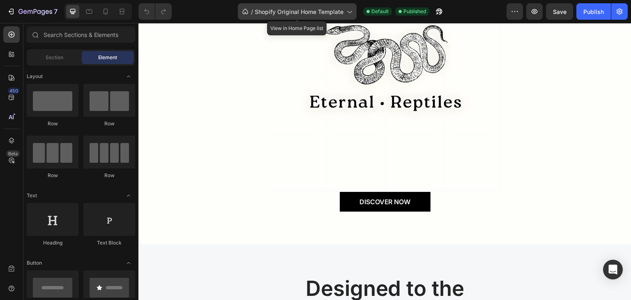
click at [269, 8] on span "Shopify Original Home Template" at bounding box center [299, 11] width 89 height 9
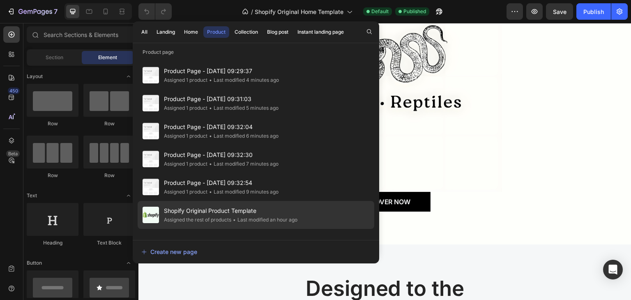
click at [244, 224] on div "Shopify Original Product Template Assigned the rest of products • Last modified…" at bounding box center [256, 215] width 237 height 28
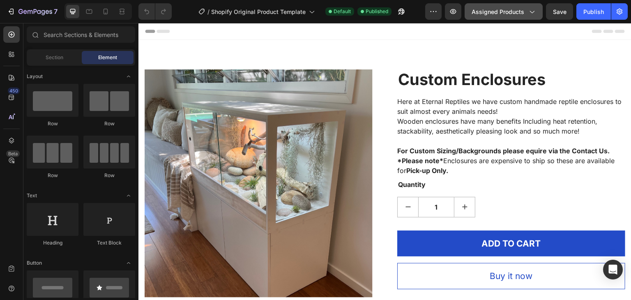
click at [517, 9] on span "Assigned Products" at bounding box center [498, 11] width 53 height 9
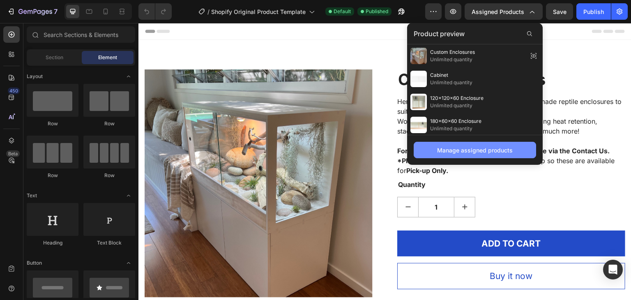
click at [497, 147] on div "Manage assigned products" at bounding box center [475, 150] width 76 height 9
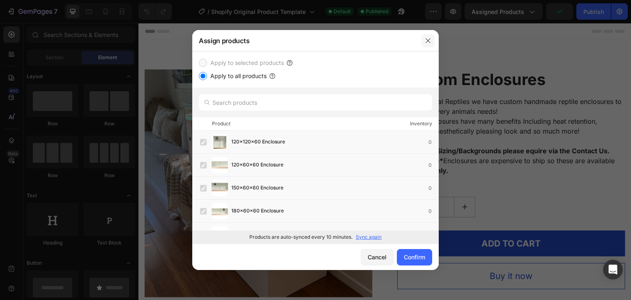
click at [425, 41] on icon "button" at bounding box center [428, 40] width 7 height 7
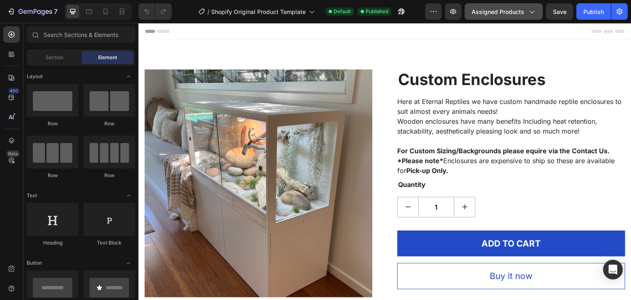
click at [505, 12] on span "Assigned Products" at bounding box center [498, 11] width 53 height 9
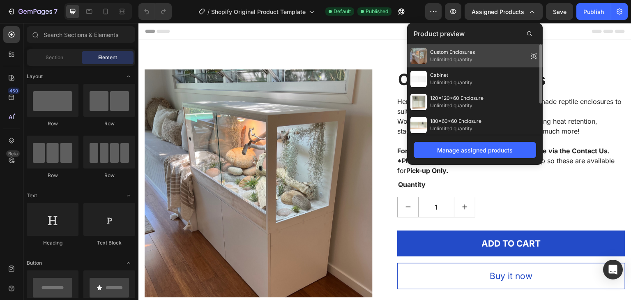
click at [476, 90] on div "Custom Enclosures Unlimited quantity" at bounding box center [475, 101] width 136 height 23
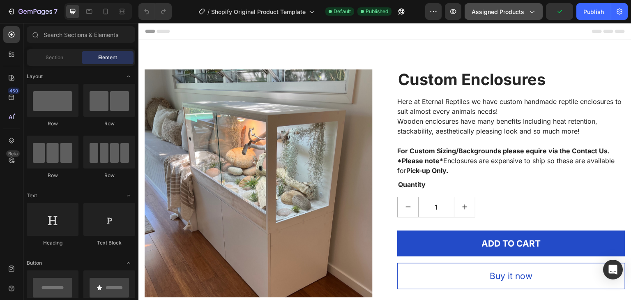
click at [520, 12] on span "Assigned Products" at bounding box center [498, 11] width 53 height 9
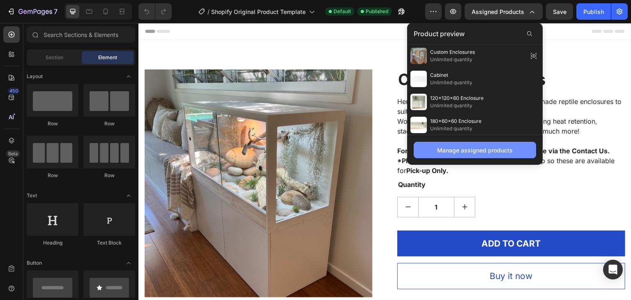
click at [478, 146] on div "Manage assigned products" at bounding box center [475, 150] width 76 height 9
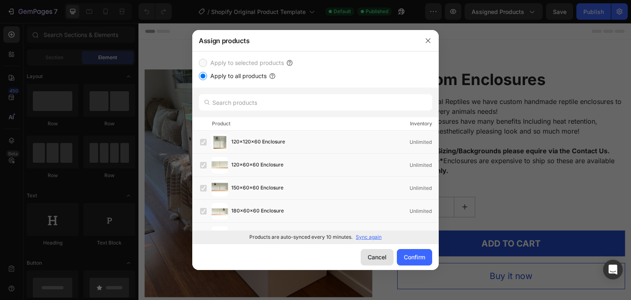
click at [368, 256] on div "Cancel" at bounding box center [377, 257] width 19 height 9
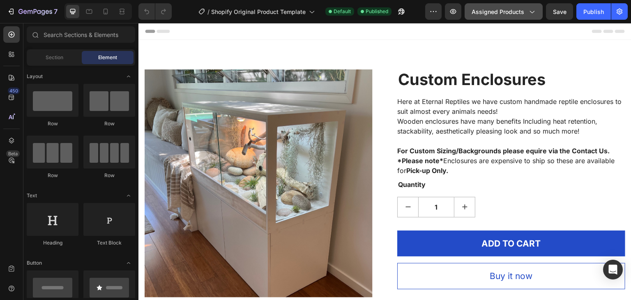
click at [511, 14] on span "Assigned Products" at bounding box center [498, 11] width 53 height 9
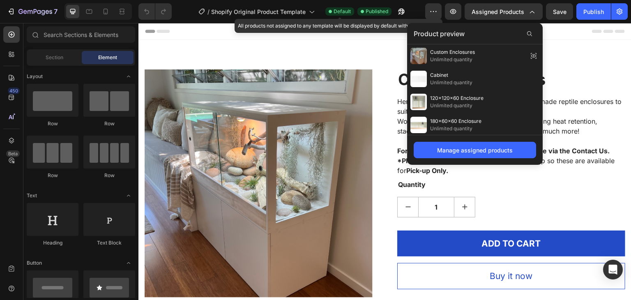
click at [341, 10] on span "Default" at bounding box center [342, 11] width 17 height 7
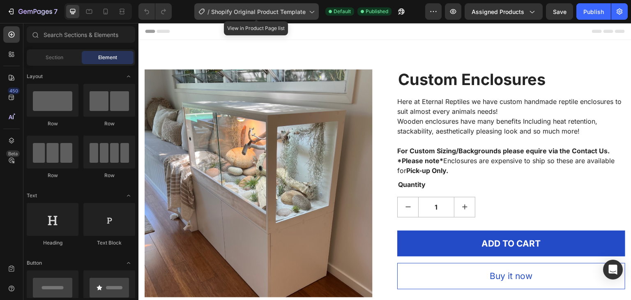
click at [294, 13] on span "Shopify Original Product Template" at bounding box center [258, 11] width 95 height 9
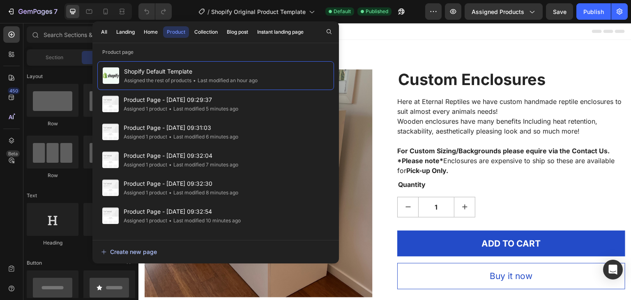
click at [140, 254] on div "Create new page" at bounding box center [129, 251] width 56 height 9
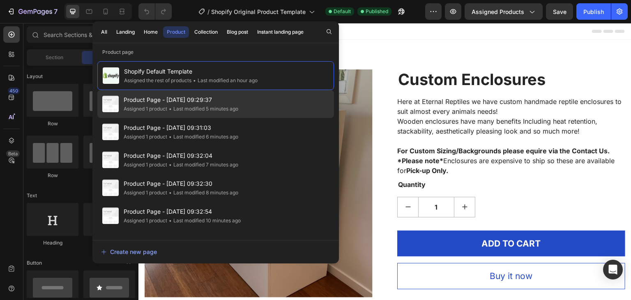
click at [203, 99] on span "Product Page - [DATE] 09:29:37" at bounding box center [181, 100] width 115 height 10
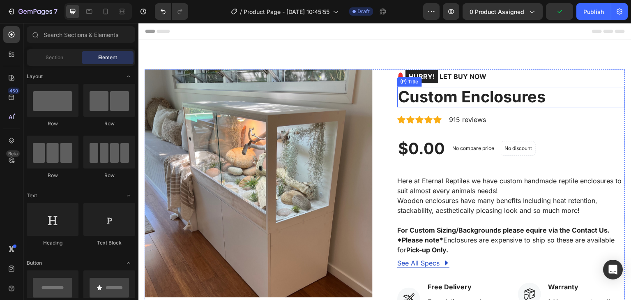
click at [456, 92] on h2 "Custom Enclosures" at bounding box center [511, 97] width 228 height 21
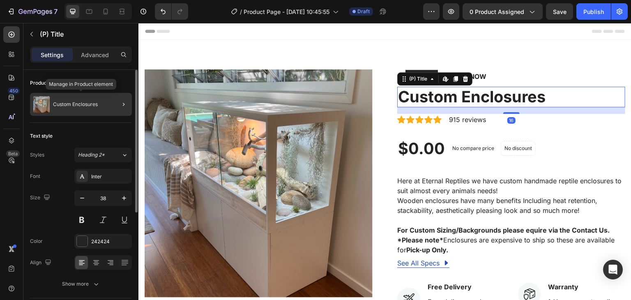
click at [103, 107] on div "Custom Enclosures" at bounding box center [81, 104] width 102 height 23
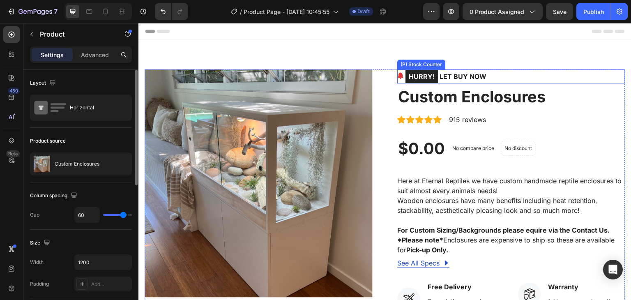
click at [496, 76] on div "HURRY! LET BUY NOW" at bounding box center [511, 76] width 228 height 14
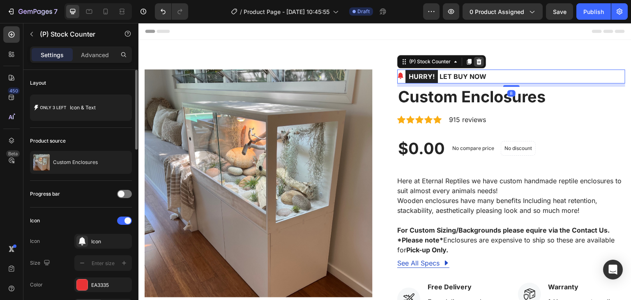
click at [476, 59] on icon at bounding box center [479, 61] width 7 height 7
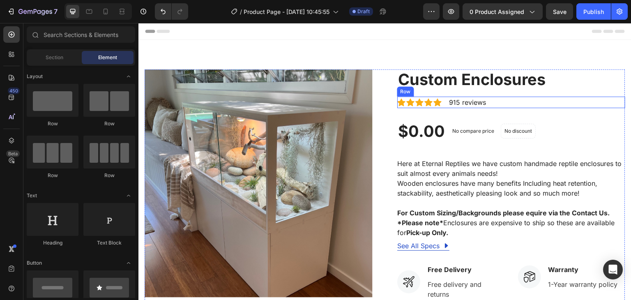
click at [493, 100] on div "Icon Icon Icon Icon Icon Icon List Hoz 915 reviews Text block Row" at bounding box center [511, 103] width 228 height 12
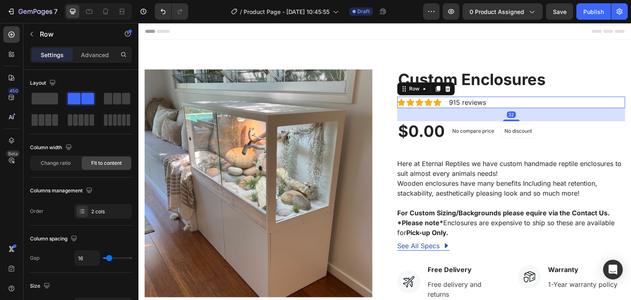
click at [447, 91] on icon at bounding box center [448, 88] width 7 height 7
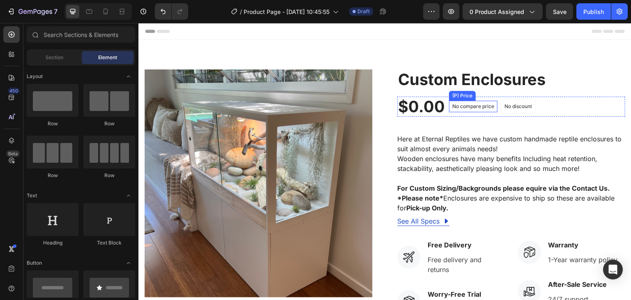
click at [480, 107] on p "No compare price" at bounding box center [474, 106] width 42 height 5
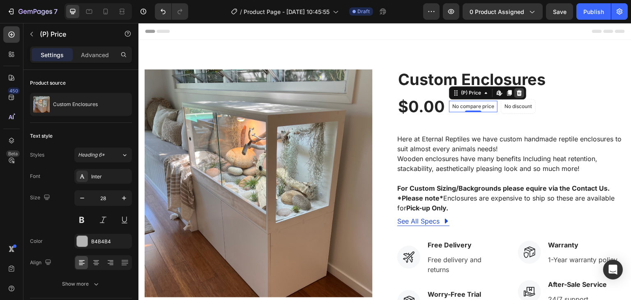
click at [517, 92] on icon at bounding box center [519, 93] width 5 height 6
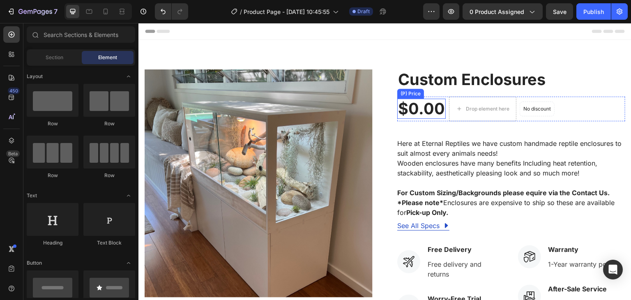
click at [430, 106] on div "$0.00" at bounding box center [421, 109] width 49 height 21
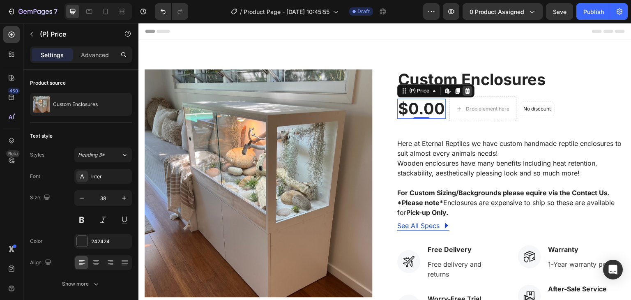
click at [467, 90] on icon at bounding box center [467, 91] width 7 height 7
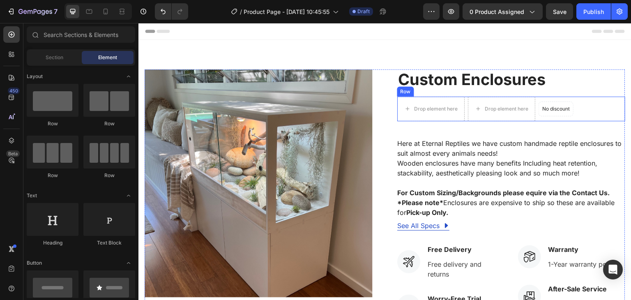
click at [593, 100] on div "Drop element here Drop element here No discount Not be displayed when published…" at bounding box center [511, 109] width 228 height 25
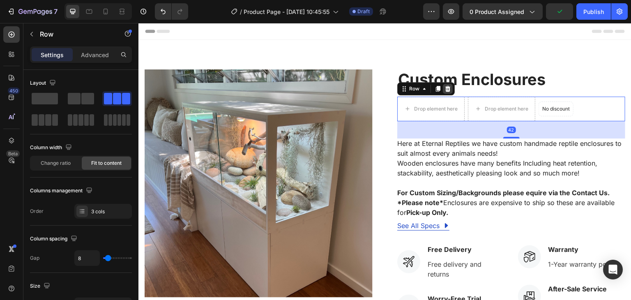
click at [448, 88] on div at bounding box center [448, 89] width 10 height 10
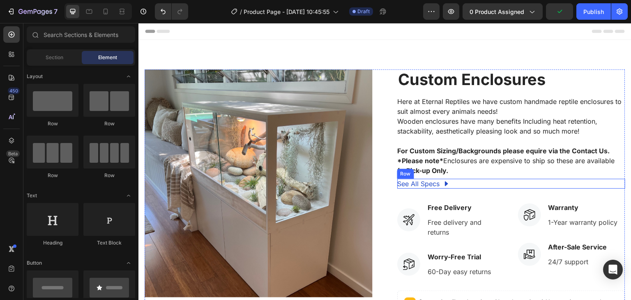
click at [456, 183] on div "See All Specs Button Row" at bounding box center [511, 184] width 228 height 10
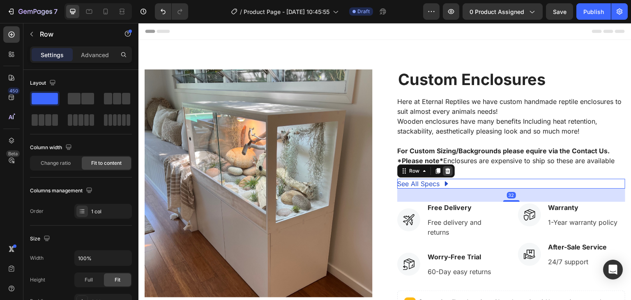
click at [446, 170] on icon at bounding box center [448, 171] width 5 height 6
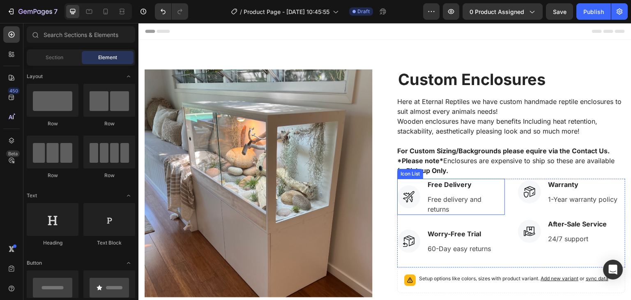
click at [416, 180] on li "Icon Free Delivery Text block Free delivery and returns Text block" at bounding box center [451, 197] width 108 height 36
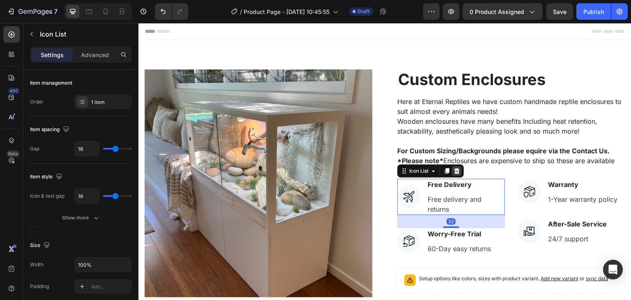
click at [457, 170] on icon at bounding box center [457, 171] width 7 height 7
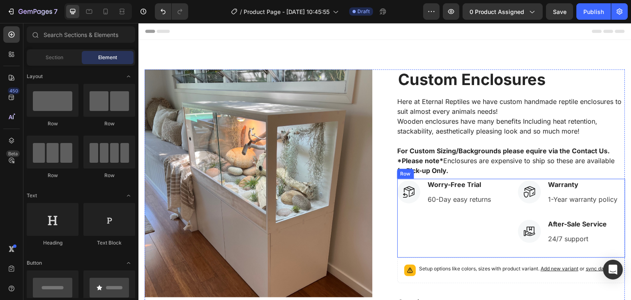
click at [425, 233] on div "Icon Worry-Free Trial Text block 60-Day easy returns Text block Icon List" at bounding box center [451, 218] width 108 height 79
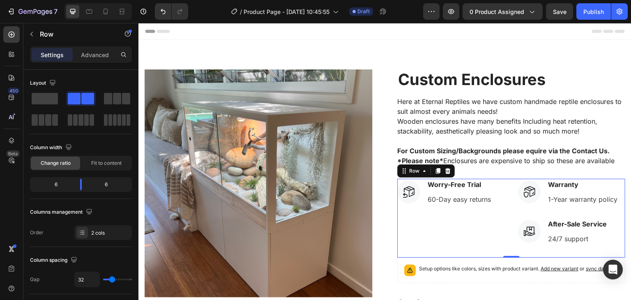
click at [446, 176] on div "Row" at bounding box center [426, 170] width 58 height 13
click at [446, 170] on icon at bounding box center [448, 171] width 5 height 6
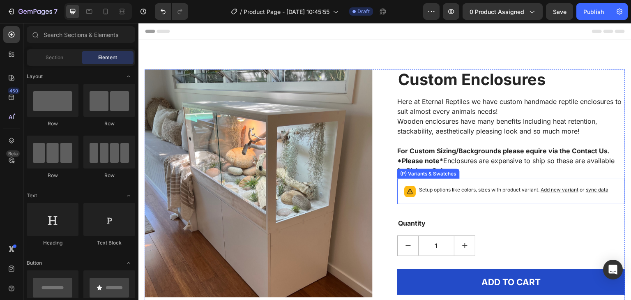
click at [455, 189] on p "Setup options like colors, sizes with product variant. Add new variant or sync …" at bounding box center [513, 190] width 189 height 8
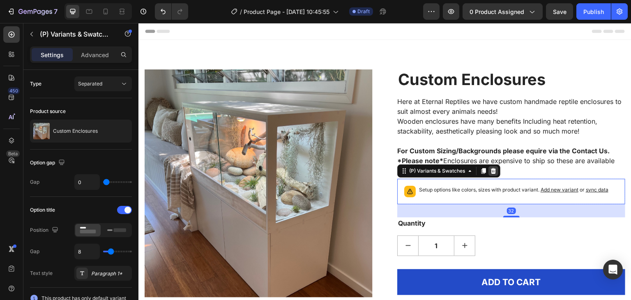
click at [492, 170] on icon at bounding box center [493, 171] width 5 height 6
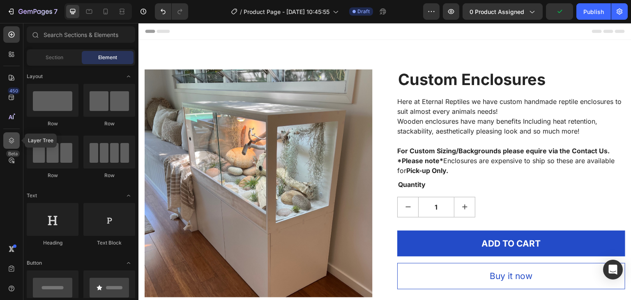
click at [10, 141] on icon at bounding box center [11, 140] width 8 height 8
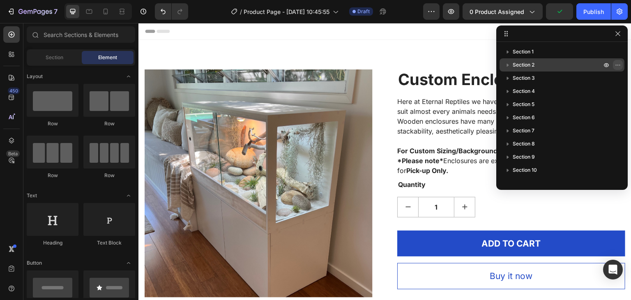
click at [621, 63] on icon "button" at bounding box center [618, 65] width 7 height 7
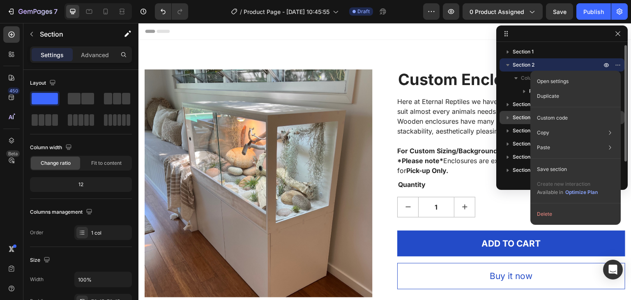
click at [570, 213] on button "Delete" at bounding box center [576, 214] width 84 height 15
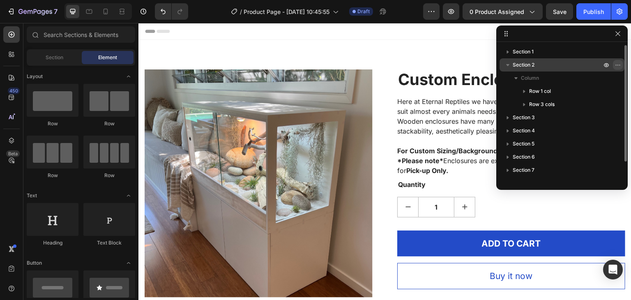
click at [619, 65] on icon "button" at bounding box center [618, 65] width 7 height 7
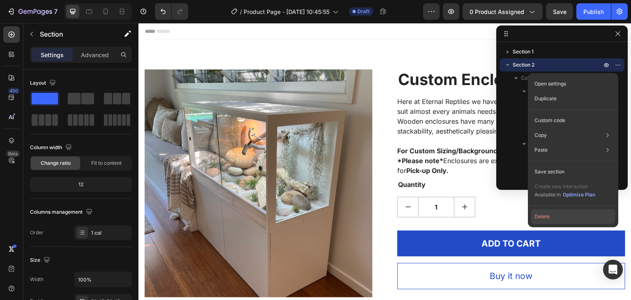
click at [571, 215] on button "Delete" at bounding box center [573, 216] width 84 height 15
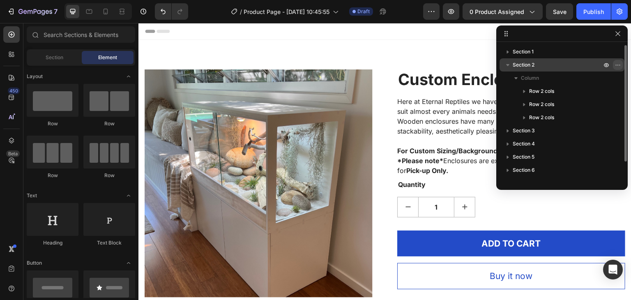
click at [616, 65] on icon "button" at bounding box center [616, 65] width 1 height 1
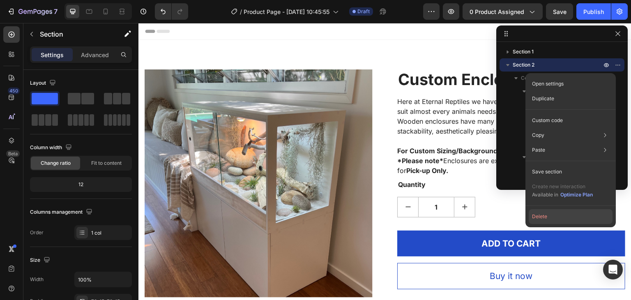
click at [559, 214] on button "Delete" at bounding box center [571, 216] width 84 height 15
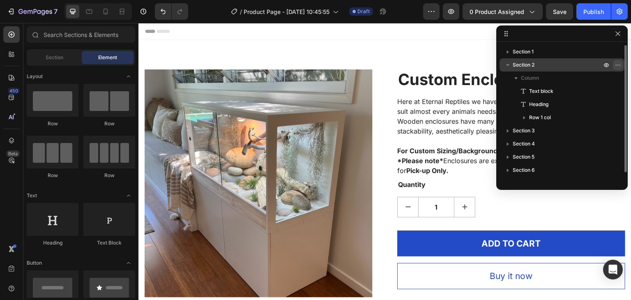
click at [617, 65] on icon "button" at bounding box center [618, 65] width 7 height 7
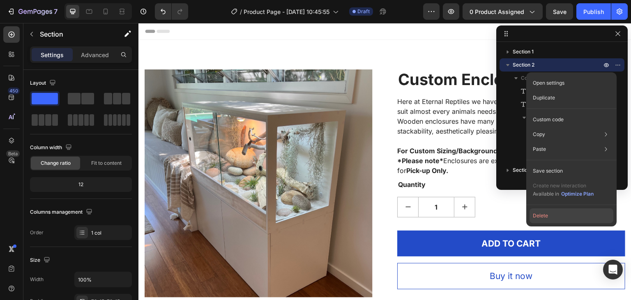
drag, startPoint x: 575, startPoint y: 215, endPoint x: 437, endPoint y: 190, distance: 140.8
click at [575, 215] on button "Delete" at bounding box center [572, 215] width 84 height 15
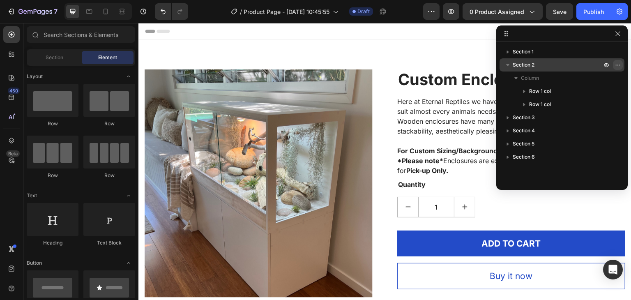
click at [615, 68] on icon "button" at bounding box center [618, 65] width 7 height 7
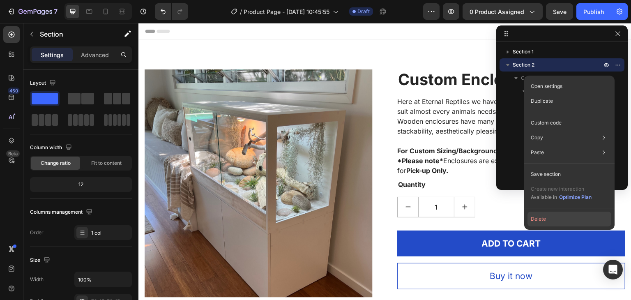
click at [575, 224] on button "Delete" at bounding box center [570, 219] width 84 height 15
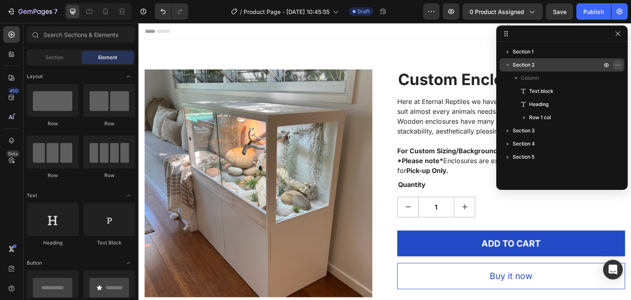
click at [620, 65] on icon "button" at bounding box center [618, 65] width 7 height 7
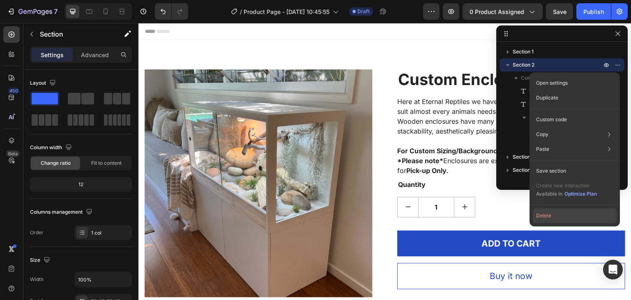
click at [578, 214] on button "Delete" at bounding box center [575, 215] width 84 height 15
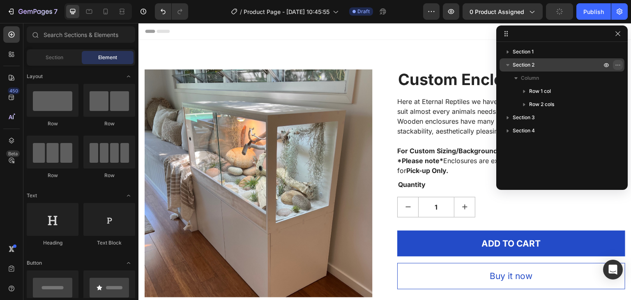
click at [618, 63] on icon "button" at bounding box center [618, 65] width 7 height 7
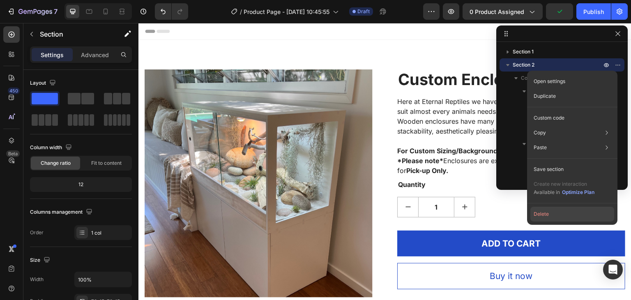
click at [574, 211] on button "Delete" at bounding box center [573, 214] width 84 height 15
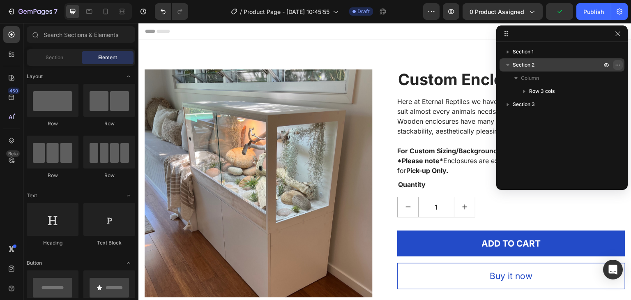
click at [618, 61] on button "button" at bounding box center [618, 65] width 10 height 10
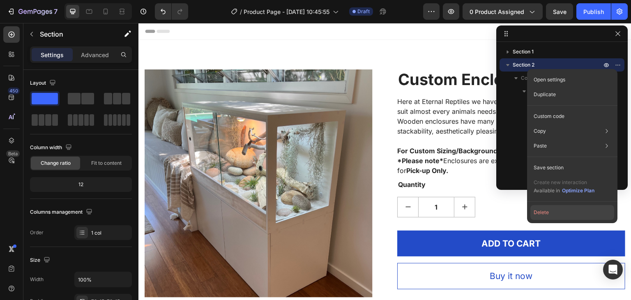
click at [567, 209] on button "Delete" at bounding box center [573, 212] width 84 height 15
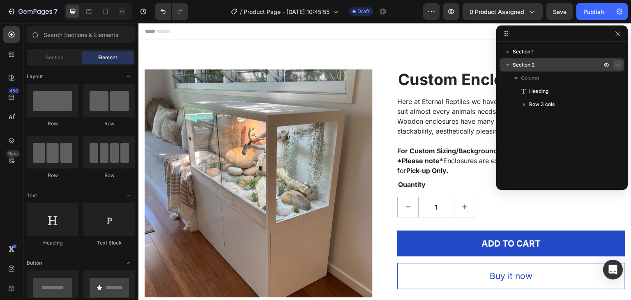
click at [616, 65] on icon "button" at bounding box center [616, 65] width 1 height 1
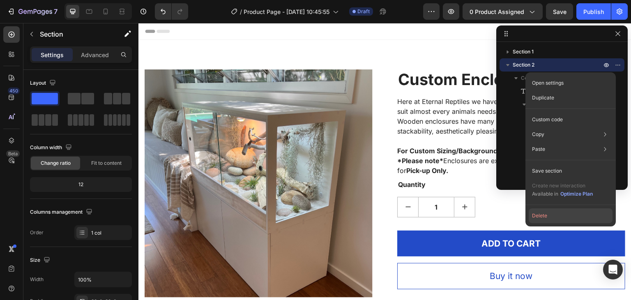
click at [564, 216] on button "Delete" at bounding box center [571, 215] width 84 height 15
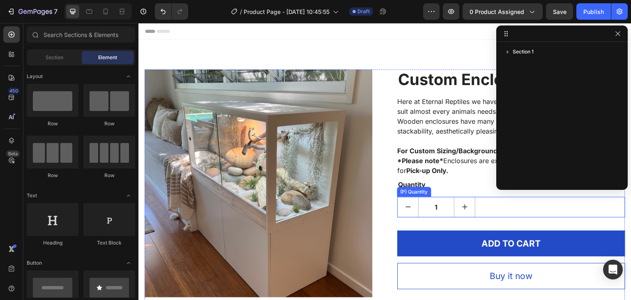
click at [536, 206] on div "1" at bounding box center [511, 207] width 228 height 21
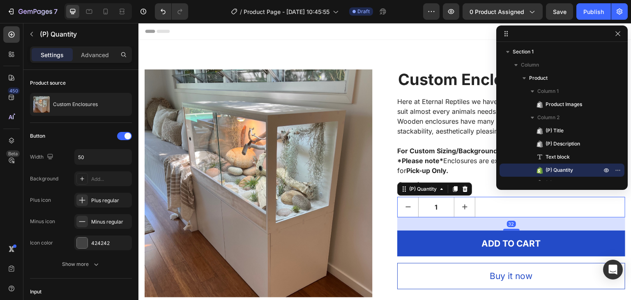
click at [431, 31] on div "Header" at bounding box center [385, 31] width 480 height 16
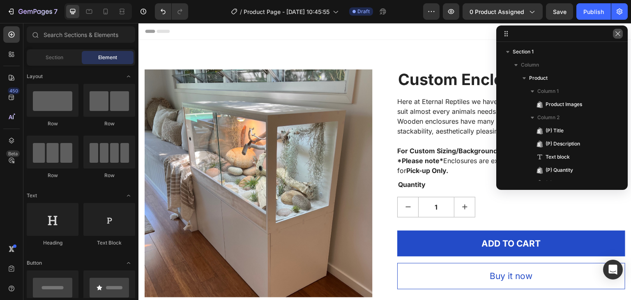
drag, startPoint x: 481, startPoint y: 9, endPoint x: 619, endPoint y: 32, distance: 140.0
click at [619, 32] on icon "button" at bounding box center [618, 33] width 7 height 7
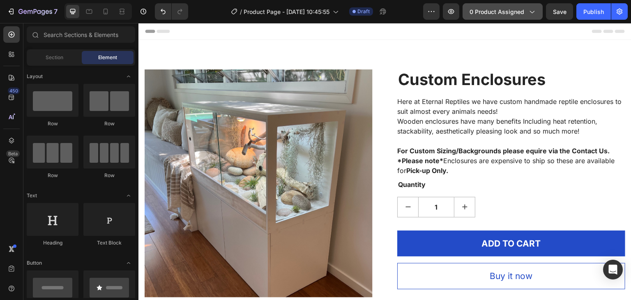
click at [534, 15] on icon "button" at bounding box center [532, 11] width 8 height 8
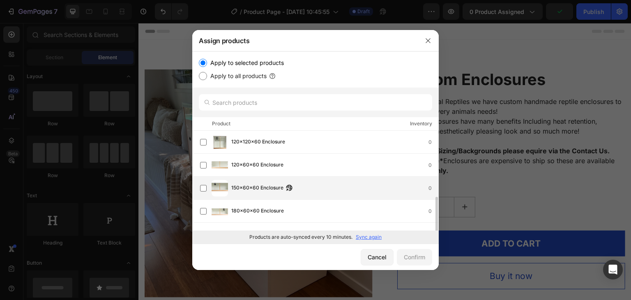
scroll to position [38, 0]
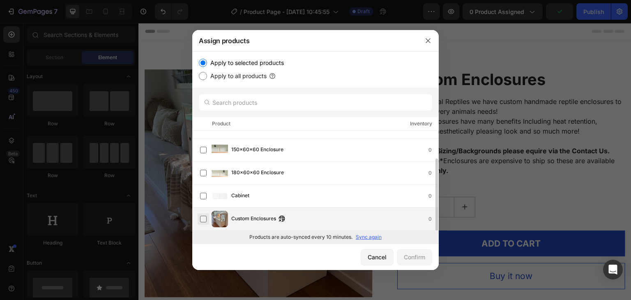
click at [207, 217] on label at bounding box center [203, 219] width 7 height 7
click at [414, 254] on div "Confirm" at bounding box center [414, 257] width 21 height 9
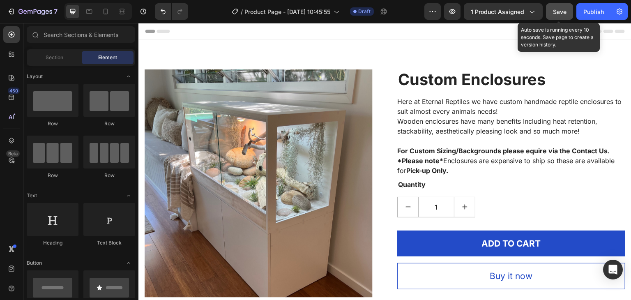
click at [565, 8] on span "Save" at bounding box center [560, 11] width 14 height 7
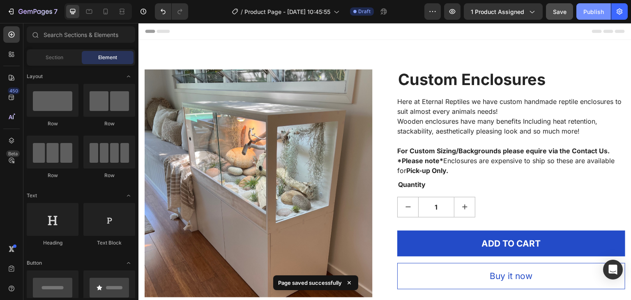
click at [603, 11] on div "Publish" at bounding box center [594, 11] width 21 height 9
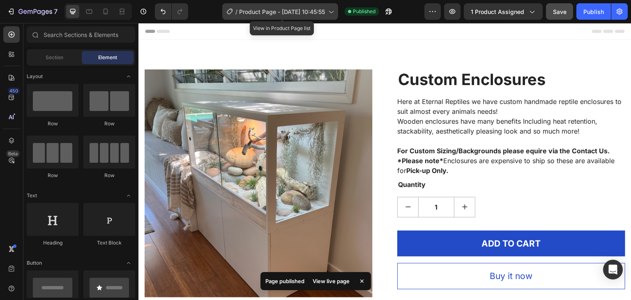
click at [320, 9] on span "Product Page - [DATE] 10:45:55" at bounding box center [282, 11] width 86 height 9
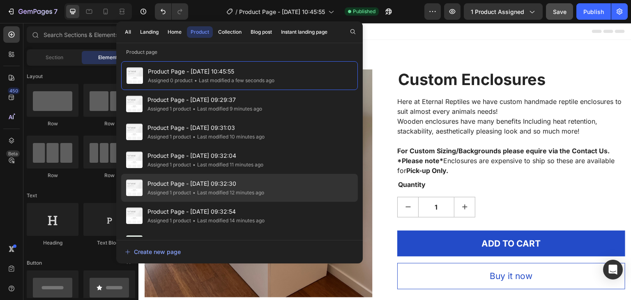
scroll to position [21, 0]
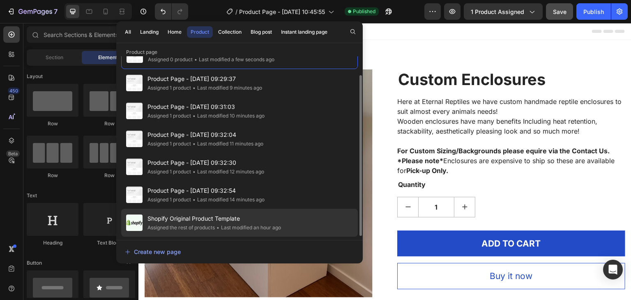
click at [245, 224] on div "• Last modified an hour ago" at bounding box center [248, 228] width 66 height 8
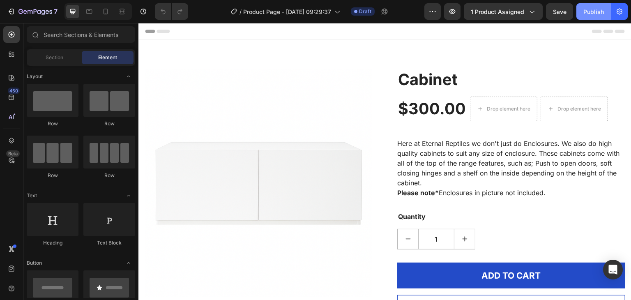
click at [601, 14] on div "Publish" at bounding box center [594, 11] width 21 height 9
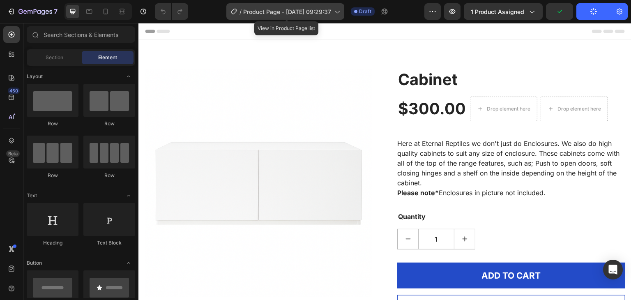
click at [314, 12] on span "Product Page - [DATE] 09:29:37" at bounding box center [287, 11] width 88 height 9
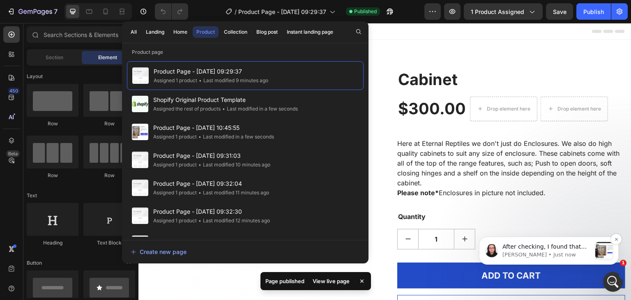
click at [587, 259] on div "After checking, I found that you are still setting the product source to 'Manua…" at bounding box center [547, 251] width 89 height 16
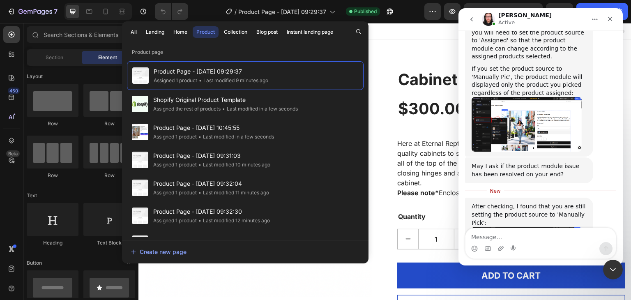
scroll to position [1, 0]
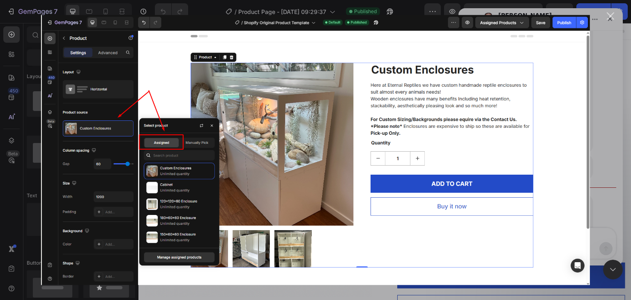
click at [609, 14] on div "Close" at bounding box center [611, 16] width 8 height 8
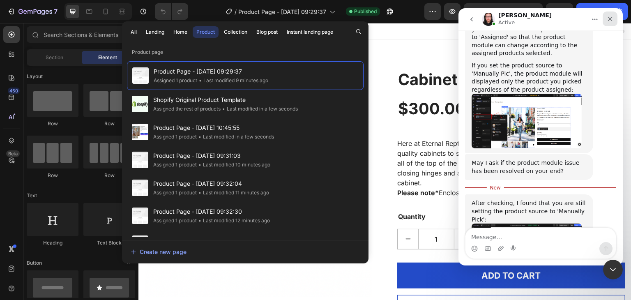
click at [614, 15] on div "Close" at bounding box center [610, 19] width 15 height 15
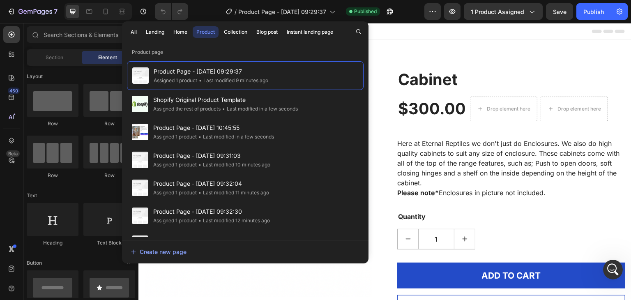
scroll to position [2333, 0]
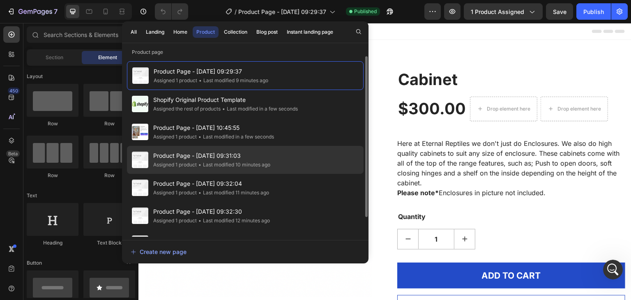
click at [225, 157] on span "Product Page - [DATE] 09:31:03" at bounding box center [211, 156] width 117 height 10
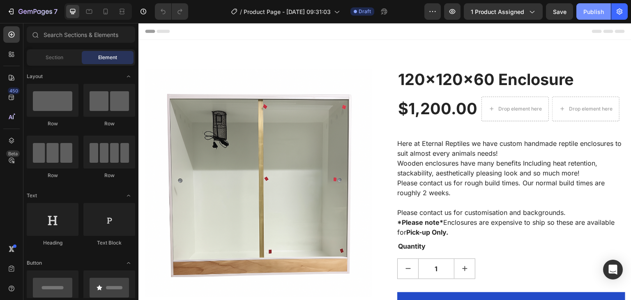
click at [596, 11] on div "Publish" at bounding box center [594, 11] width 21 height 9
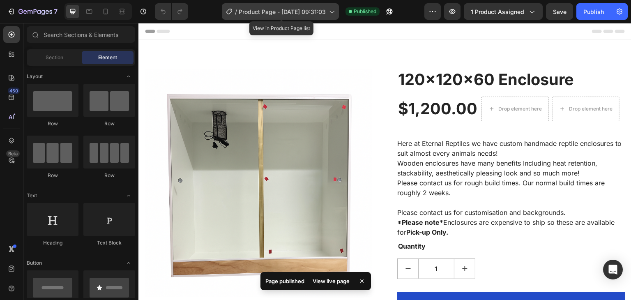
click at [275, 5] on div "/ Product Page - Aug 28, 09:31:03" at bounding box center [280, 11] width 117 height 16
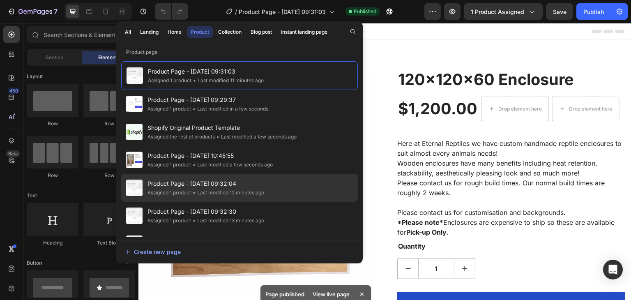
click at [184, 182] on span "Product Page - [DATE] 09:32:04" at bounding box center [206, 184] width 117 height 10
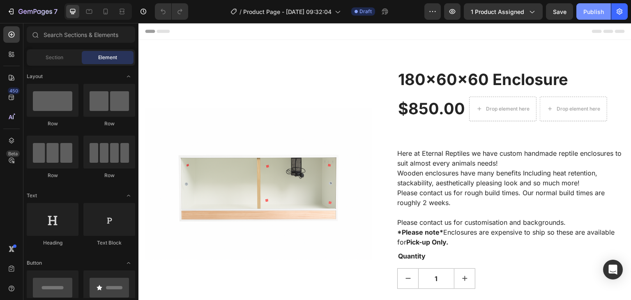
click at [593, 13] on div "Publish" at bounding box center [594, 11] width 21 height 9
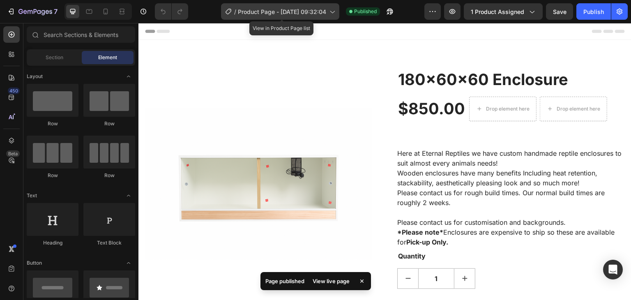
click at [279, 3] on div "/ Product Page - [DATE] 09:32:04" at bounding box center [280, 11] width 118 height 16
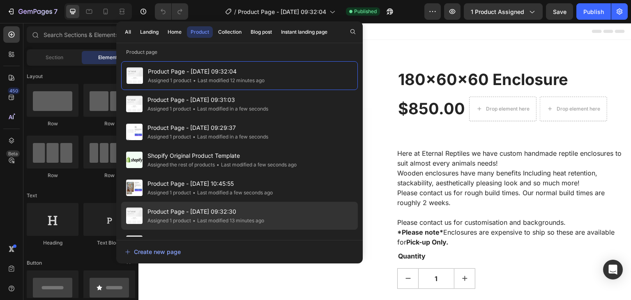
click at [207, 212] on span "Product Page - [DATE] 09:32:30" at bounding box center [206, 212] width 117 height 10
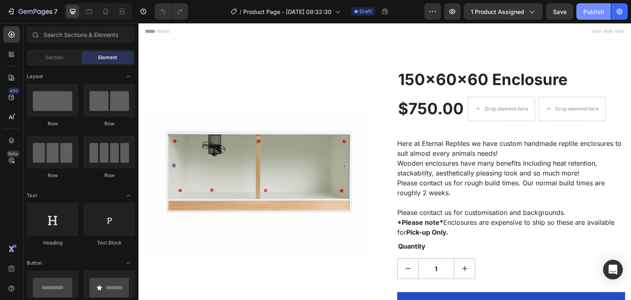
click at [586, 12] on div "Publish" at bounding box center [594, 11] width 21 height 9
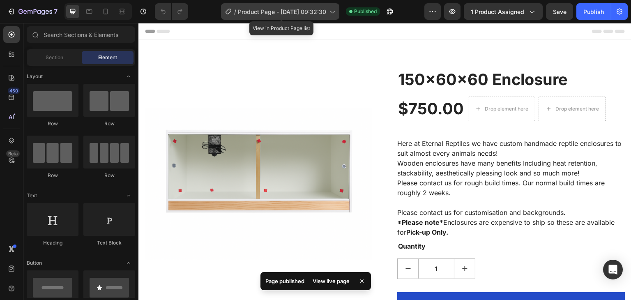
click at [316, 12] on span "Product Page - [DATE] 09:32:30" at bounding box center [282, 11] width 88 height 9
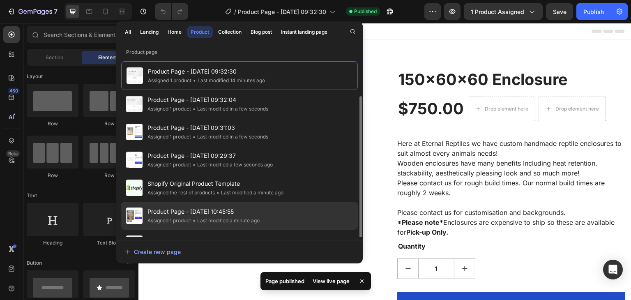
scroll to position [21, 0]
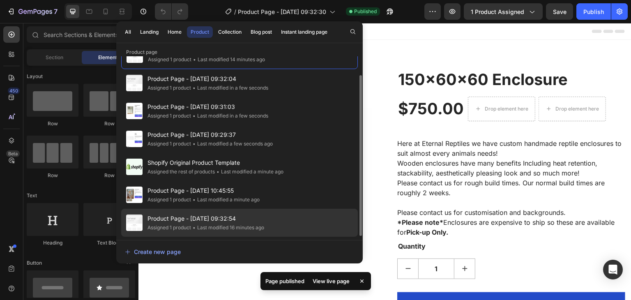
click at [230, 222] on span "Product Page - [DATE] 09:32:54" at bounding box center [206, 219] width 117 height 10
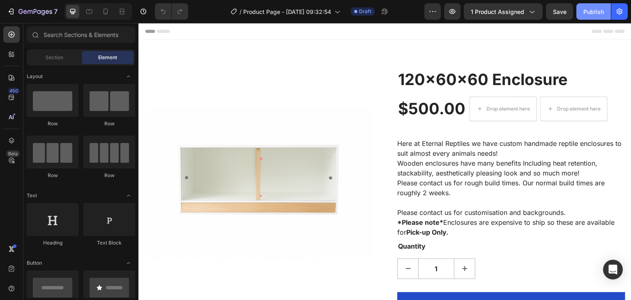
click at [600, 13] on div "Publish" at bounding box center [594, 11] width 21 height 9
click at [394, 12] on icon "button" at bounding box center [390, 11] width 8 height 8
